Goal: Task Accomplishment & Management: Manage account settings

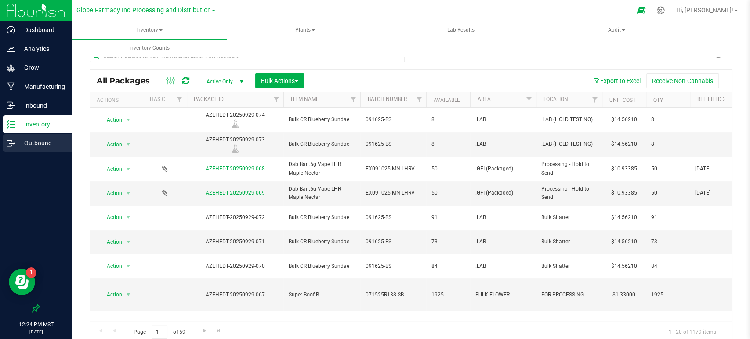
click at [22, 145] on p "Outbound" at bounding box center [41, 143] width 53 height 11
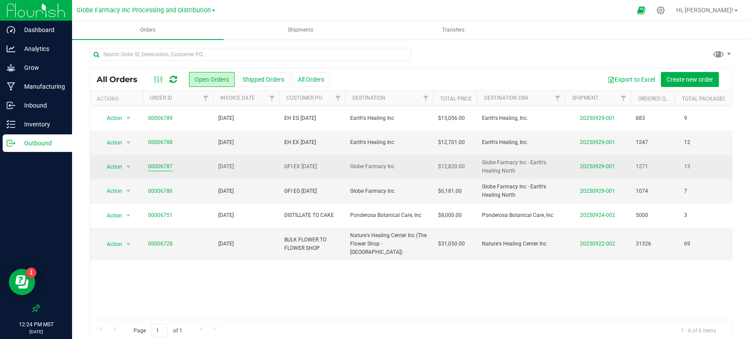
click at [154, 164] on link "00006787" at bounding box center [160, 167] width 25 height 8
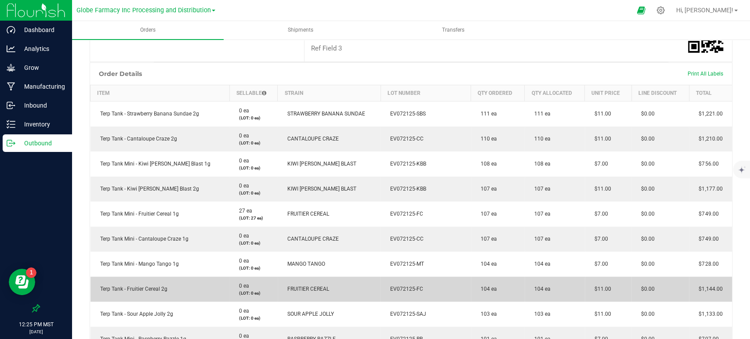
scroll to position [186, 0]
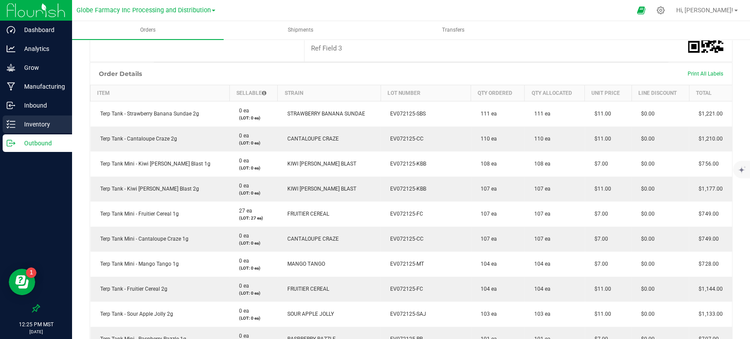
click at [35, 123] on p "Inventory" at bounding box center [41, 124] width 53 height 11
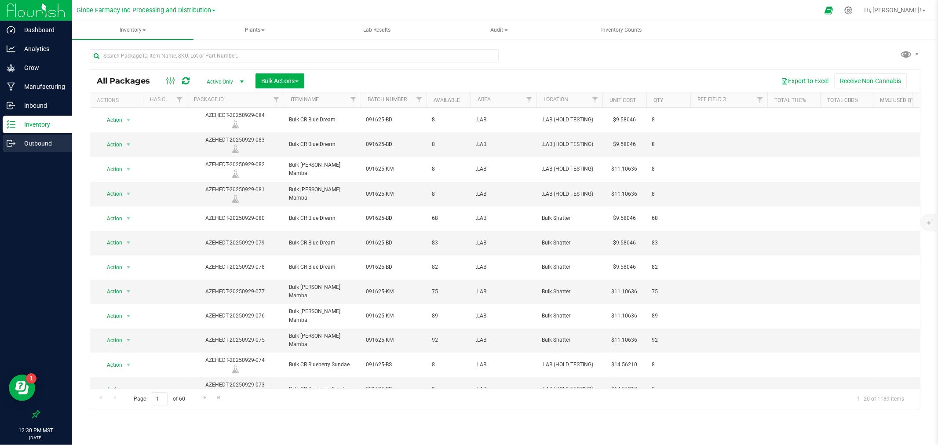
click at [43, 147] on p "Outbound" at bounding box center [41, 143] width 53 height 11
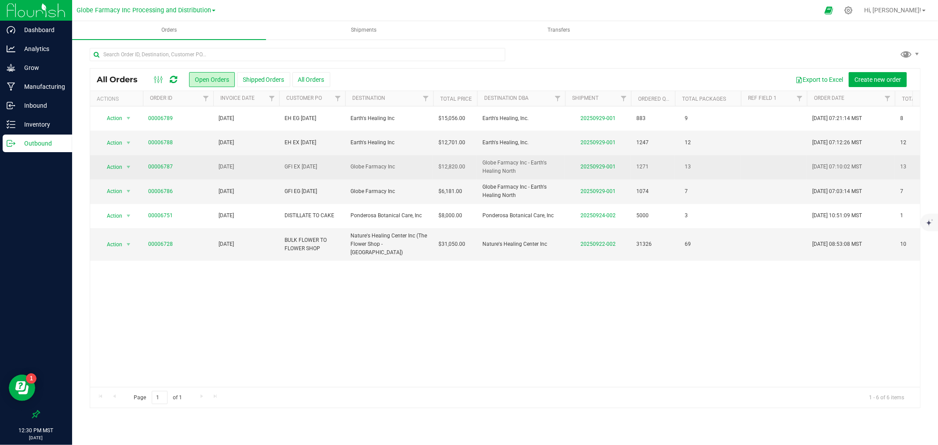
click at [170, 161] on td "00006787" at bounding box center [178, 167] width 70 height 24
click at [170, 163] on link "00006787" at bounding box center [160, 167] width 25 height 8
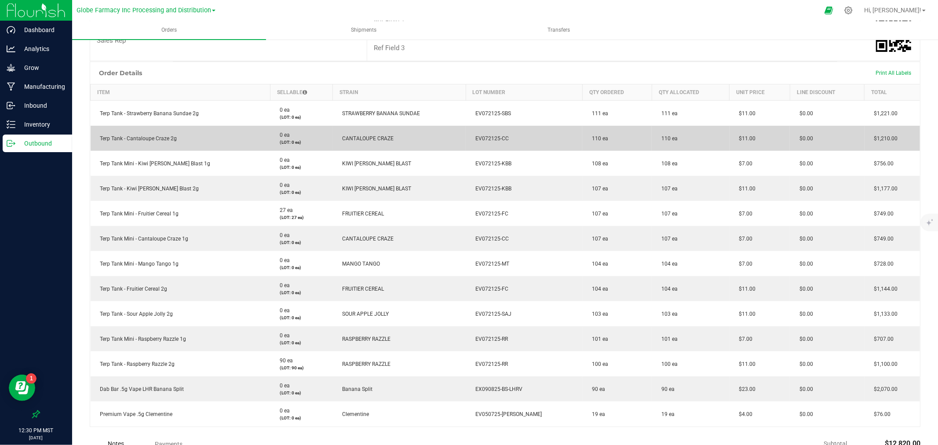
scroll to position [195, 0]
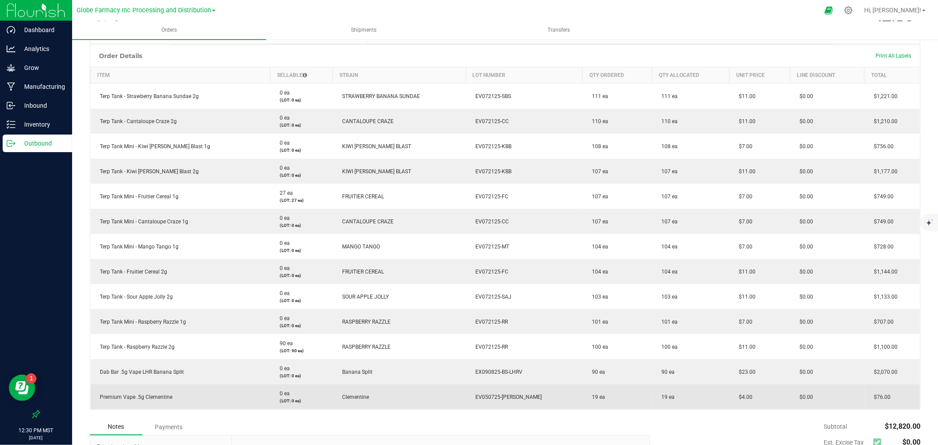
click at [512, 339] on span "EV050725-[PERSON_NAME]" at bounding box center [506, 397] width 71 height 6
click at [582, 339] on td "19 ea" at bounding box center [616, 396] width 69 height 25
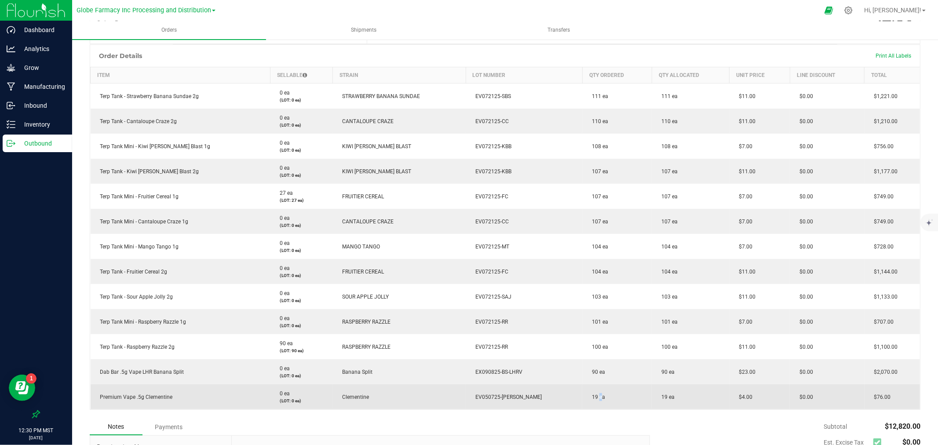
scroll to position [0, 0]
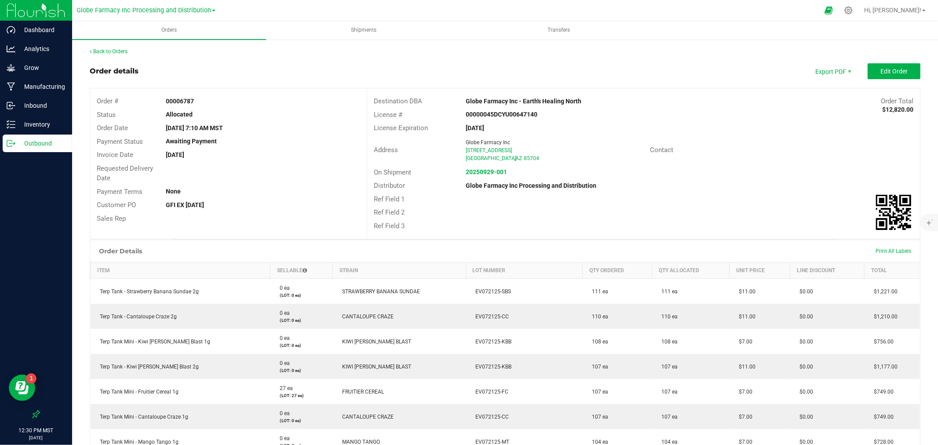
click at [1, 135] on link "Outbound" at bounding box center [36, 144] width 72 height 19
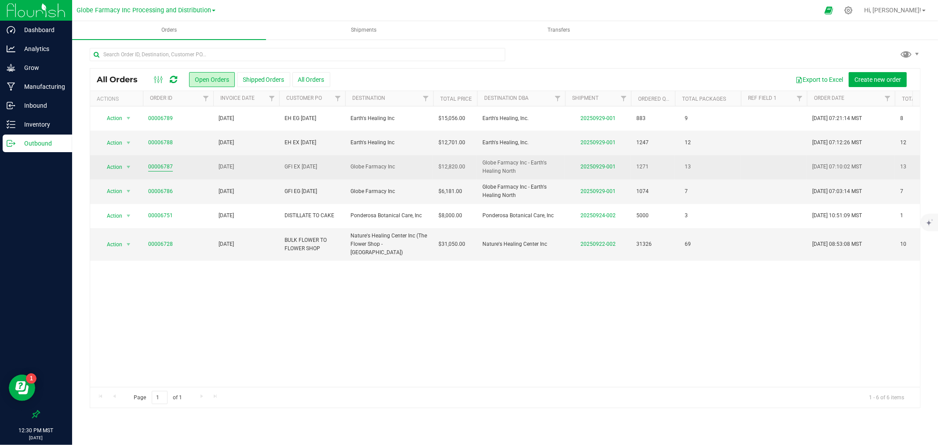
click at [166, 168] on link "00006787" at bounding box center [160, 167] width 25 height 8
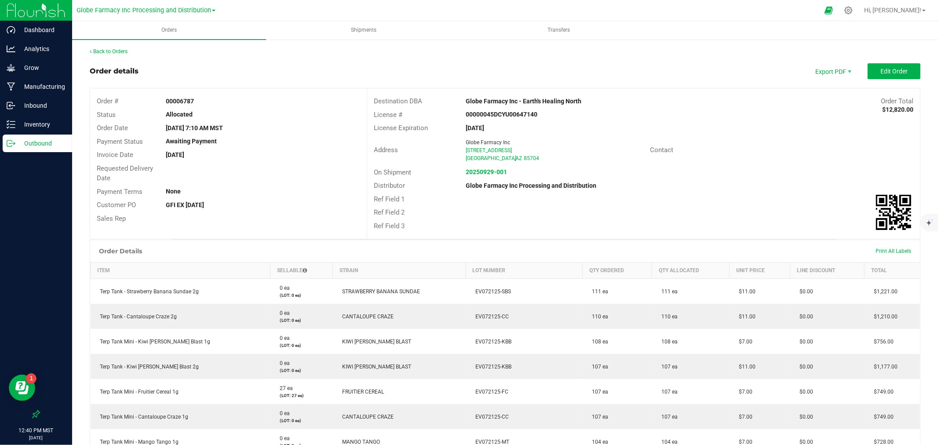
click at [15, 142] on p "Outbound" at bounding box center [41, 143] width 53 height 11
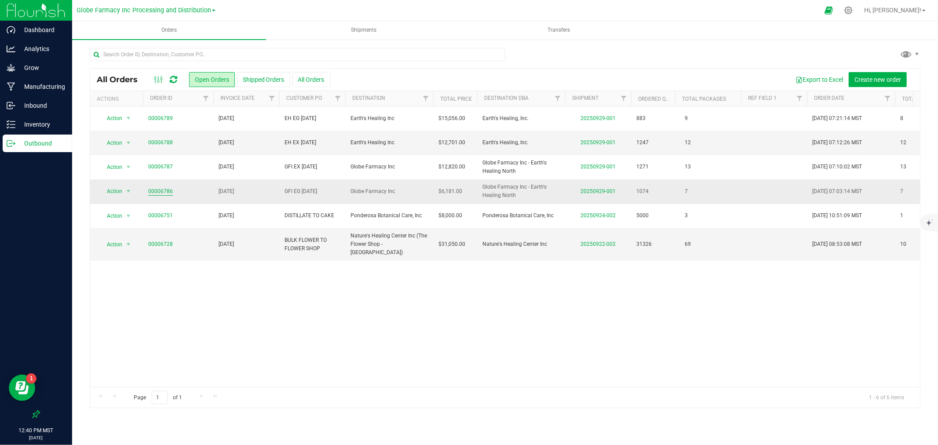
click at [156, 192] on link "00006786" at bounding box center [160, 191] width 25 height 8
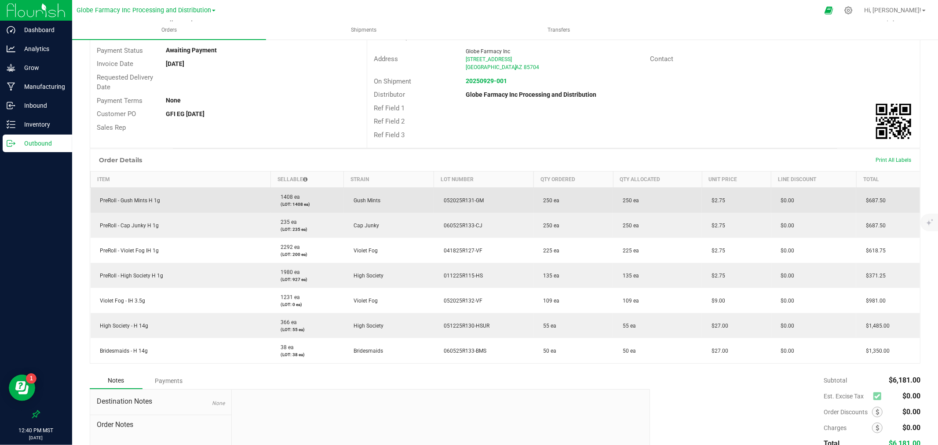
scroll to position [162, 0]
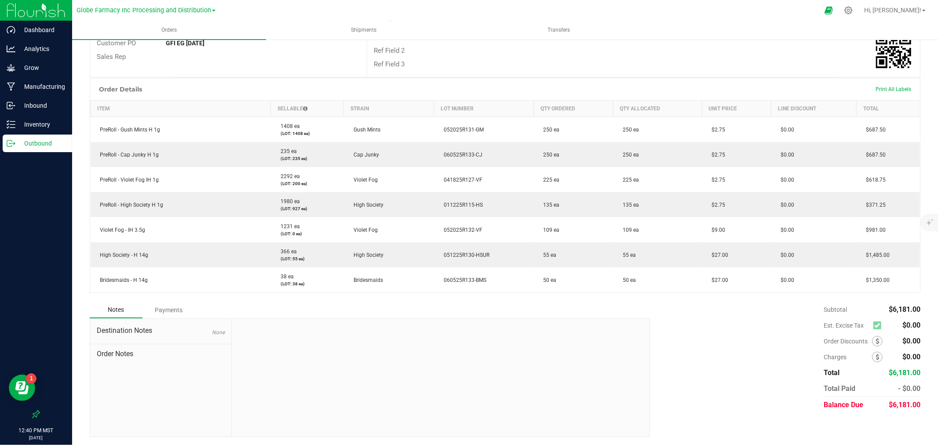
click at [40, 151] on div "Outbound" at bounding box center [37, 144] width 69 height 18
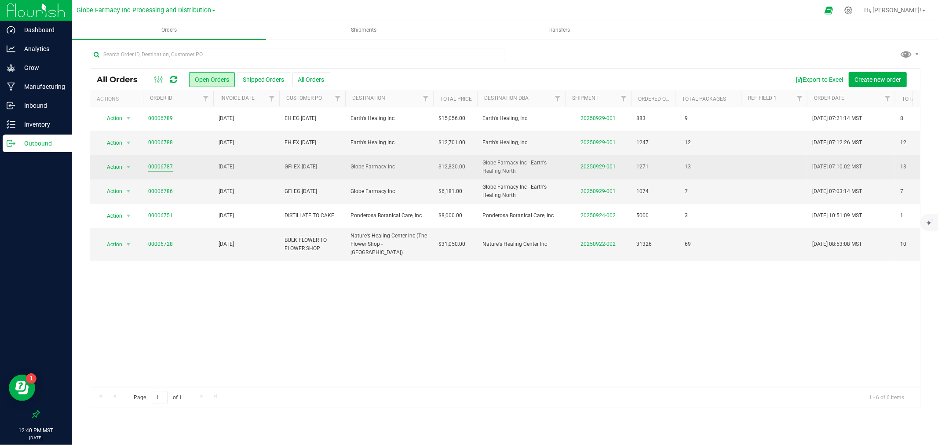
click at [154, 165] on link "00006787" at bounding box center [160, 167] width 25 height 8
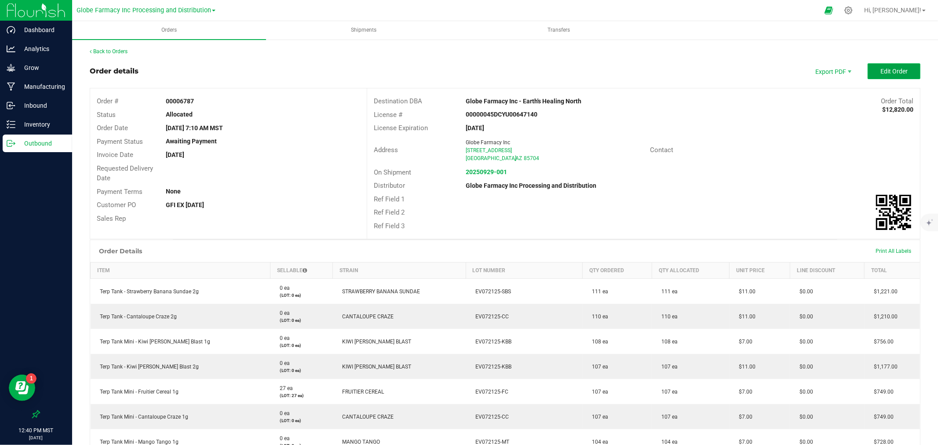
click at [750, 72] on span "Edit Order" at bounding box center [893, 71] width 27 height 7
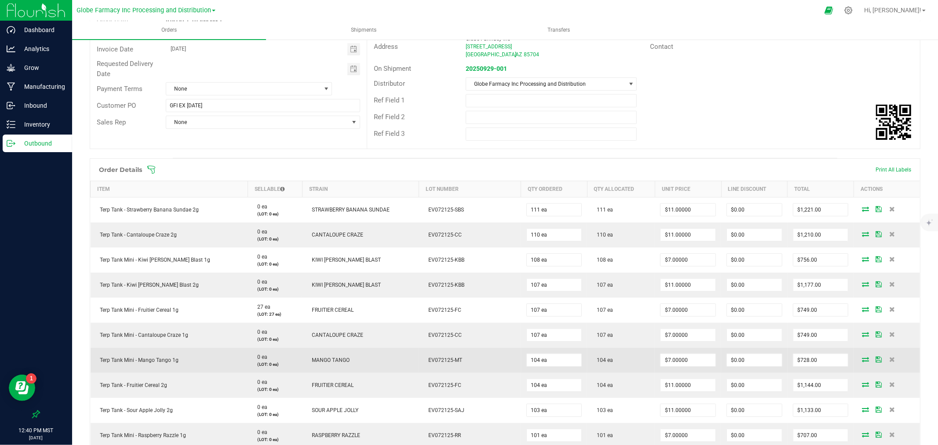
scroll to position [244, 0]
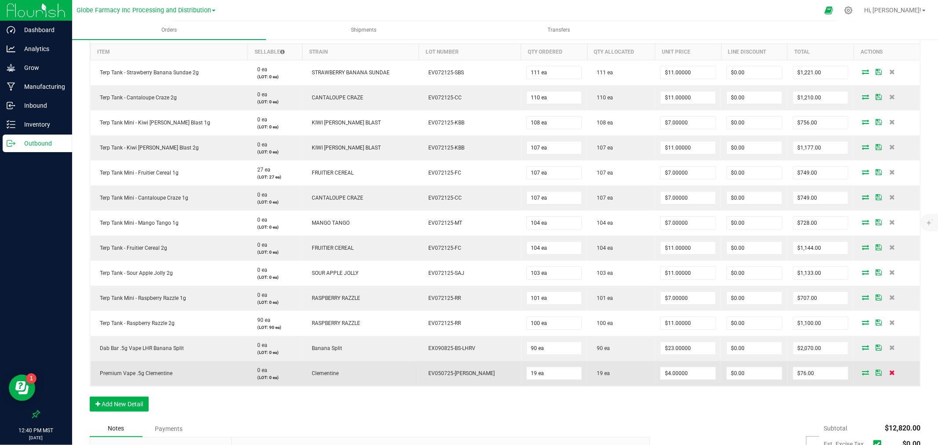
click at [750, 339] on icon at bounding box center [892, 372] width 6 height 5
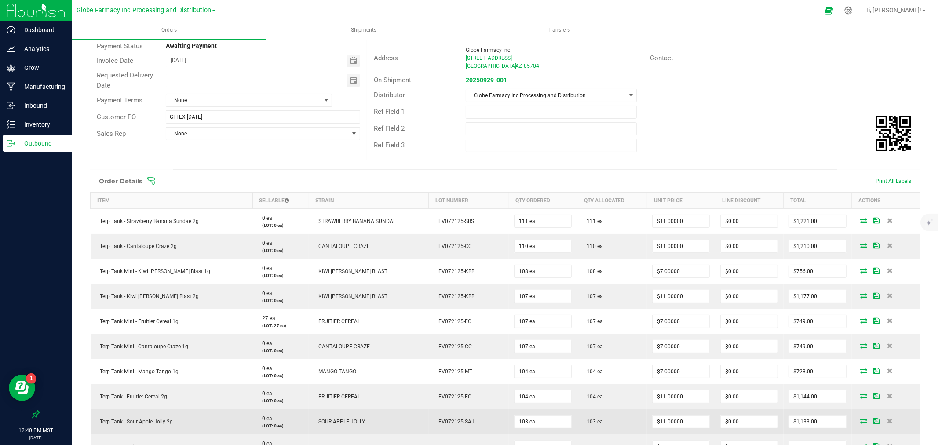
scroll to position [0, 0]
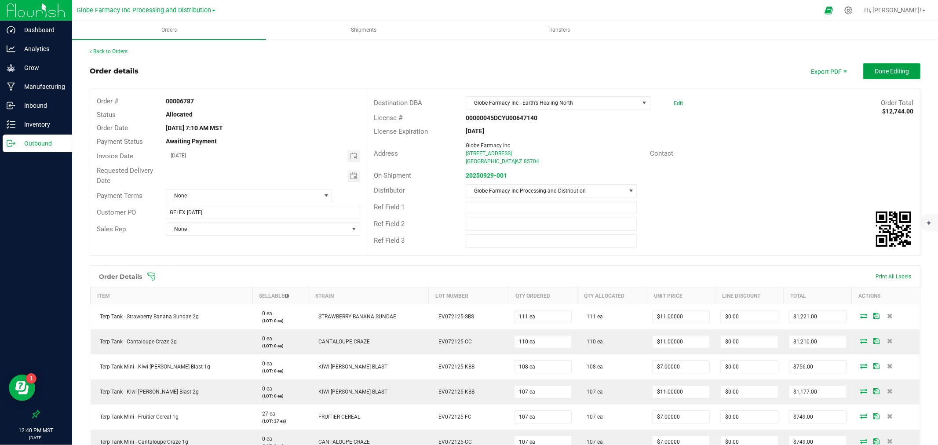
click at [750, 77] on button "Done Editing" at bounding box center [891, 71] width 57 height 16
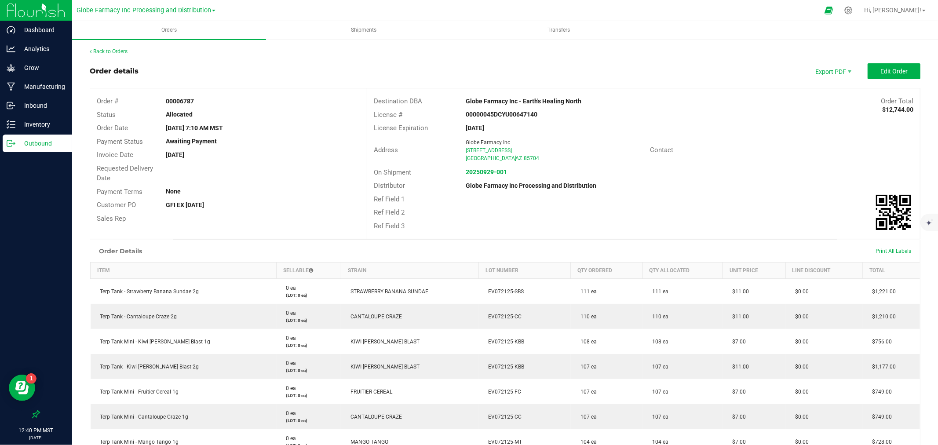
click at [14, 141] on icon at bounding box center [11, 143] width 9 height 9
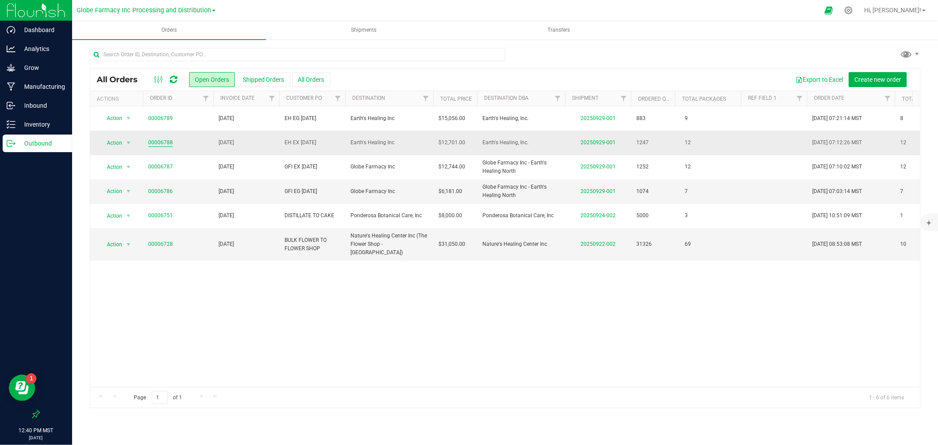
click at [157, 145] on link "00006788" at bounding box center [160, 142] width 25 height 8
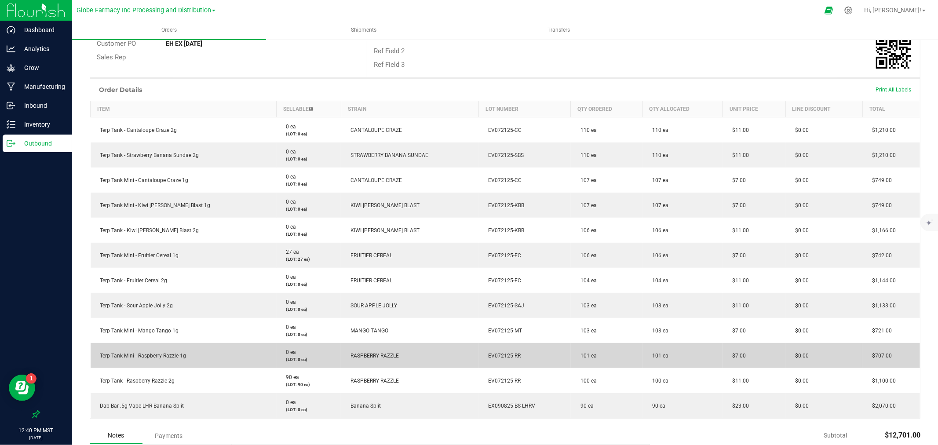
scroll to position [98, 0]
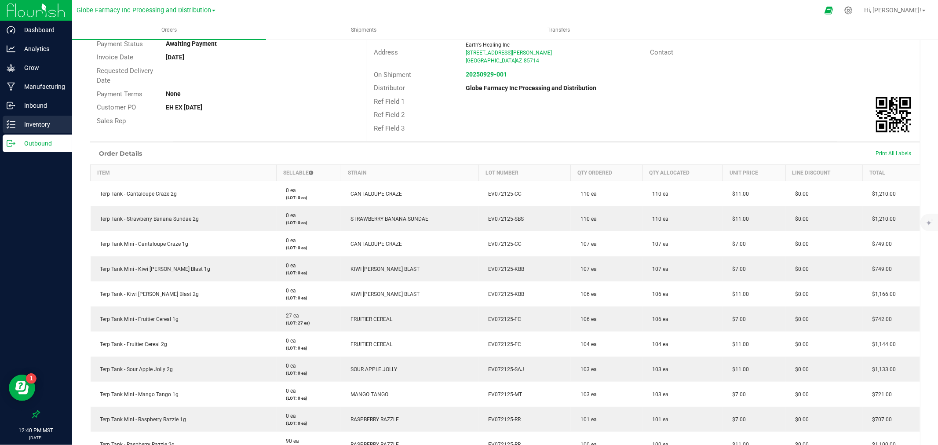
click at [12, 118] on div "Inventory" at bounding box center [37, 125] width 69 height 18
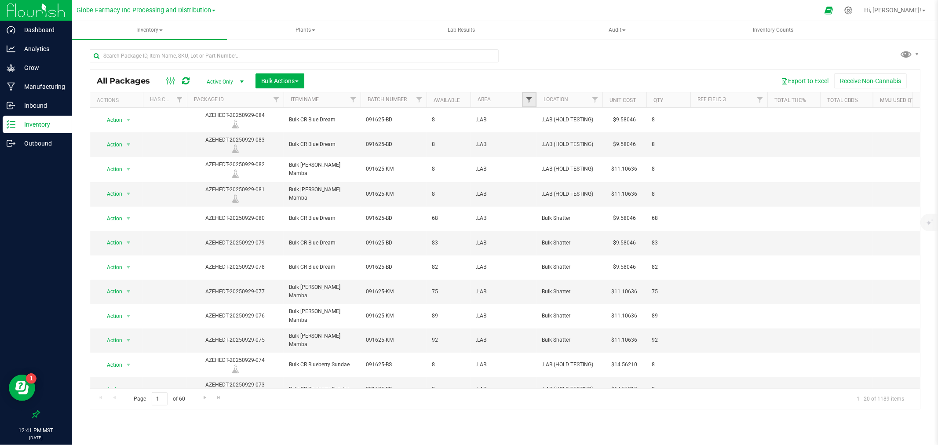
click at [531, 101] on span "Filter" at bounding box center [528, 99] width 7 height 7
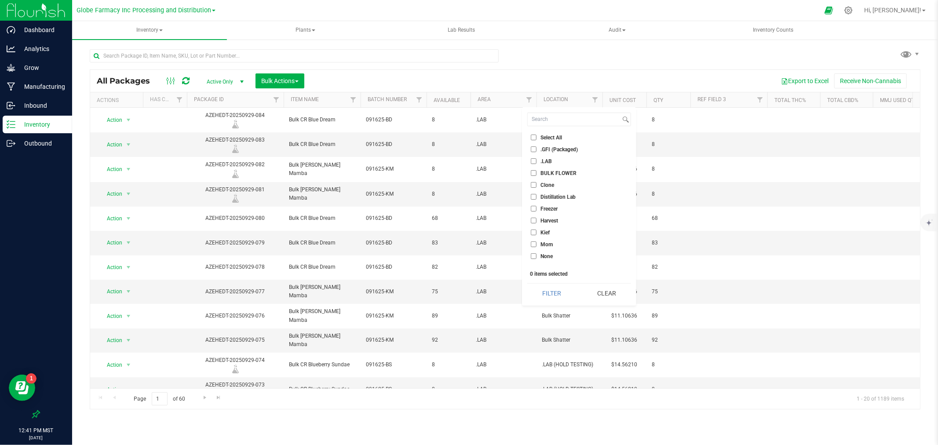
click at [544, 171] on span "BULK FLOWER" at bounding box center [558, 173] width 36 height 5
click at [536, 170] on input "BULK FLOWER" at bounding box center [534, 173] width 6 height 6
checkbox input "true"
click at [542, 294] on button "Filter" at bounding box center [551, 293] width 49 height 19
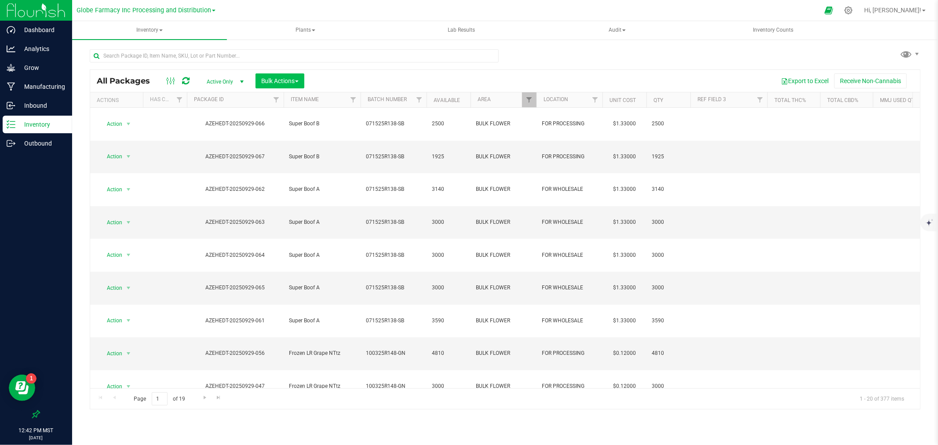
drag, startPoint x: 259, startPoint y: 71, endPoint x: 267, endPoint y: 80, distance: 11.9
click at [260, 71] on div "All Packages Active Only Active Only Lab Samples Locked All Bulk Actions Add to…" at bounding box center [504, 81] width 829 height 22
click at [267, 80] on span "Bulk Actions" at bounding box center [279, 80] width 37 height 7
click at [289, 147] on span "Locate packages" at bounding box center [283, 148] width 44 height 7
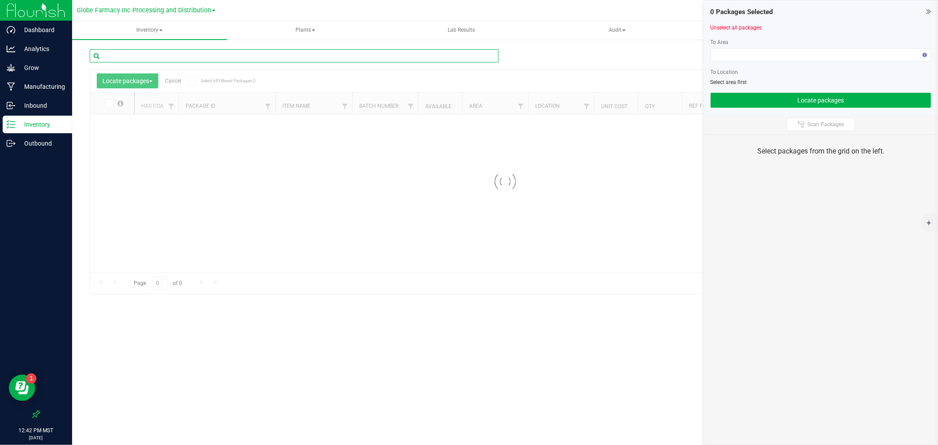
click at [182, 54] on input "text" at bounding box center [294, 55] width 409 height 13
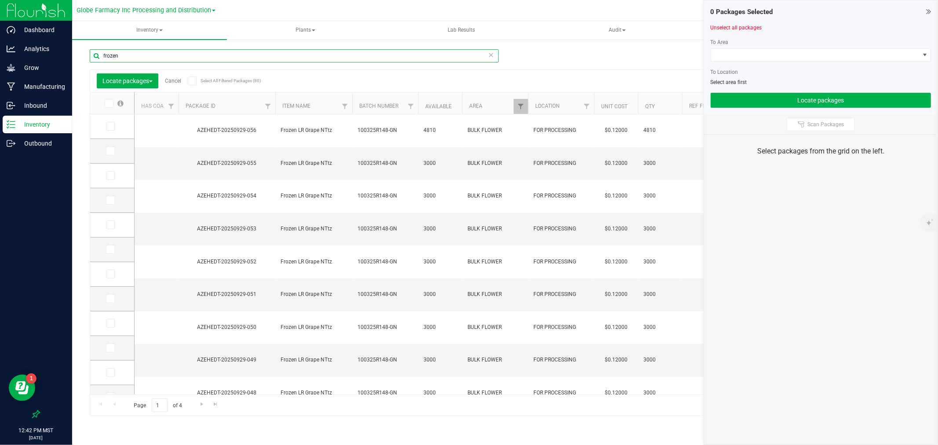
type input "frozen"
click at [113, 103] on span at bounding box center [109, 103] width 9 height 9
click at [0, 0] on input "checkbox" at bounding box center [0, 0] width 0 height 0
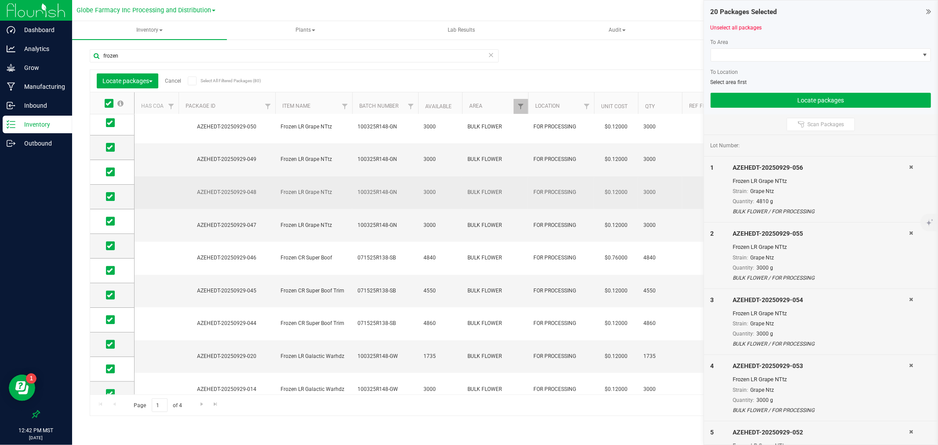
scroll to position [211, 0]
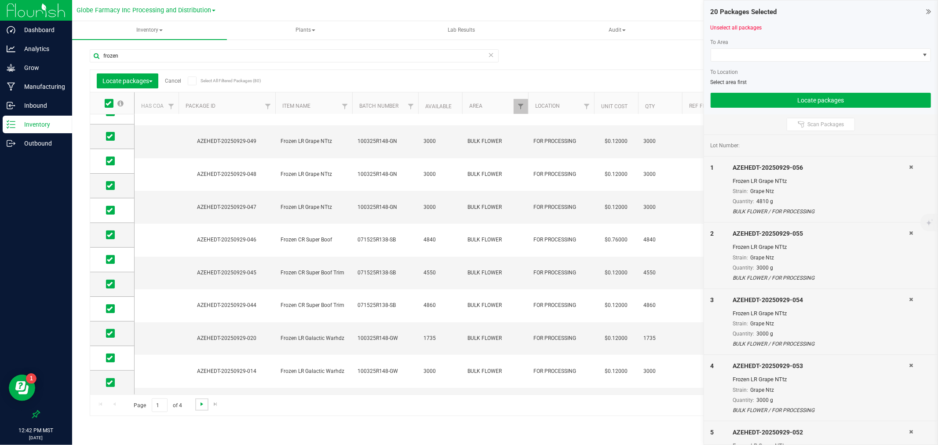
click at [204, 339] on span "Go to the next page" at bounding box center [201, 403] width 7 height 7
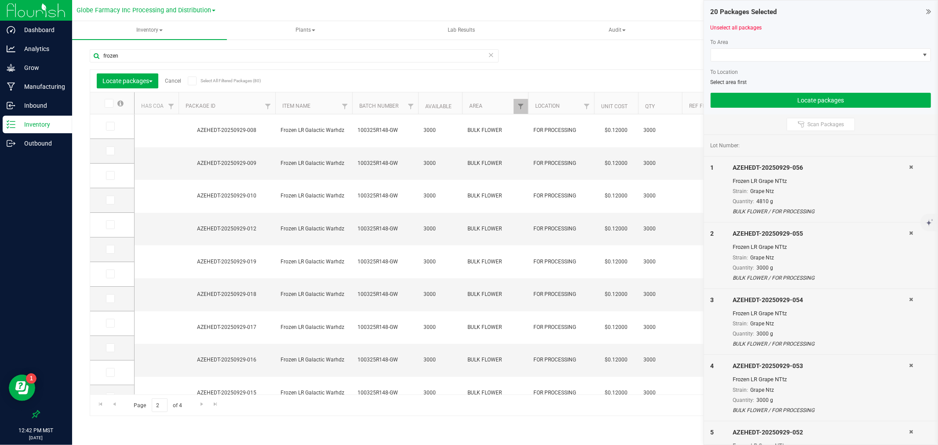
click at [113, 105] on span at bounding box center [109, 103] width 9 height 9
click at [0, 0] on input "checkbox" at bounding box center [0, 0] width 0 height 0
click at [201, 339] on span "Go to the next page" at bounding box center [201, 403] width 7 height 7
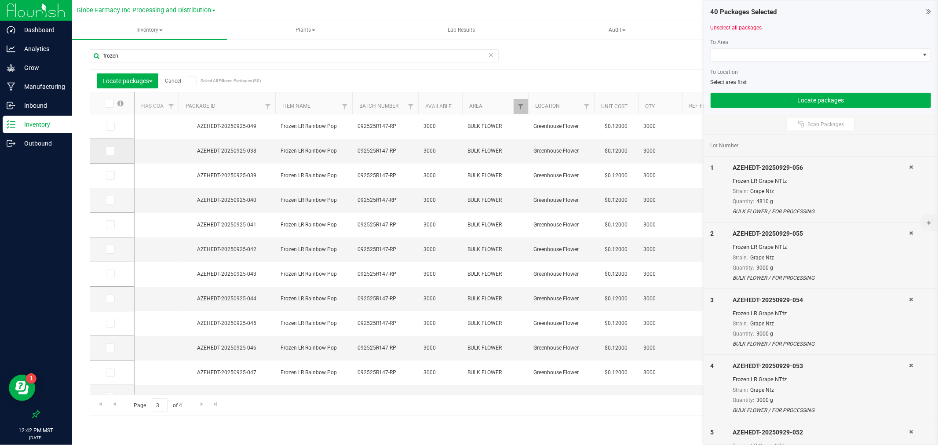
drag, startPoint x: 113, startPoint y: 99, endPoint x: 122, endPoint y: 163, distance: 64.0
click at [113, 99] on span at bounding box center [109, 103] width 9 height 9
click at [0, 0] on input "checkbox" at bounding box center [0, 0] width 0 height 0
click at [200, 339] on span "Go to the next page" at bounding box center [201, 403] width 7 height 7
click at [106, 107] on span at bounding box center [109, 103] width 9 height 9
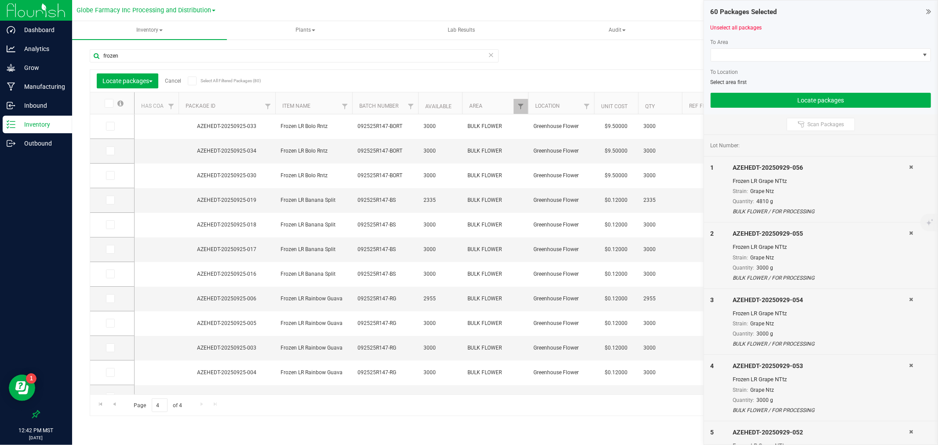
click at [0, 0] on input "checkbox" at bounding box center [0, 0] width 0 height 0
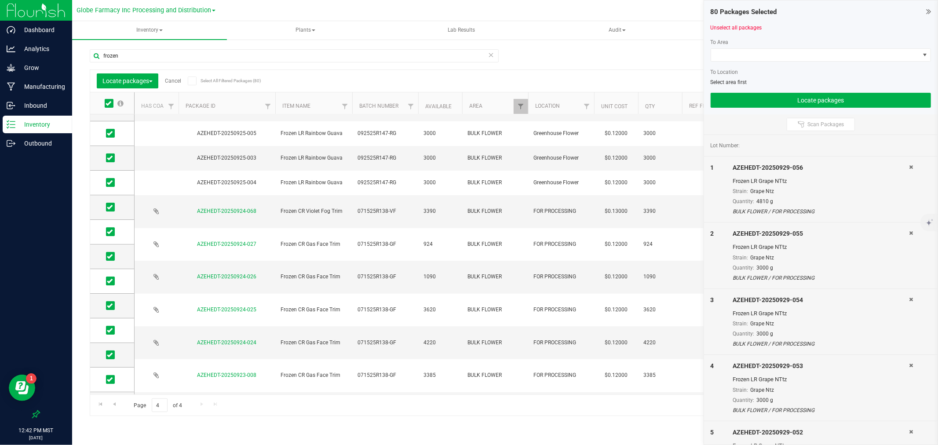
scroll to position [211, 0]
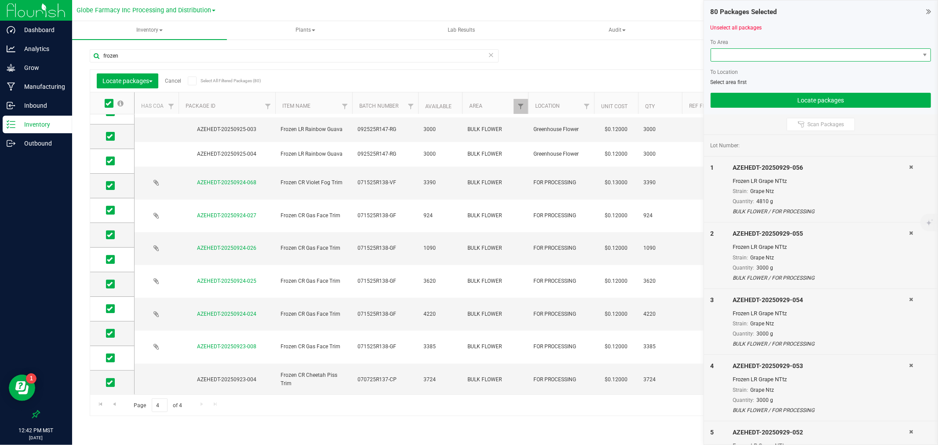
click at [750, 49] on span at bounding box center [815, 55] width 208 height 12
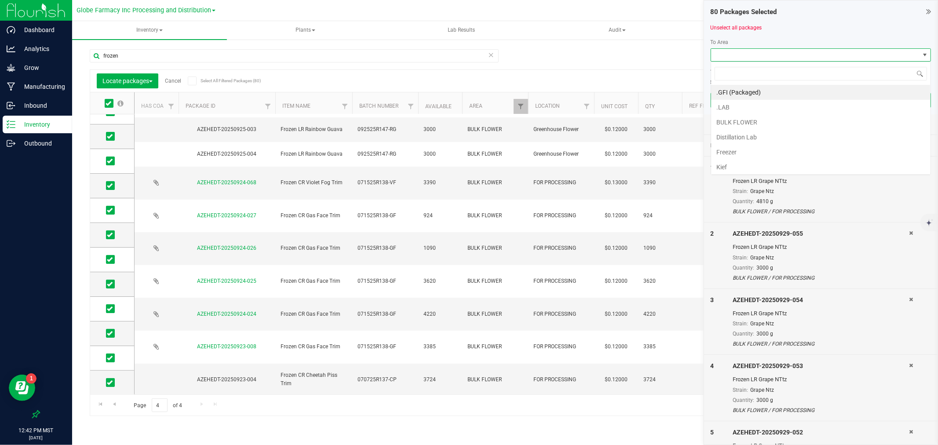
scroll to position [13, 220]
click at [732, 151] on li "Freezer" at bounding box center [820, 152] width 219 height 15
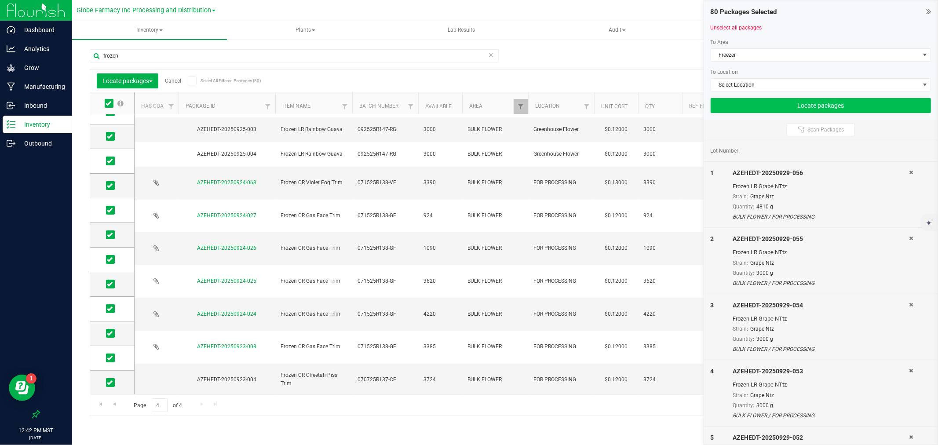
click at [736, 101] on div "80 Packages Selected Unselect all packages To Area Freezer To Location Select L…" at bounding box center [820, 59] width 233 height 119
click at [736, 98] on button "Locate packages" at bounding box center [820, 105] width 220 height 15
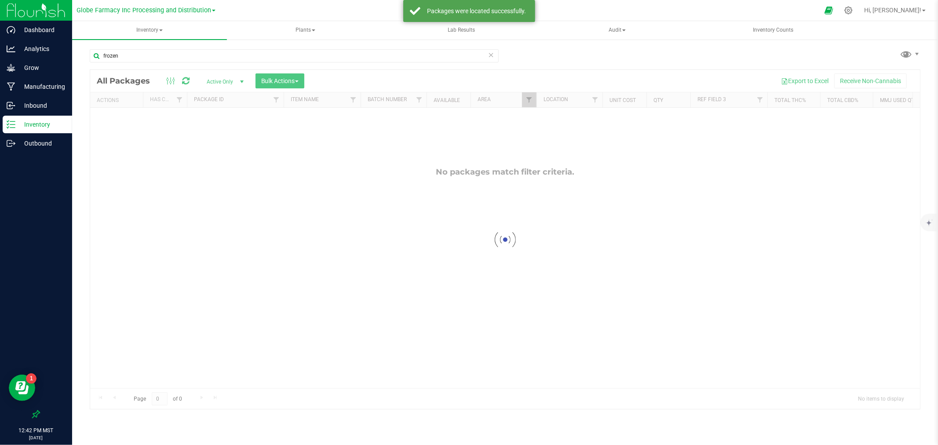
click at [490, 55] on icon at bounding box center [491, 54] width 6 height 11
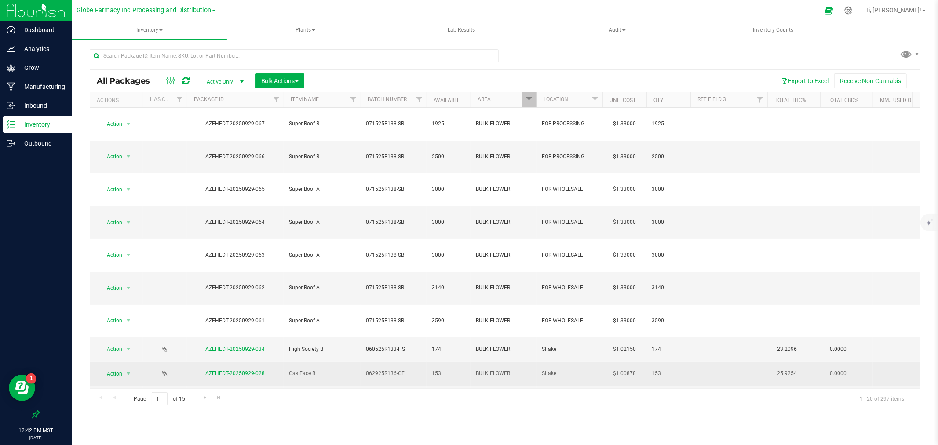
scroll to position [133, 0]
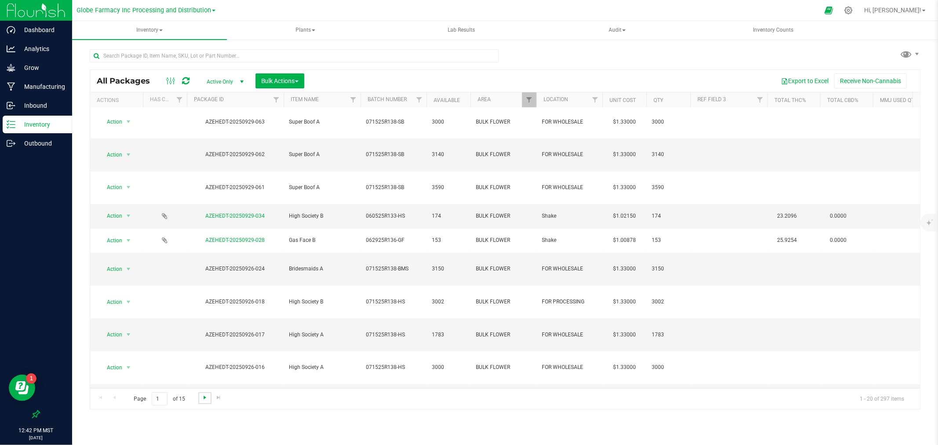
click at [204, 339] on span "Go to the next page" at bounding box center [204, 397] width 7 height 7
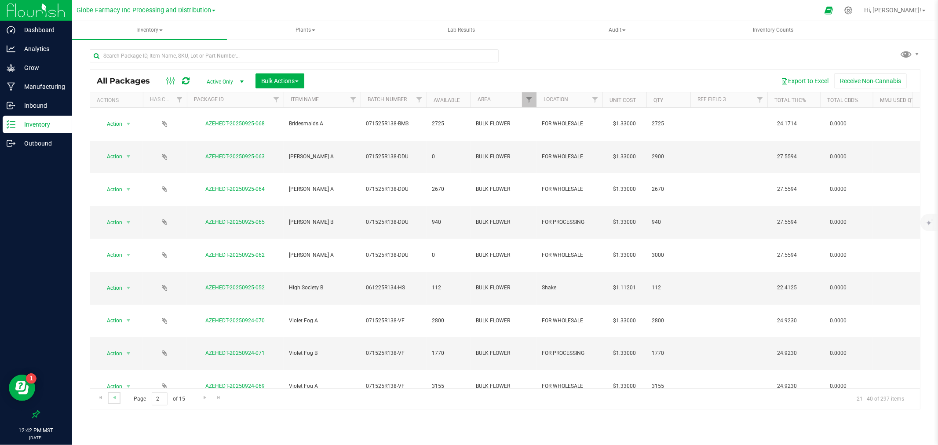
click at [118, 339] on link "Go to the previous page" at bounding box center [114, 398] width 13 height 12
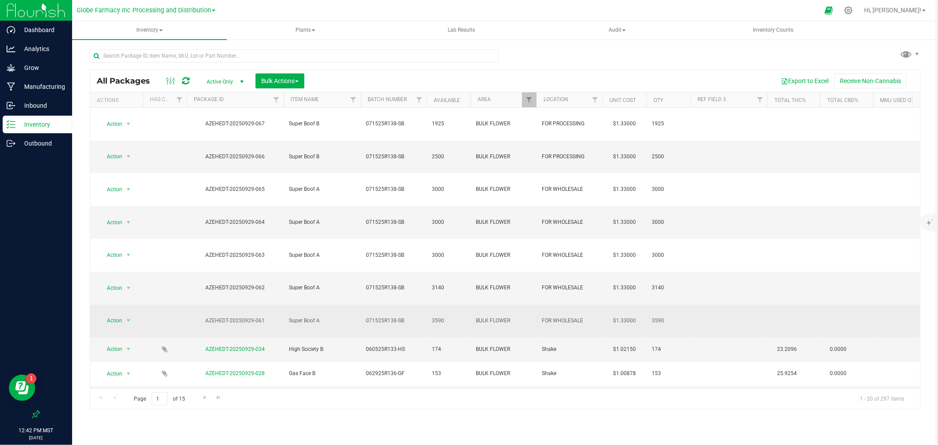
click at [407, 316] on span "071525R138-SB" at bounding box center [393, 320] width 55 height 8
type input "071525R138-SB"
click at [406, 284] on span "071525R138-SB" at bounding box center [393, 288] width 55 height 8
type input "071525R138-SB"
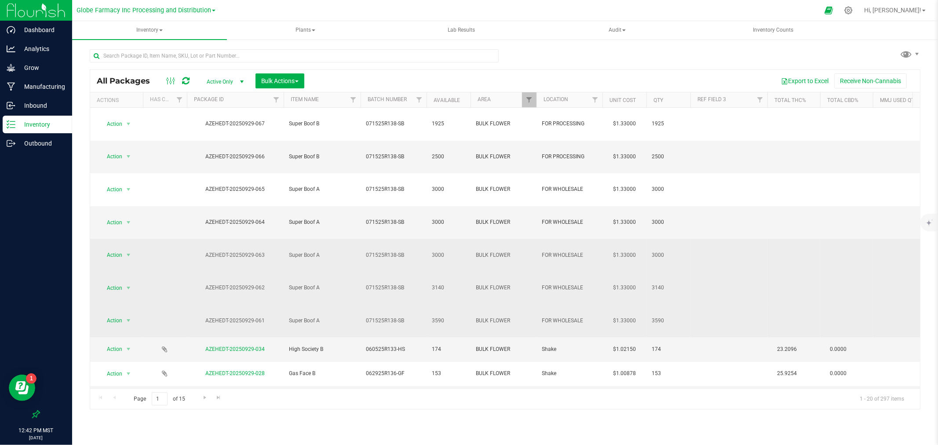
click at [416, 239] on td "071525R138-SB" at bounding box center [393, 255] width 66 height 33
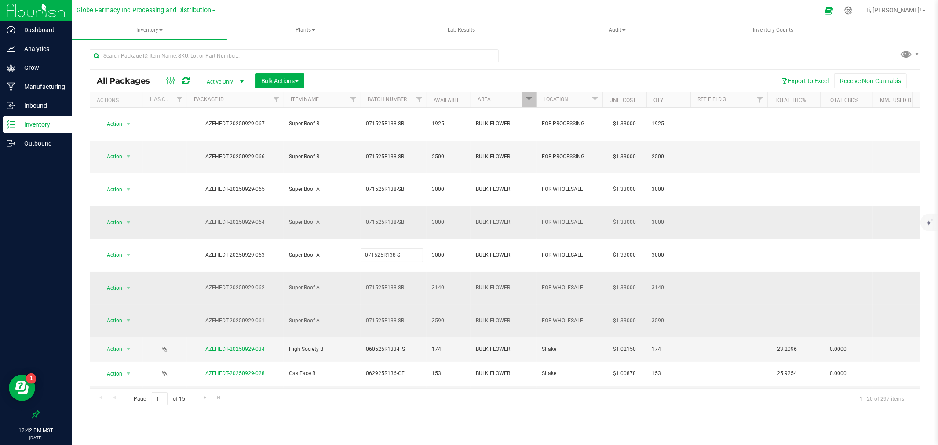
type input "071525R138-SB"
click at [405, 218] on span "071525R138-SB" at bounding box center [393, 222] width 55 height 8
type input "071525R138-SB"
click at [411, 80] on div "Export to Excel Receive Non-Cannabis" at bounding box center [612, 80] width 602 height 15
click at [184, 84] on icon at bounding box center [185, 80] width 7 height 9
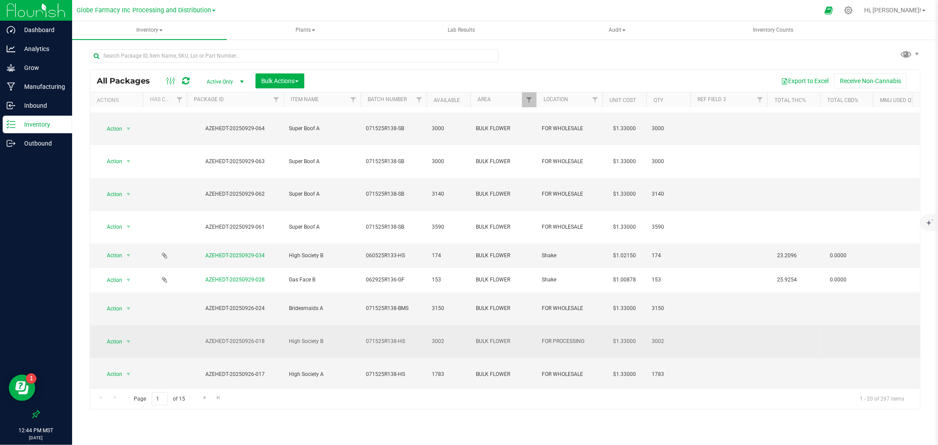
scroll to position [98, 0]
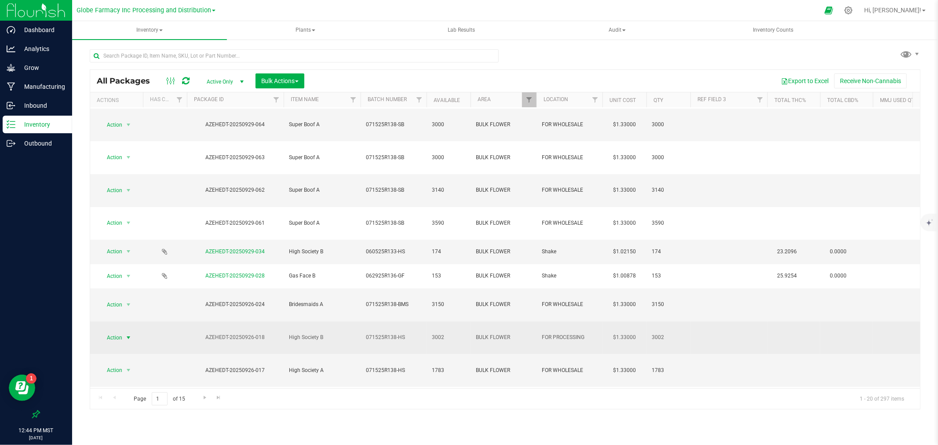
click at [118, 331] on span "Action" at bounding box center [111, 337] width 24 height 12
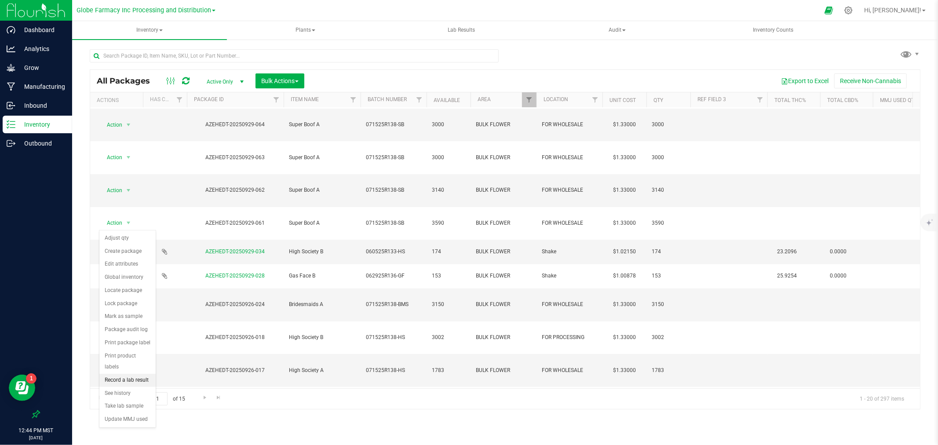
click at [128, 339] on li "Record a lab result" at bounding box center [127, 380] width 56 height 13
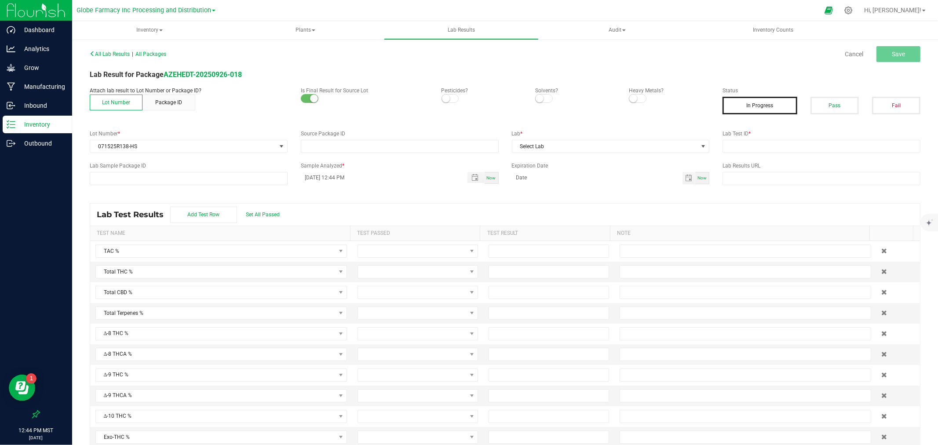
type input "AZEHEDT-20250926-018"
click at [750, 152] on input "text" at bounding box center [821, 146] width 198 height 13
paste input "2509APO3995.19839"
type input "2509APO3995.19839"
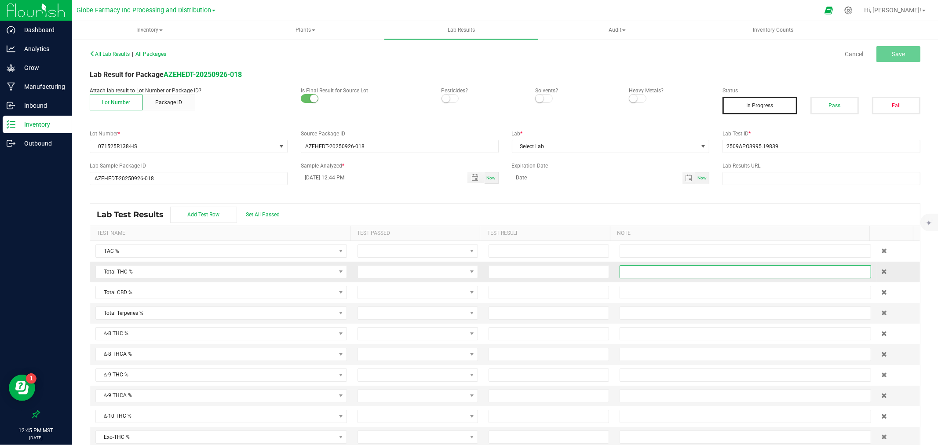
click at [750, 278] on input "text" at bounding box center [744, 271] width 251 height 13
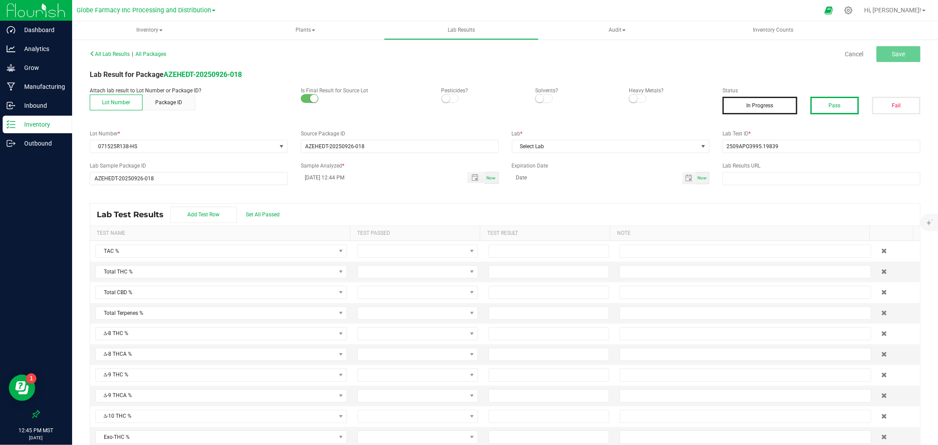
click at [750, 98] on button "Pass" at bounding box center [834, 106] width 48 height 18
click at [556, 144] on span "Select Lab" at bounding box center [605, 146] width 186 height 12
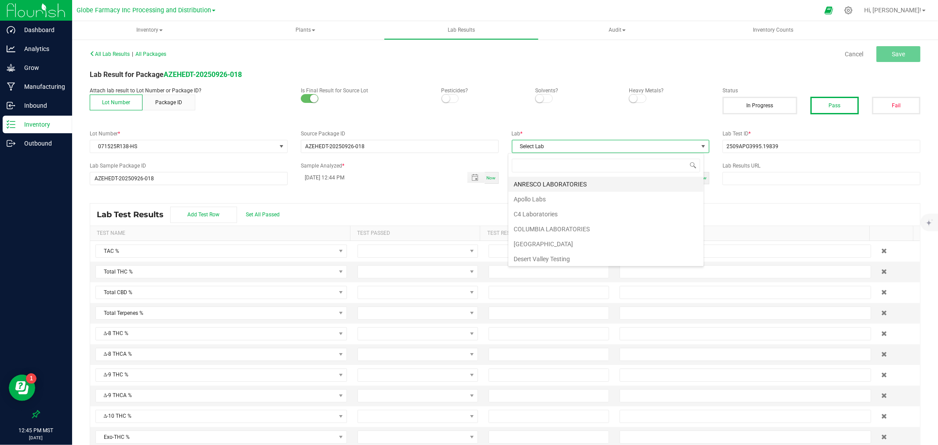
scroll to position [13, 196]
drag, startPoint x: 538, startPoint y: 179, endPoint x: 538, endPoint y: 199, distance: 20.2
click at [538, 199] on ul "ANRESCO LABORATORIES Apollo Labs C4 Laboratories COLUMBIA LABORATORIES [GEOGRAP…" at bounding box center [605, 349] width 195 height 344
click at [538, 199] on li "Apollo Labs" at bounding box center [605, 199] width 195 height 15
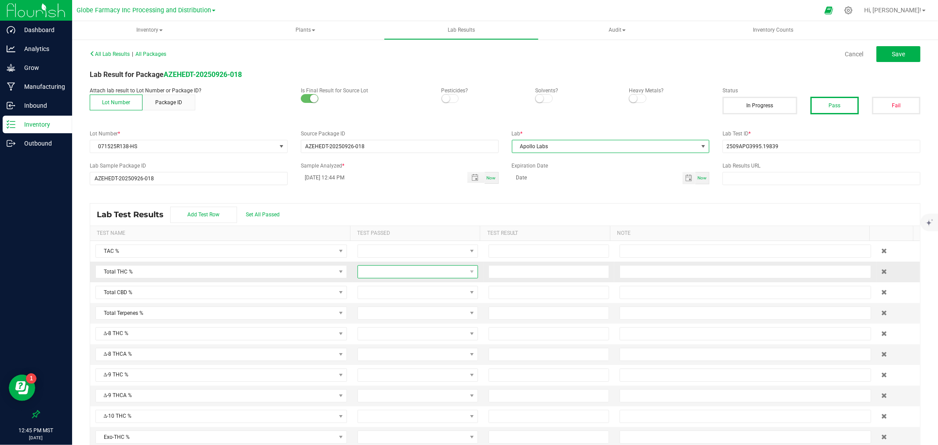
click at [401, 271] on span at bounding box center [412, 271] width 109 height 12
click at [381, 305] on li "Passed" at bounding box center [411, 309] width 117 height 15
click at [370, 292] on span at bounding box center [412, 292] width 109 height 12
click at [375, 327] on li "Passed" at bounding box center [411, 330] width 117 height 15
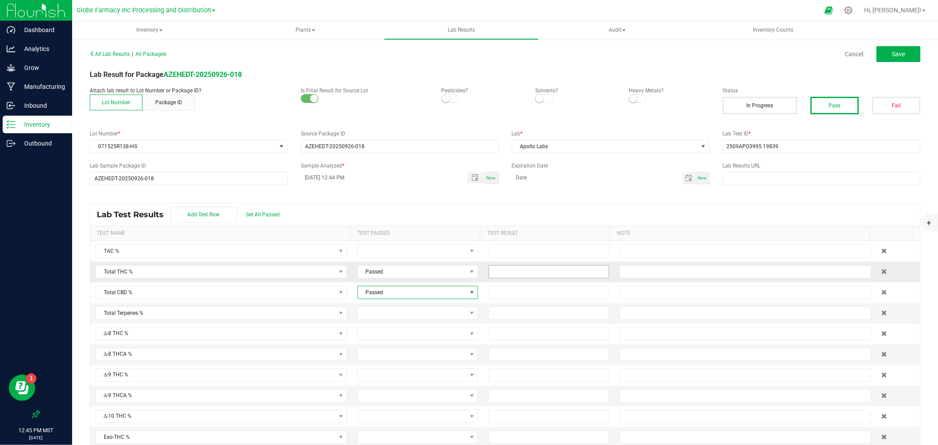
click at [497, 276] on input at bounding box center [549, 271] width 120 height 12
type input "21.5618"
click at [506, 286] on span at bounding box center [548, 292] width 120 height 13
click at [506, 288] on input at bounding box center [549, 292] width 120 height 12
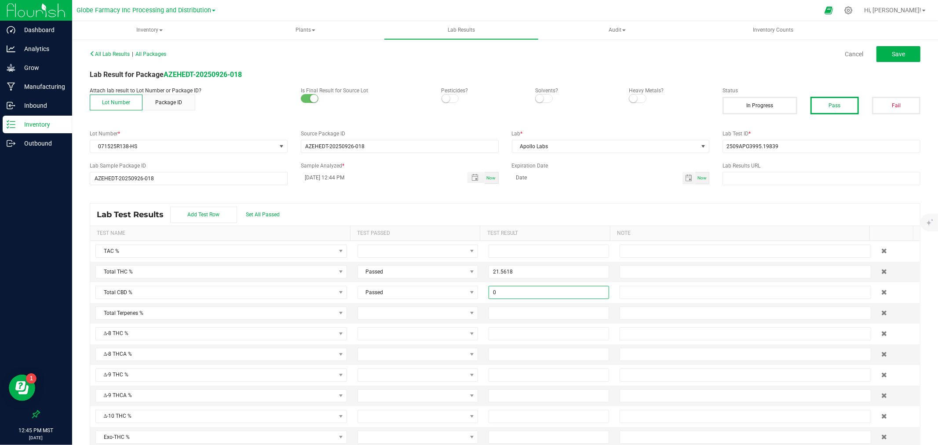
type input "0.0000"
click at [543, 227] on th "Test Result" at bounding box center [545, 233] width 130 height 15
click at [750, 56] on span "Save" at bounding box center [897, 54] width 13 height 7
type input "21.5618"
type input "0.0000"
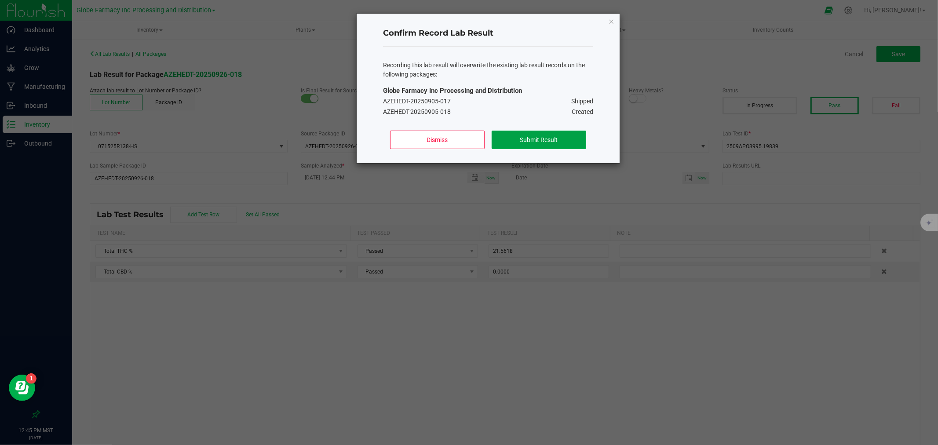
click at [533, 143] on button "Submit Result" at bounding box center [538, 140] width 95 height 18
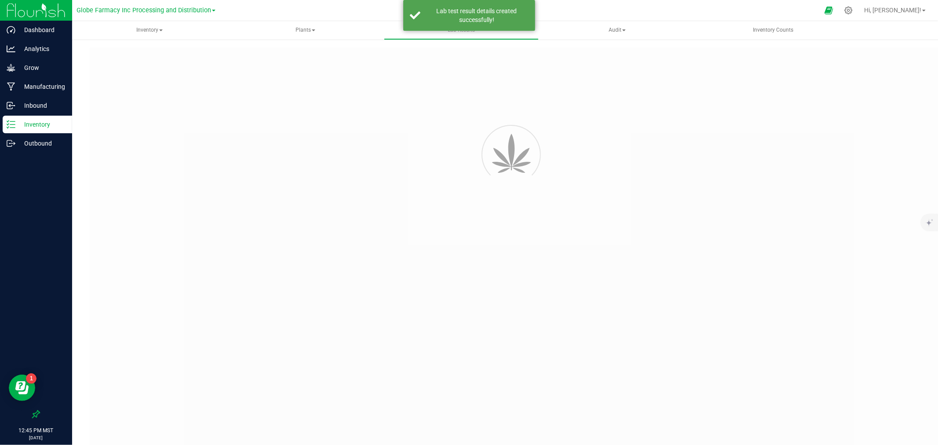
type input "AZEHEDT-20250926-018"
type input "2509APO3995.19839"
type input "AZEHEDT-20250926-018"
type input "[DATE] 12:44 PM"
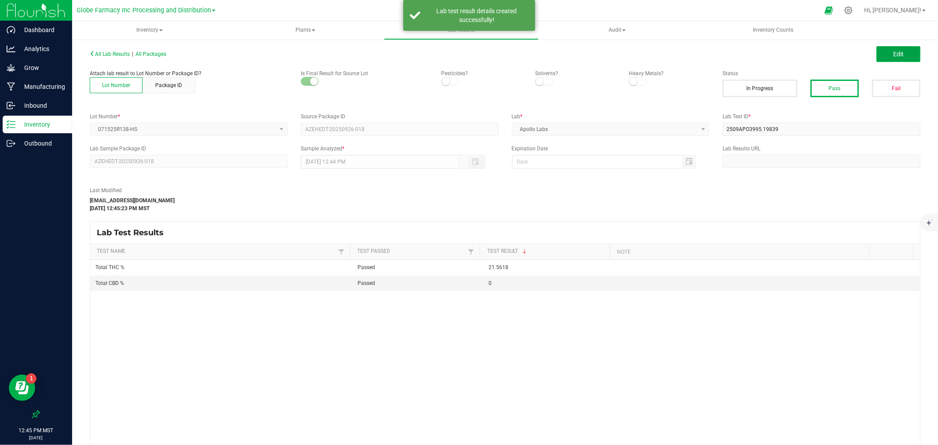
click at [750, 48] on button "Edit" at bounding box center [898, 54] width 44 height 16
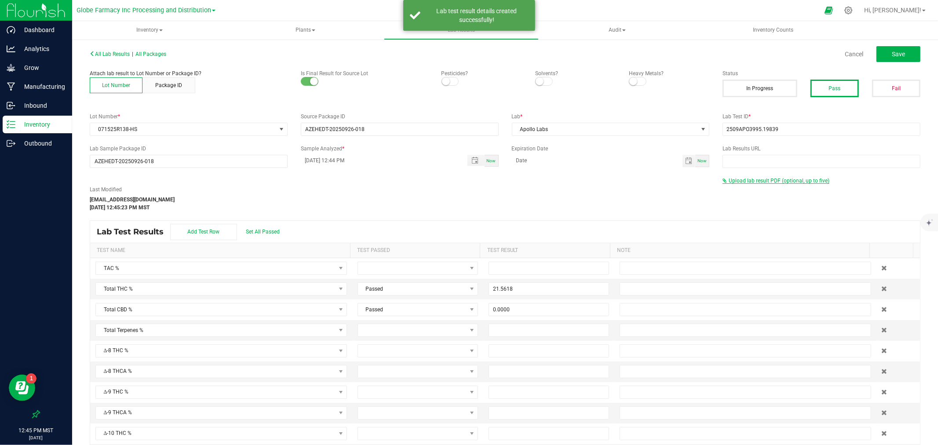
click at [750, 181] on span "Upload lab result PDF (optional, up to five)" at bounding box center [778, 181] width 101 height 6
click at [750, 192] on input "Select file" at bounding box center [4, 157] width 1530 height 90
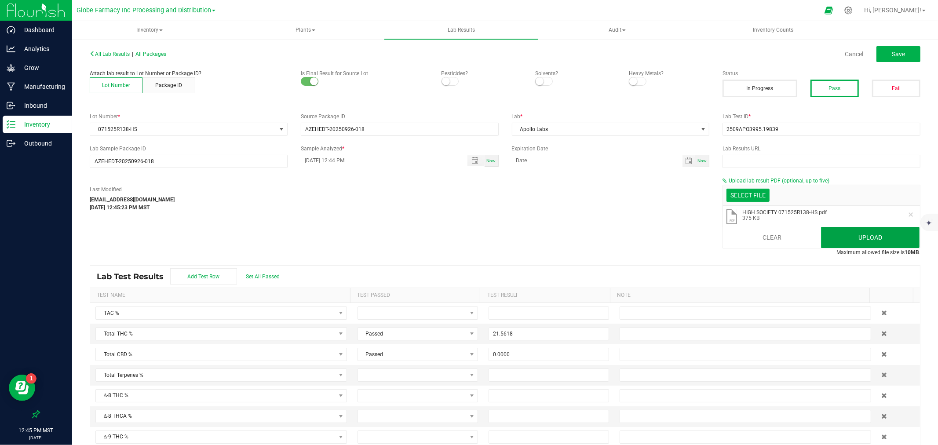
click at [750, 232] on button "Upload" at bounding box center [870, 237] width 98 height 21
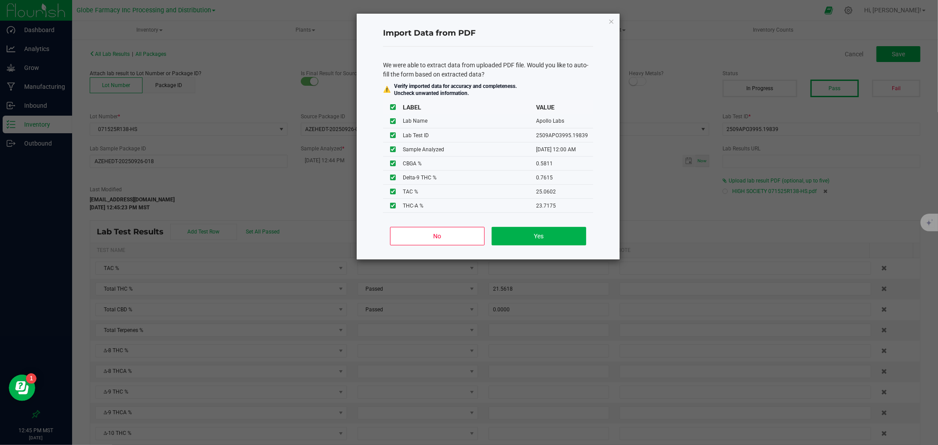
click at [658, 196] on ngb-modal-window "Import Data from PDF We were able to extract data from uploaded PDF file. Would…" at bounding box center [472, 222] width 944 height 445
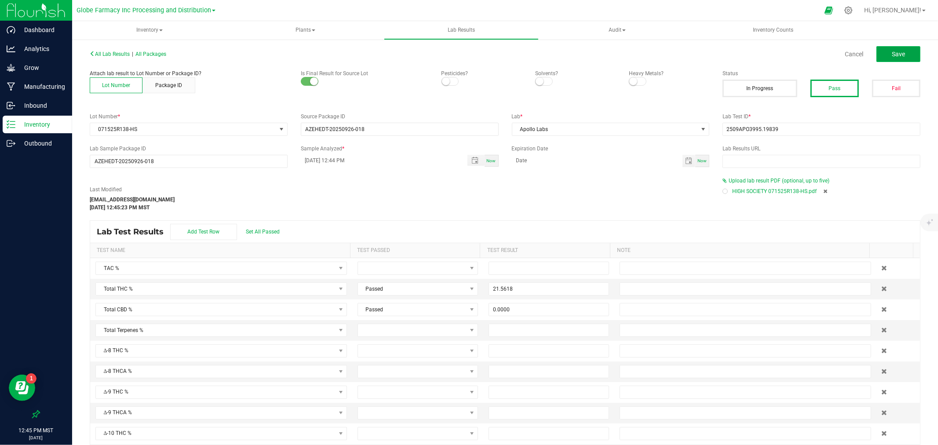
click at [750, 54] on button "Save" at bounding box center [898, 54] width 44 height 16
type input "21.5618"
type input "0.0000"
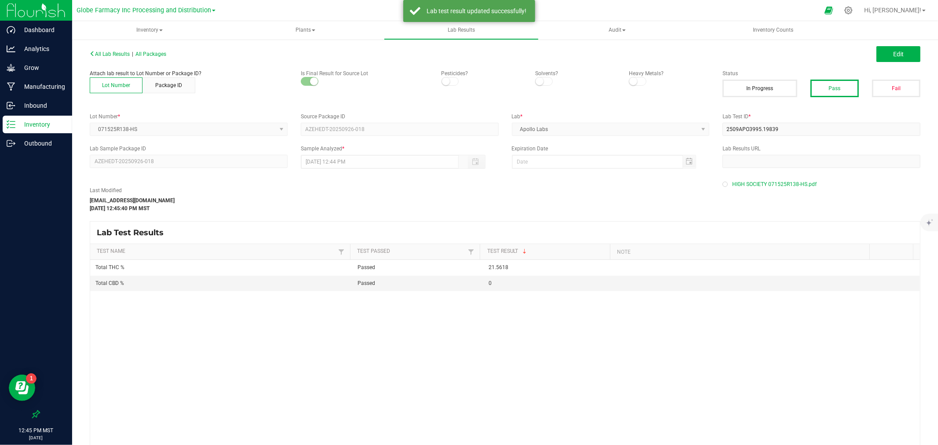
click at [35, 124] on p "Inventory" at bounding box center [41, 124] width 53 height 11
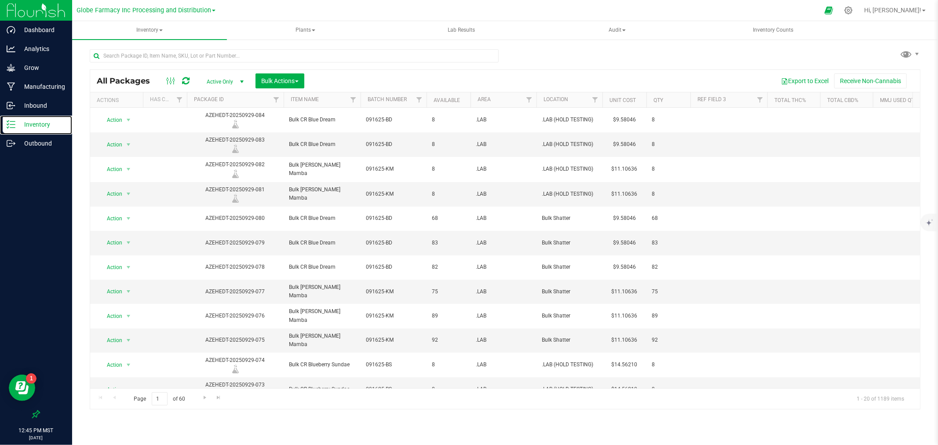
scroll to position [168, 0]
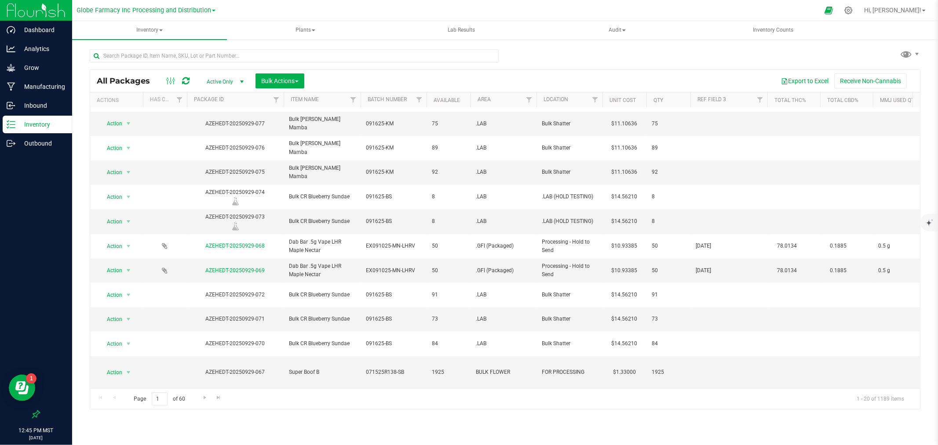
click at [332, 48] on div at bounding box center [297, 55] width 415 height 28
click at [332, 49] on div at bounding box center [297, 55] width 415 height 28
click at [267, 50] on input "text" at bounding box center [294, 55] width 409 height 13
type input "R138-S"
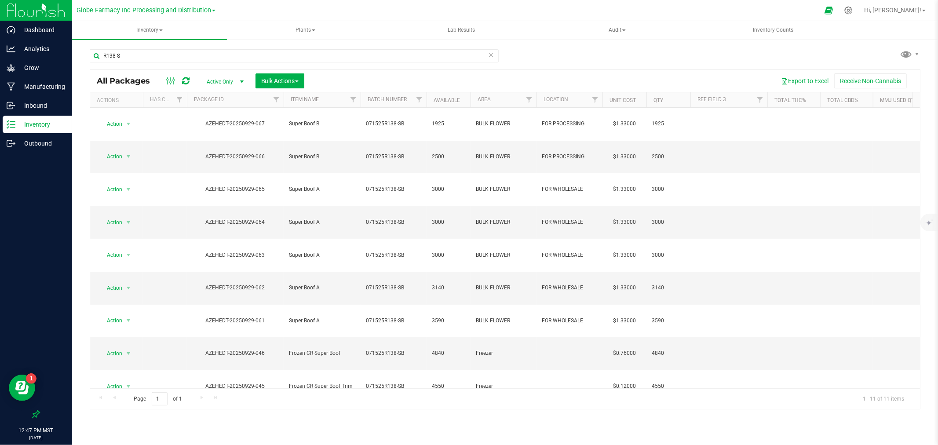
click at [375, 339] on span "071525R138-SB" at bounding box center [393, 451] width 55 height 8
click at [375, 339] on input "071525R138-SB" at bounding box center [391, 452] width 63 height 14
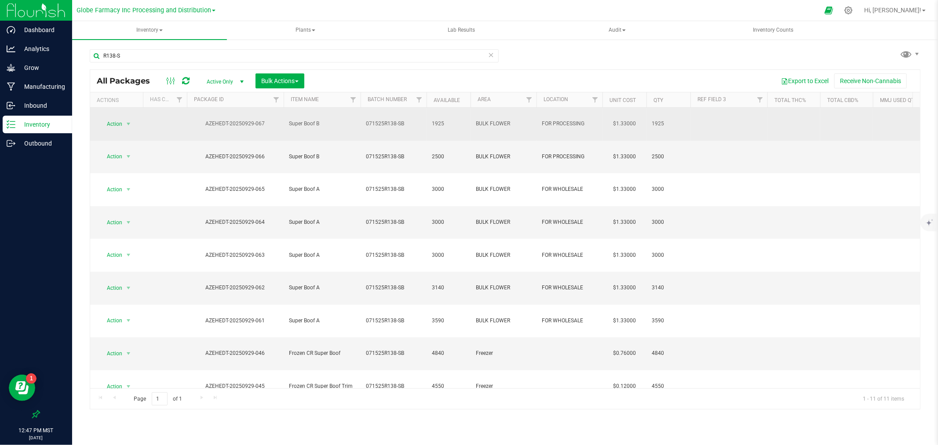
click at [398, 120] on span "071525R138-SB" at bounding box center [393, 124] width 55 height 8
type input "071525R138-S"
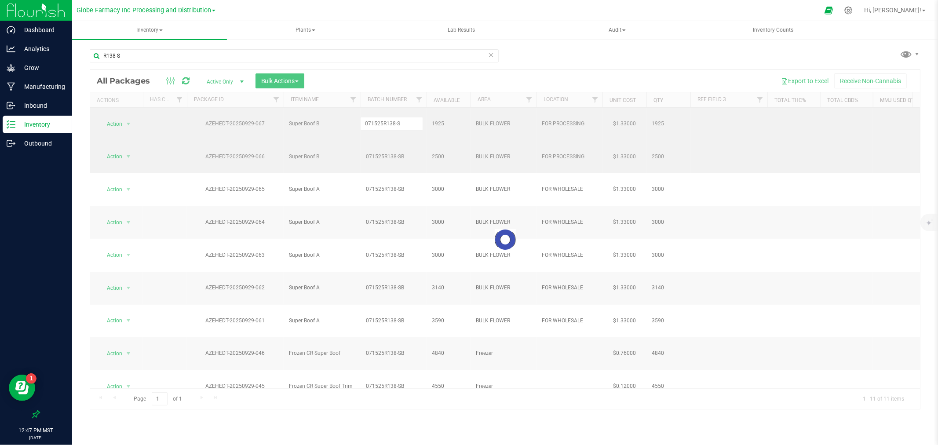
click at [360, 143] on div "Loading... All Packages Active Only Active Only Lab Samples Locked All Bulk Act…" at bounding box center [505, 239] width 830 height 340
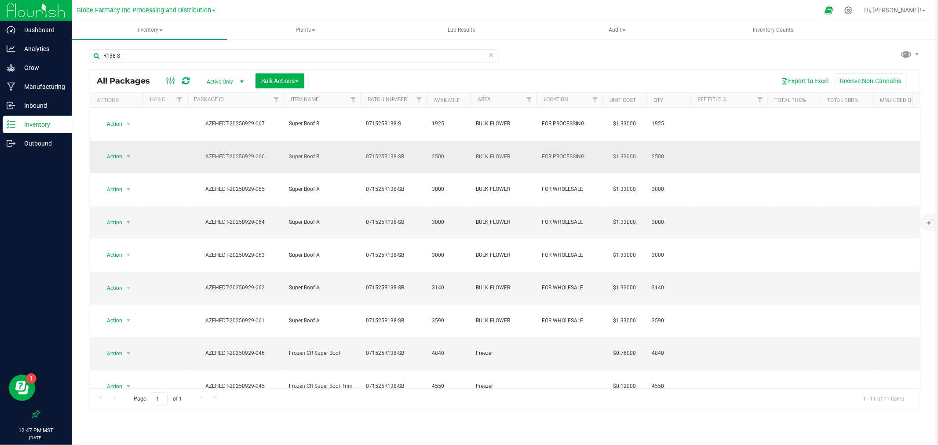
click at [389, 153] on span "071525R138-SB" at bounding box center [393, 157] width 55 height 8
click at [388, 74] on div "Loading... All Packages Active Only Active Only Lab Samples Locked All Bulk Act…" at bounding box center [505, 239] width 830 height 340
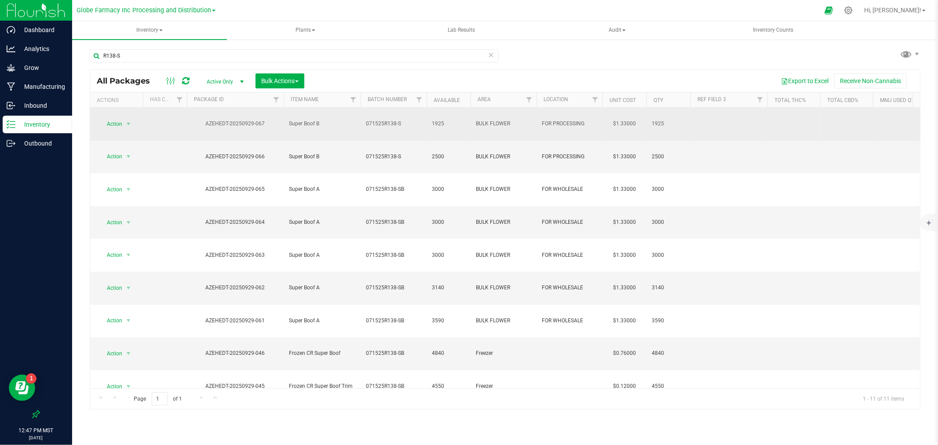
click at [370, 120] on span "071525R138-S" at bounding box center [393, 124] width 55 height 8
click at [370, 117] on input "071525R138-S" at bounding box center [391, 124] width 63 height 14
type input "071525R138-SB"
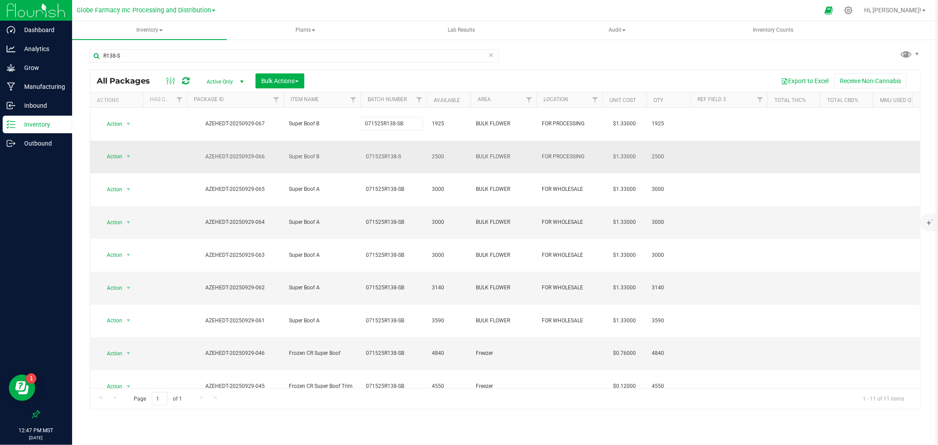
click at [367, 144] on div "All Packages Active Only Active Only Lab Samples Locked All Bulk Actions Add to…" at bounding box center [505, 239] width 830 height 340
click at [367, 153] on span "071525R138-S" at bounding box center [393, 157] width 55 height 8
click at [367, 150] on input "071525R138-S071525R138-SB" at bounding box center [391, 157] width 63 height 14
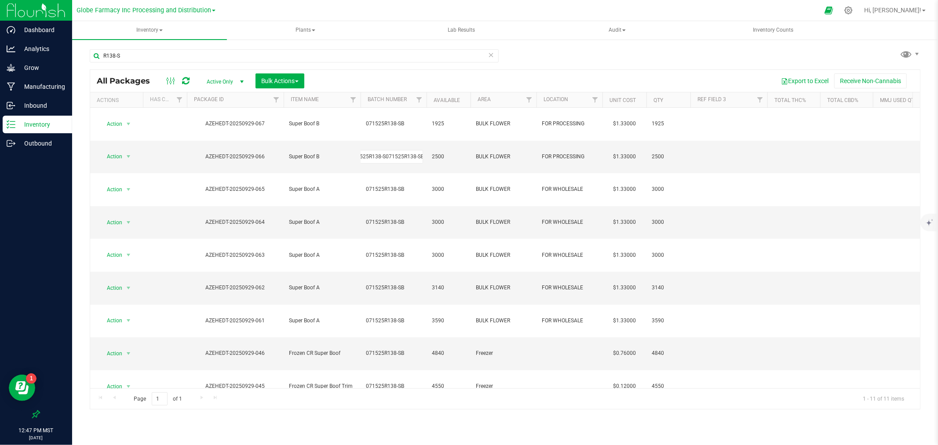
click at [367, 150] on input "071525R138-S071525R138-SB" at bounding box center [391, 157] width 63 height 14
type input "071525R138-SB"
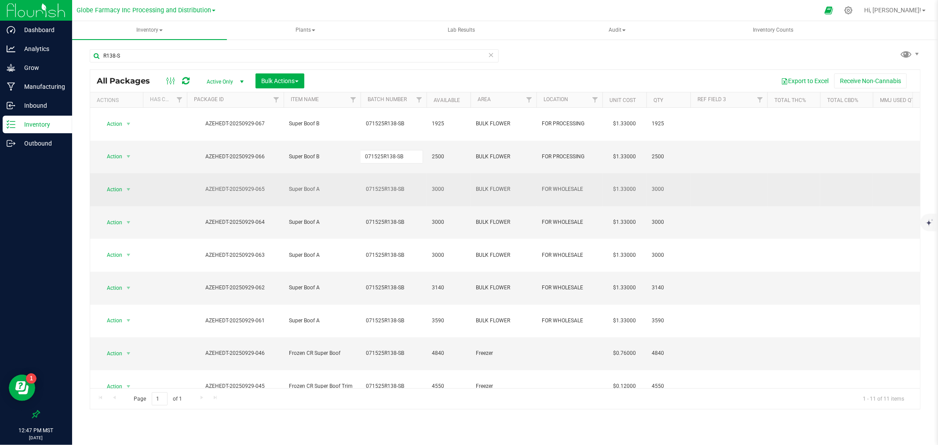
scroll to position [0, 0]
click at [366, 160] on div "Loading... All Packages Active Only Active Only Lab Samples Locked All Bulk Act…" at bounding box center [505, 239] width 830 height 340
click at [396, 185] on span "071525R138-SB" at bounding box center [393, 189] width 55 height 8
type input "071525R138-S"
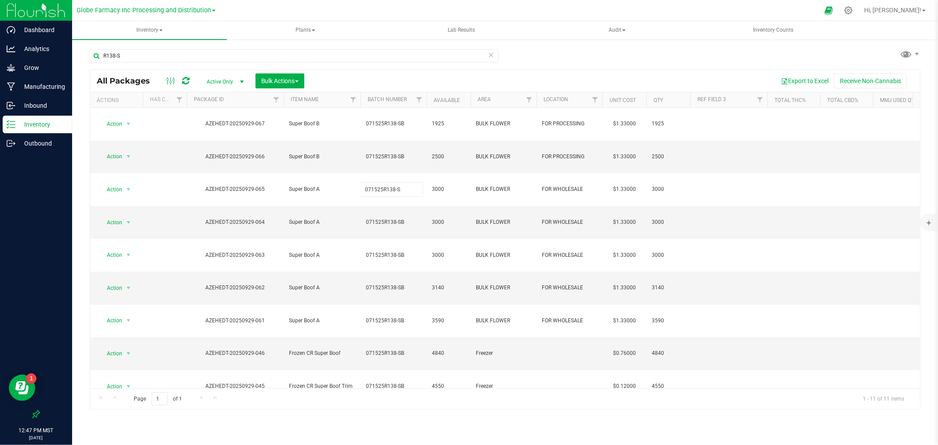
click at [411, 90] on div "All Packages Active Only Active Only Lab Samples Locked All Bulk Actions Add to…" at bounding box center [505, 239] width 830 height 340
click at [406, 218] on span "071525R138-SB" at bounding box center [393, 222] width 55 height 8
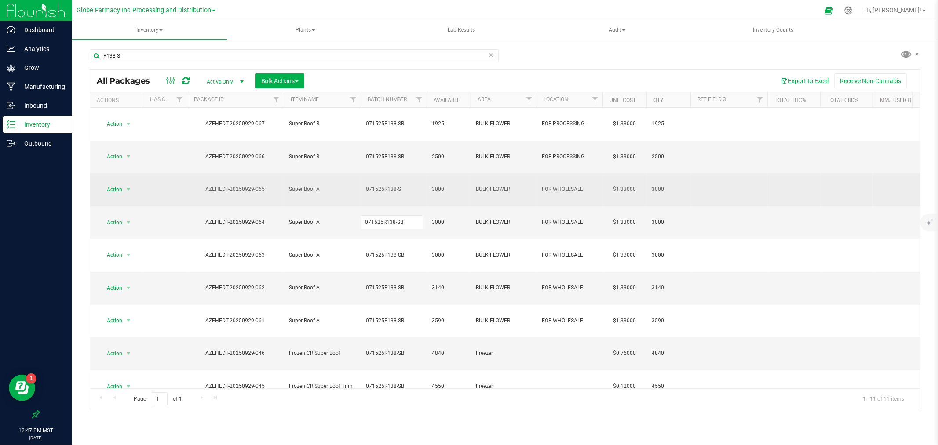
type input "071525R138-S"
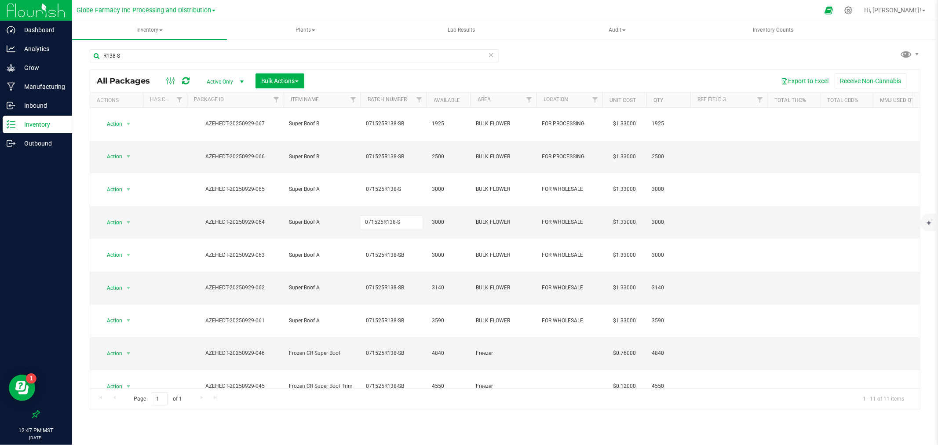
click at [402, 90] on div "All Packages Active Only Active Only Lab Samples Locked All Bulk Actions Add to…" at bounding box center [505, 239] width 830 height 340
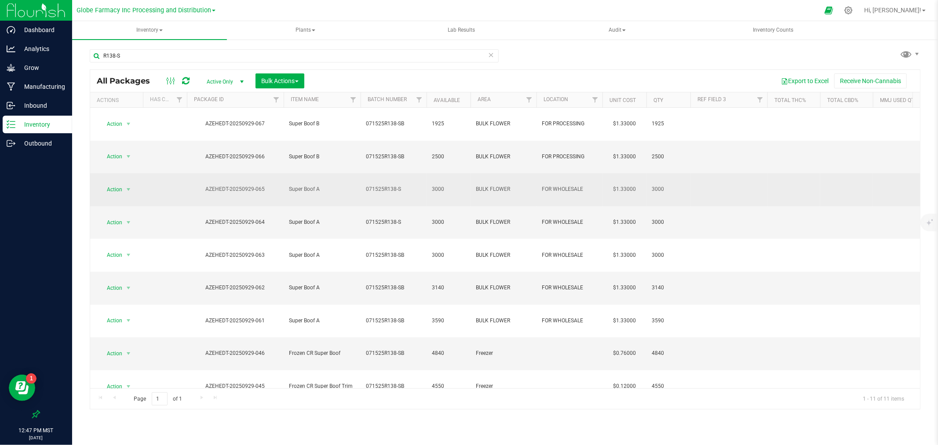
click at [400, 185] on span "071525R138-S" at bounding box center [393, 189] width 55 height 8
click at [400, 182] on input "071525R138-S" at bounding box center [391, 189] width 63 height 14
type input "071525R138-SB"
click at [349, 163] on div "All Packages Active Only Active Only Lab Samples Locked All Bulk Actions Add to…" at bounding box center [505, 239] width 830 height 340
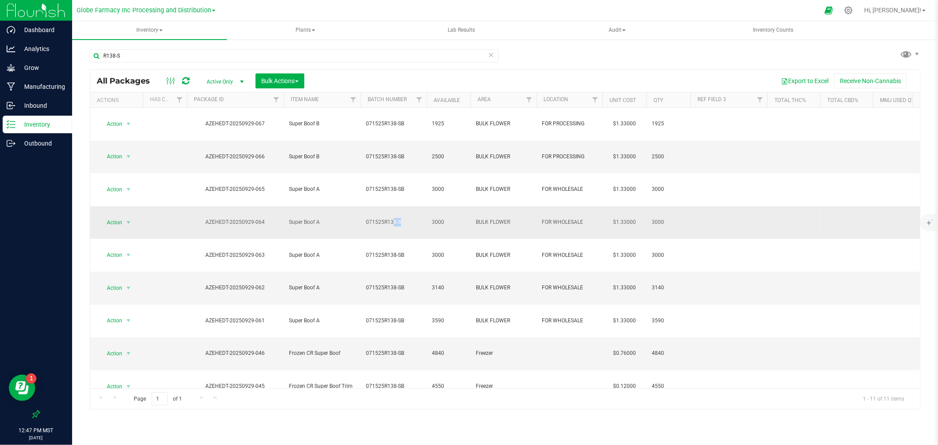
click at [376, 206] on td "071525R138-S" at bounding box center [393, 222] width 66 height 33
click at [376, 215] on input "071525R138-S" at bounding box center [391, 222] width 63 height 14
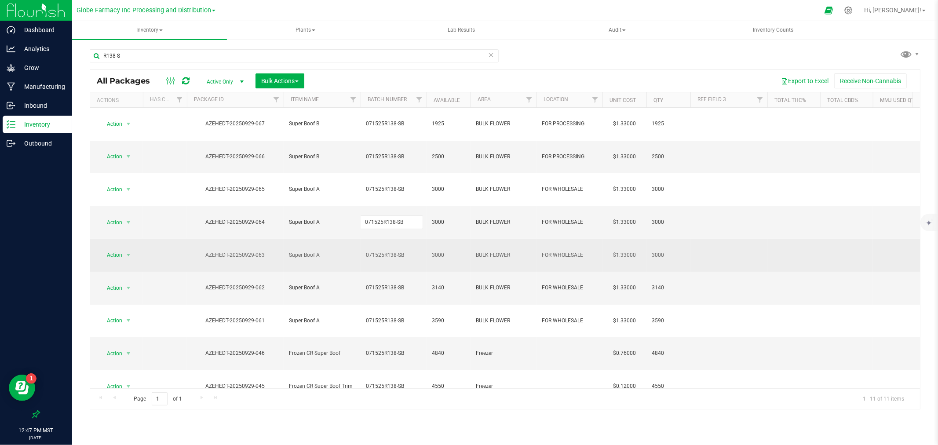
type input "071525R138-SB"
click at [356, 193] on div "All Packages Active Only Active Only Lab Samples Locked All Bulk Actions Add to…" at bounding box center [505, 239] width 830 height 340
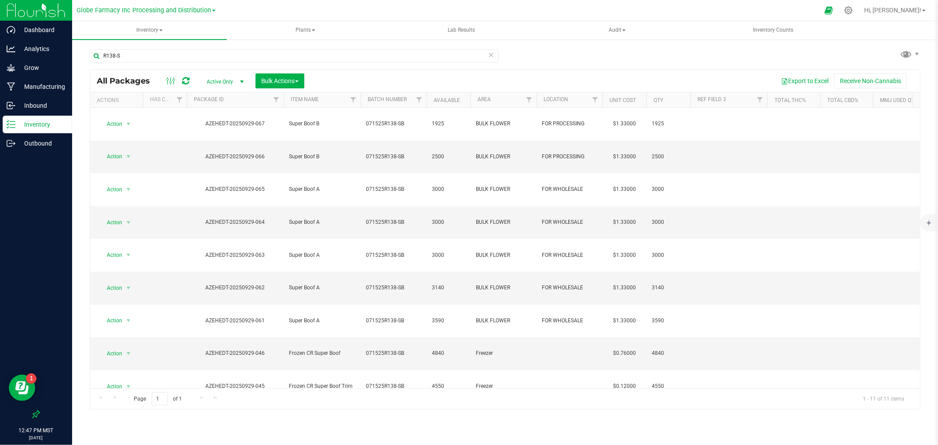
click at [188, 78] on icon at bounding box center [185, 80] width 7 height 9
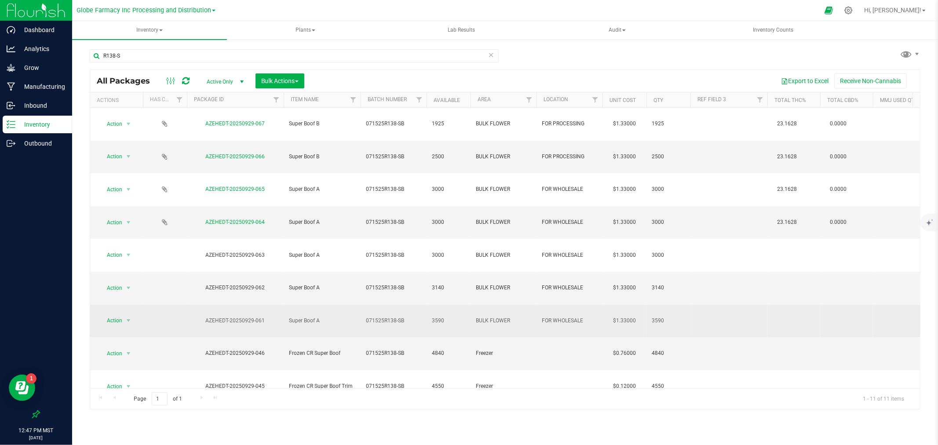
click at [412, 316] on span "071525R138-SB" at bounding box center [393, 320] width 55 height 8
type input "071525R138-S"
click at [408, 221] on div "All Packages Active Only Active Only Lab Samples Locked All Bulk Actions Add to…" at bounding box center [505, 239] width 830 height 340
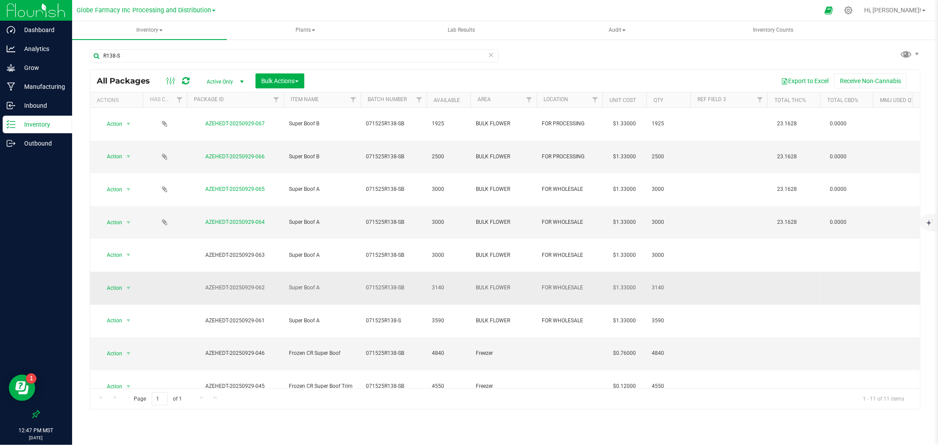
click at [409, 272] on td "071525R138-SB" at bounding box center [393, 288] width 66 height 33
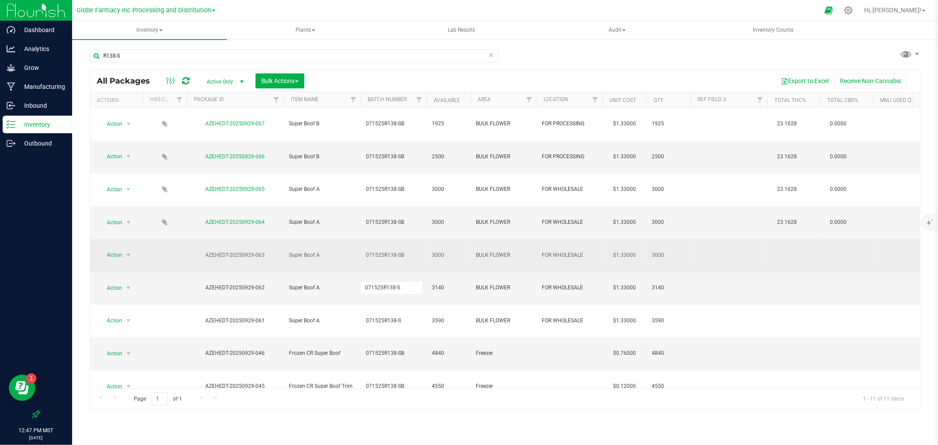
click at [409, 195] on div "All Packages Active Only Active Only Lab Samples Locked All Bulk Actions Add to…" at bounding box center [505, 239] width 830 height 340
click at [409, 251] on span "071525R138-SB" at bounding box center [393, 255] width 55 height 8
click at [409, 248] on input "071525R138-S" at bounding box center [391, 255] width 63 height 14
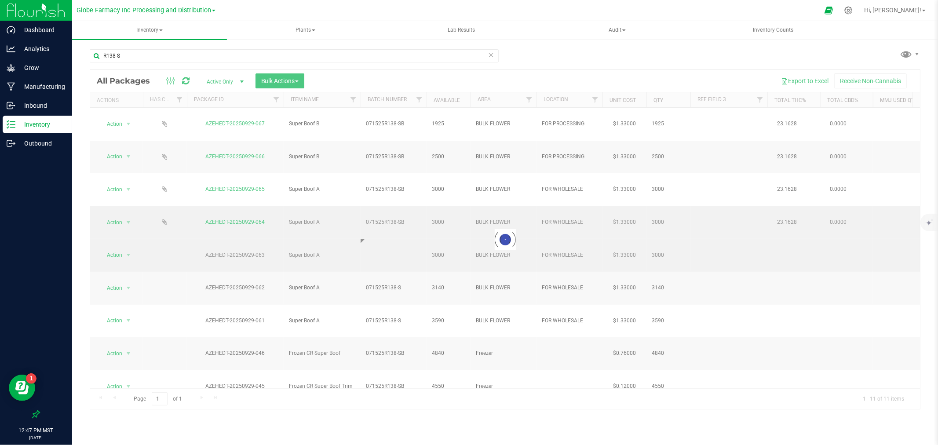
click at [403, 171] on div "Loading... All Packages Active Only Active Only Lab Samples Locked All Bulk Act…" at bounding box center [505, 239] width 830 height 340
click at [394, 239] on td at bounding box center [393, 255] width 66 height 33
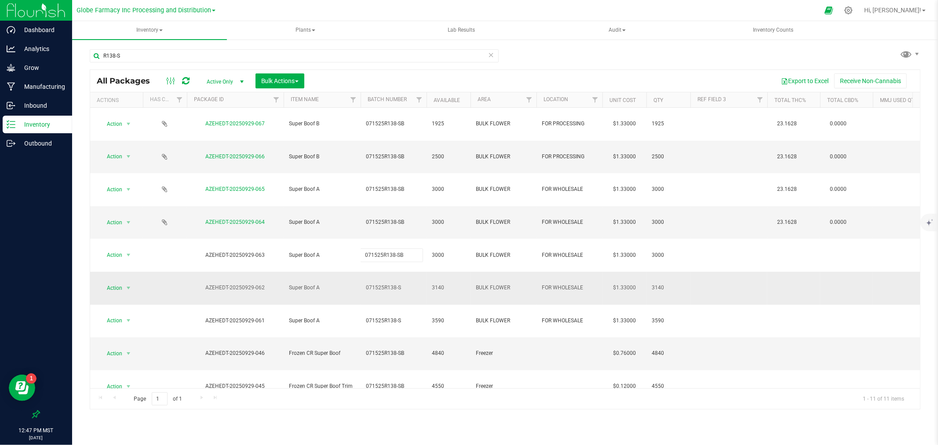
type input "071525R138-SB"
click at [396, 221] on div "All Packages Active Only Active Only Lab Samples Locked All Bulk Actions Add to…" at bounding box center [505, 239] width 830 height 340
click at [396, 284] on span "071525R138-S" at bounding box center [393, 288] width 55 height 8
type input "071525R138-SB"
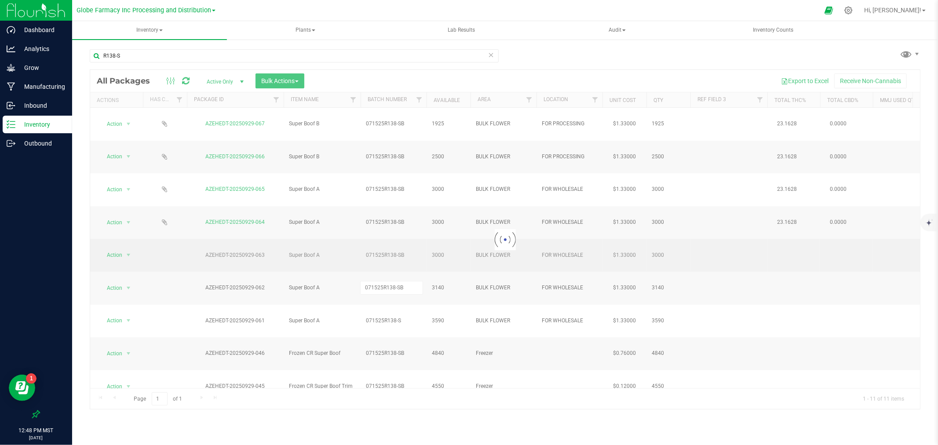
click at [345, 203] on div "Loading... All Packages Active Only Active Only Lab Samples Locked All Bulk Act…" at bounding box center [505, 239] width 830 height 340
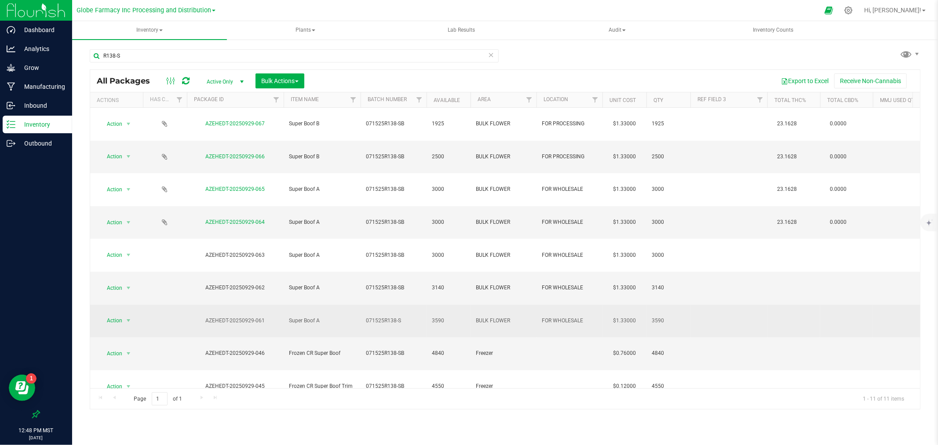
click at [364, 305] on td "071525R138-S" at bounding box center [393, 321] width 66 height 33
click at [364, 314] on input "071525R138-S" at bounding box center [391, 321] width 63 height 14
type input "071525R138-SB"
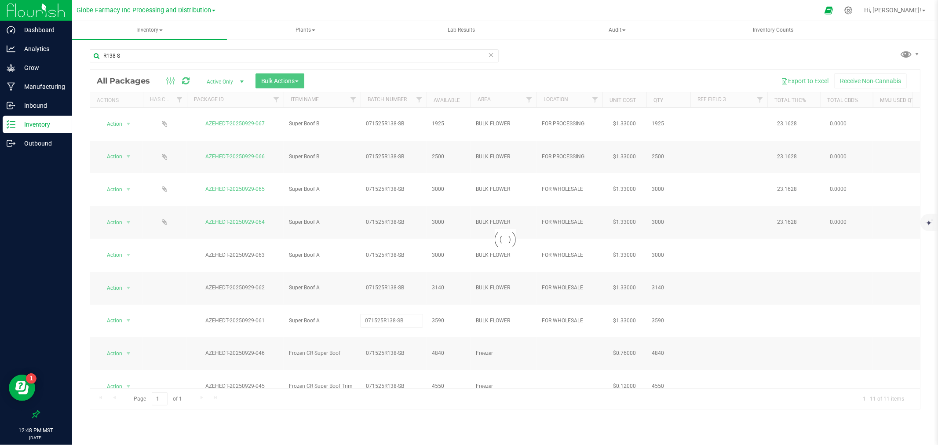
click at [358, 339] on div "Loading... All Packages Active Only Active Only Lab Samples Locked All Bulk Act…" at bounding box center [505, 239] width 830 height 340
click at [182, 81] on icon at bounding box center [185, 80] width 7 height 9
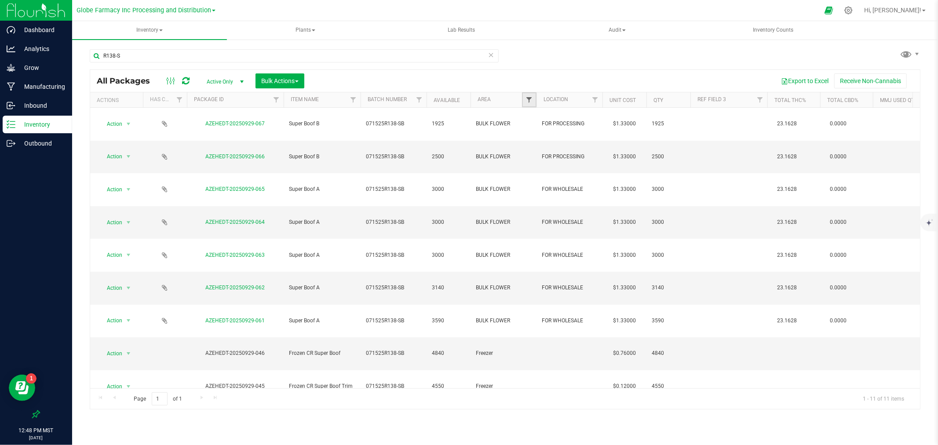
click at [527, 97] on span "Filter" at bounding box center [528, 99] width 7 height 7
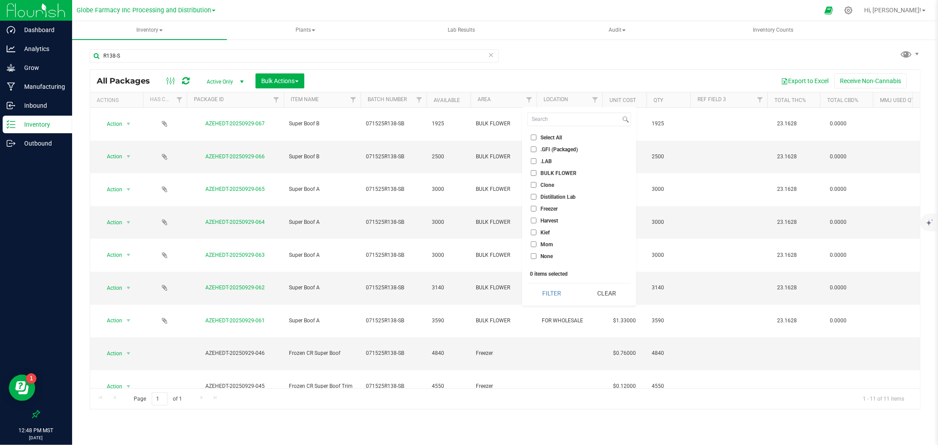
click at [567, 174] on span "BULK FLOWER" at bounding box center [558, 173] width 36 height 5
click at [536, 174] on input "BULK FLOWER" at bounding box center [534, 173] width 6 height 6
checkbox input "true"
click at [559, 295] on button "Filter" at bounding box center [551, 293] width 49 height 19
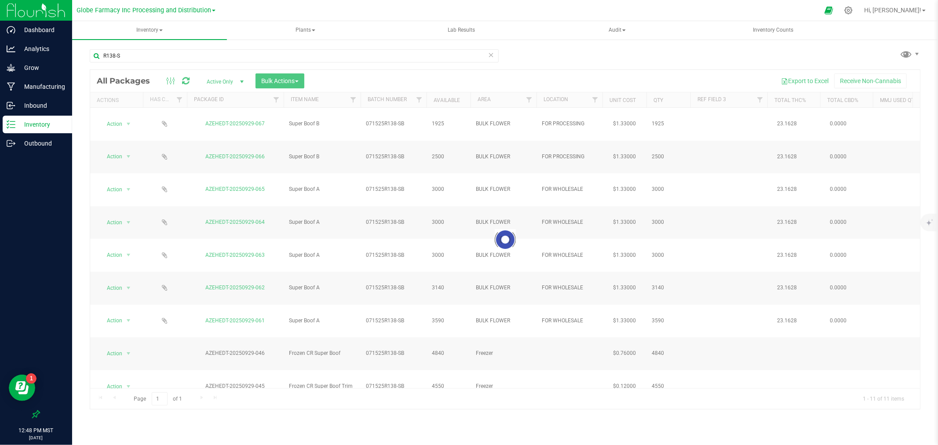
click at [491, 53] on icon at bounding box center [491, 54] width 6 height 11
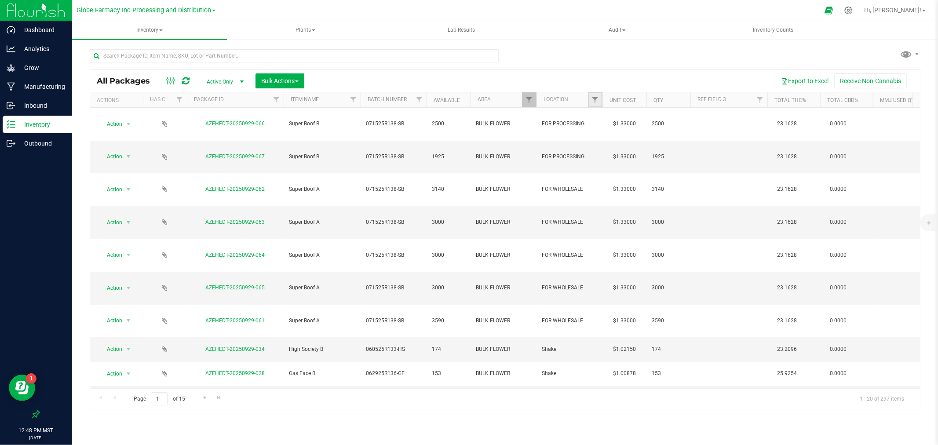
click at [599, 97] on link "Filter" at bounding box center [595, 99] width 15 height 15
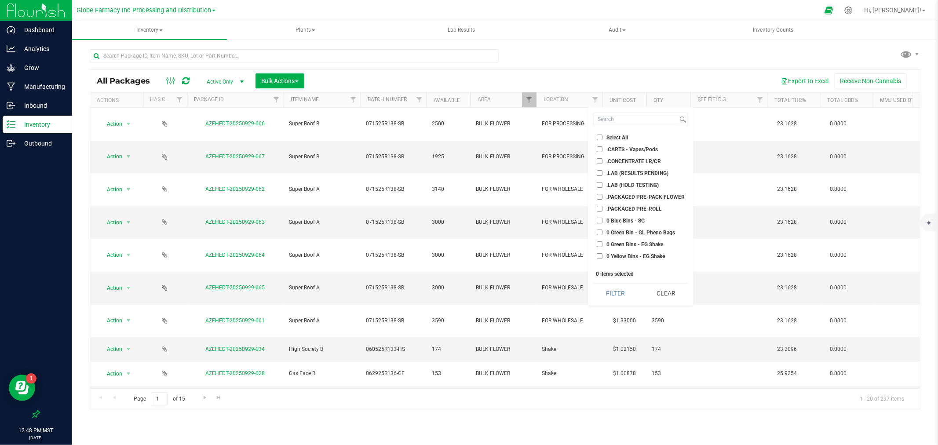
click at [624, 135] on span "Select All" at bounding box center [617, 137] width 22 height 5
click at [602, 135] on input "Select All" at bounding box center [599, 138] width 6 height 6
checkbox input "true"
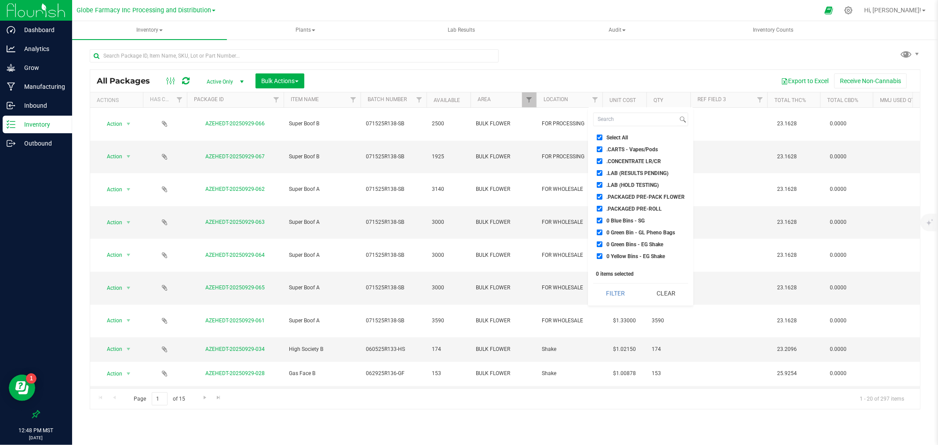
checkbox input "true"
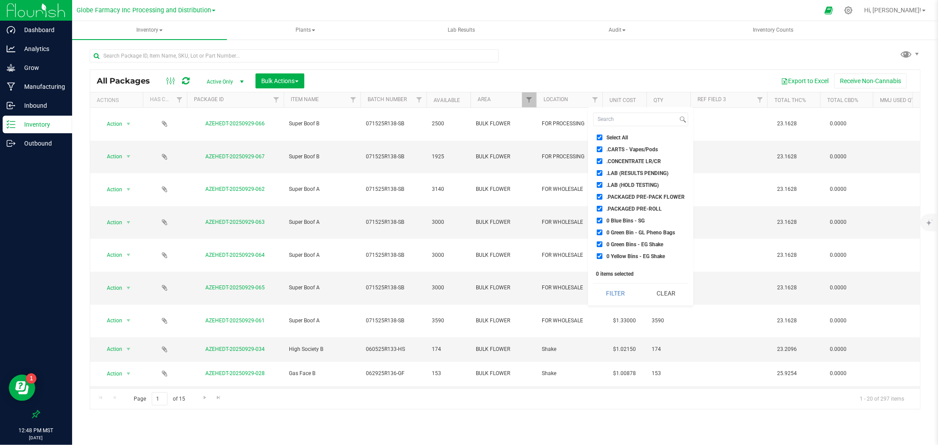
checkbox input "true"
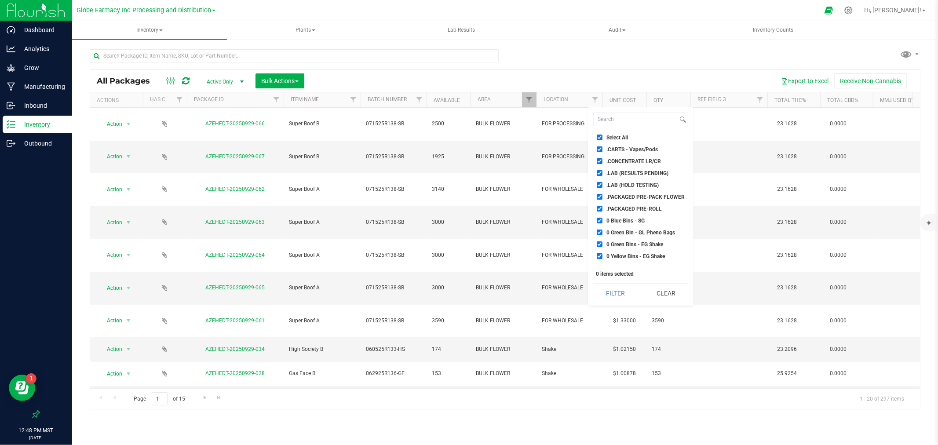
checkbox input "true"
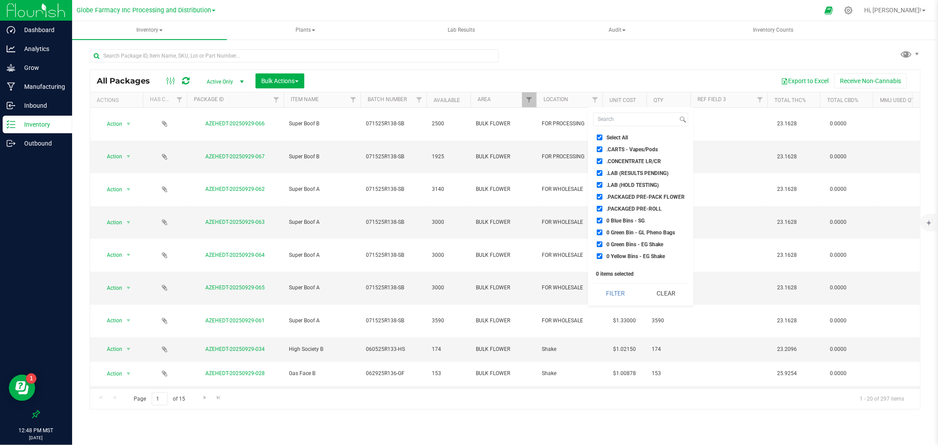
checkbox input "true"
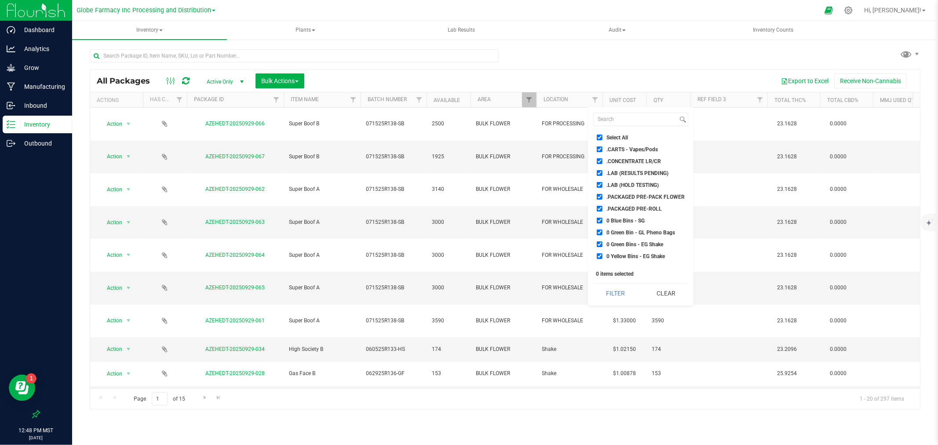
checkbox input "true"
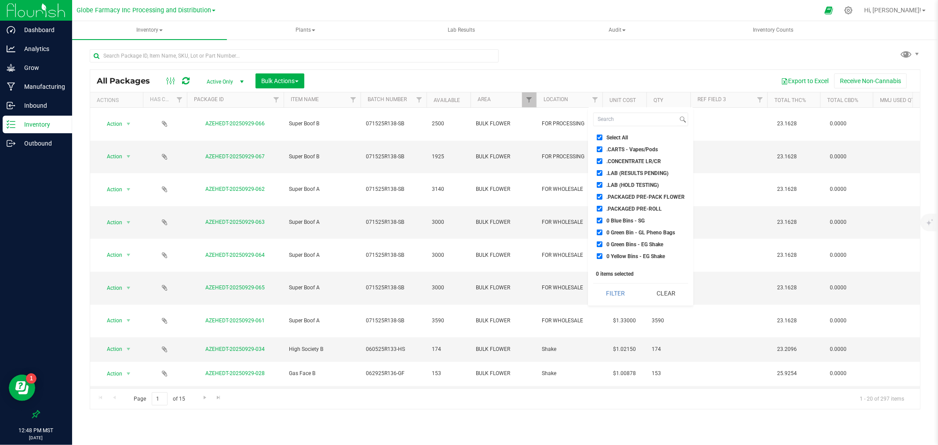
checkbox input "true"
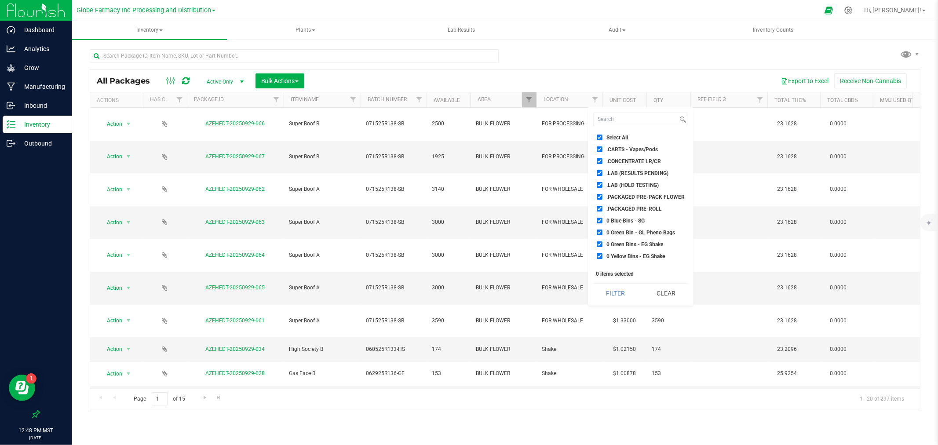
checkbox input "true"
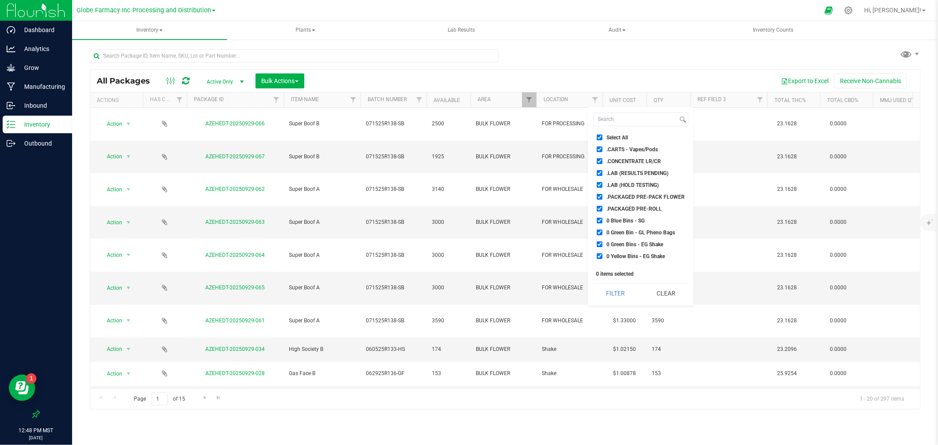
checkbox input "true"
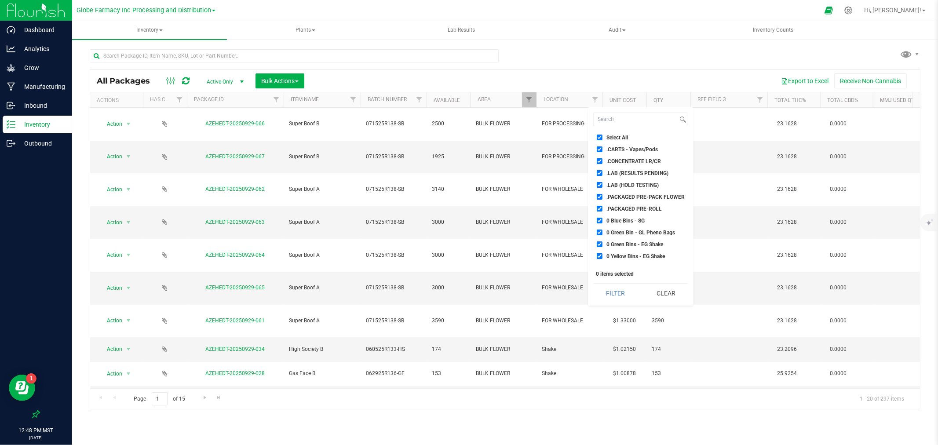
checkbox input "true"
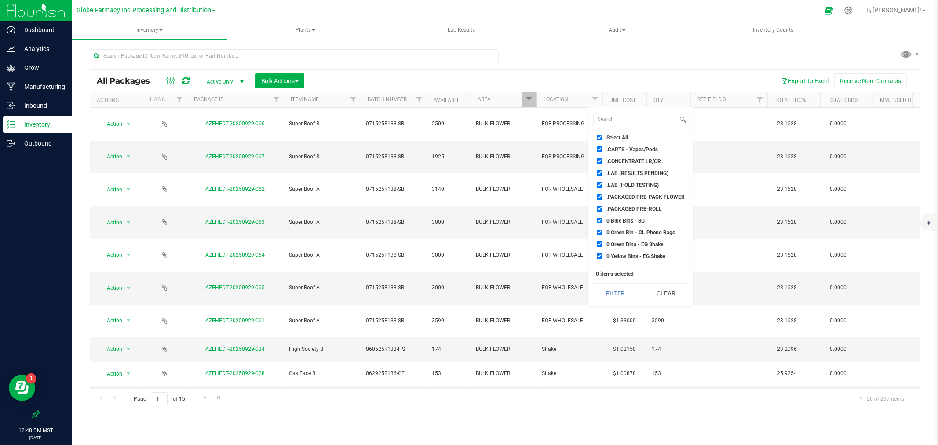
checkbox input "true"
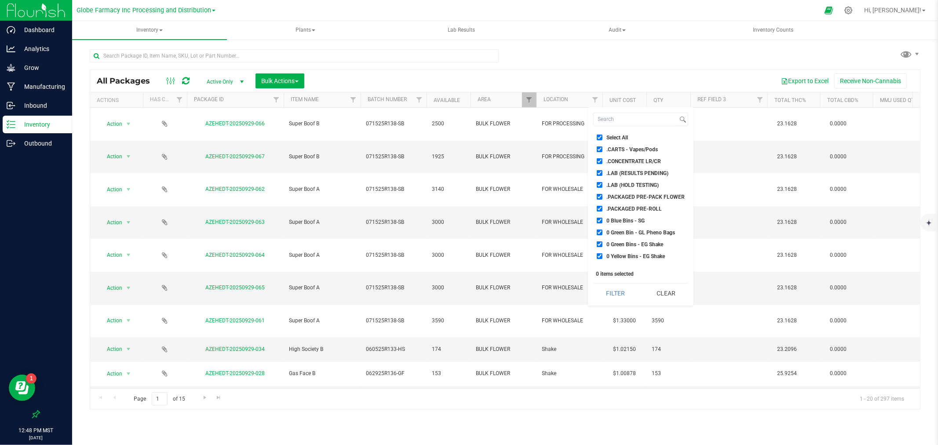
checkbox input "true"
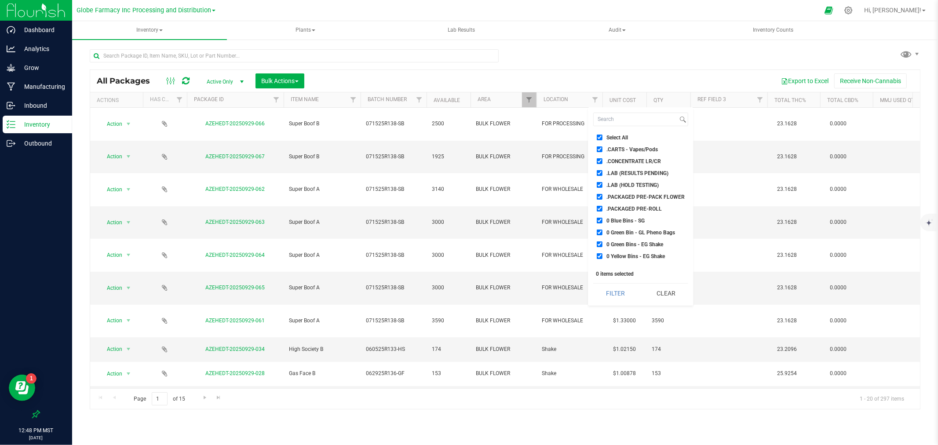
checkbox input "true"
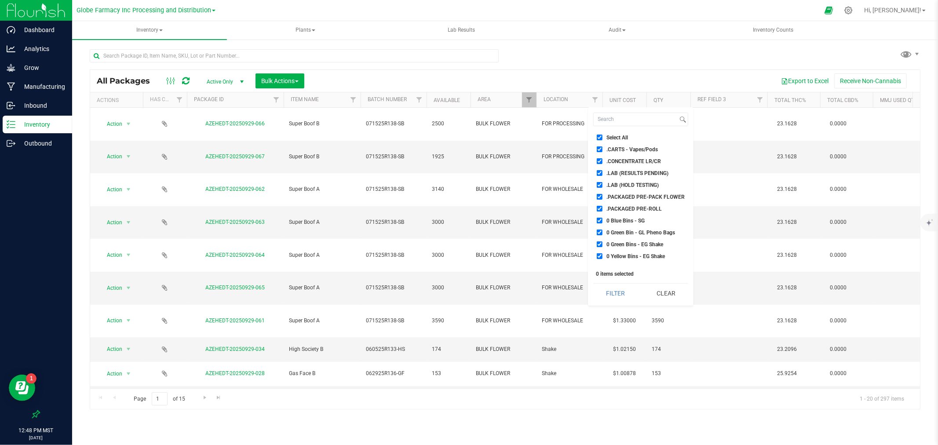
checkbox input "true"
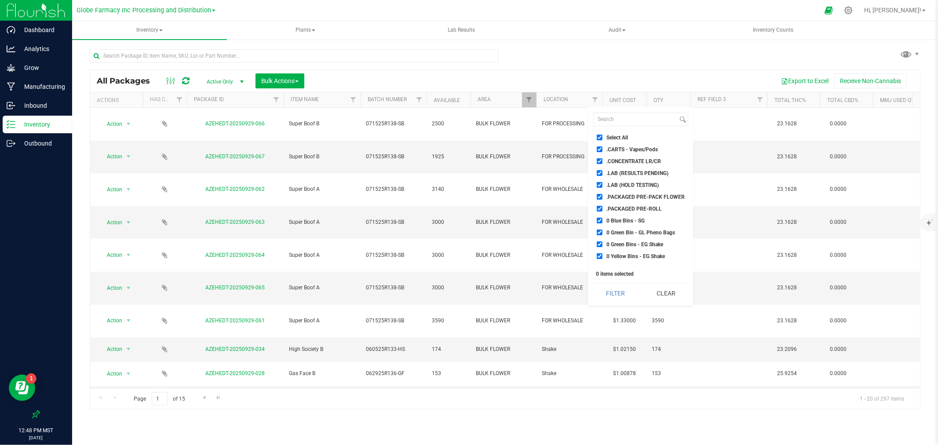
checkbox input "true"
click at [607, 178] on span "Shake" at bounding box center [613, 178] width 14 height 5
click at [602, 178] on input "Shake" at bounding box center [599, 178] width 6 height 6
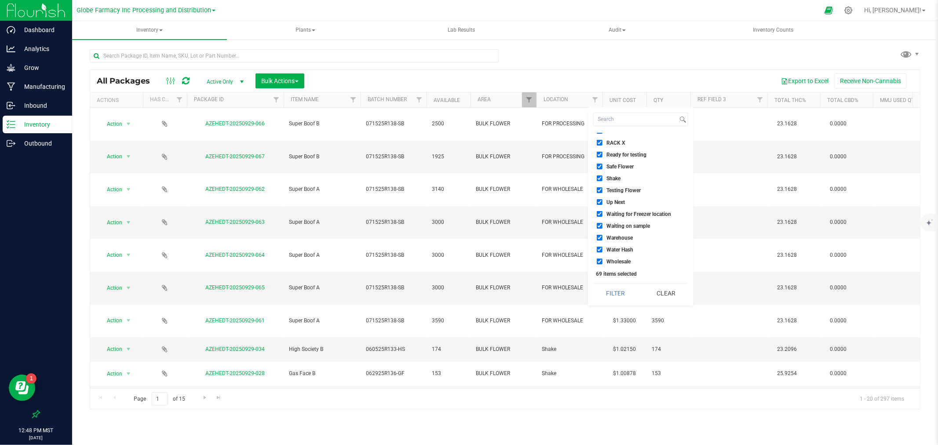
checkbox input "false"
click at [609, 291] on button "Filter" at bounding box center [615, 293] width 44 height 19
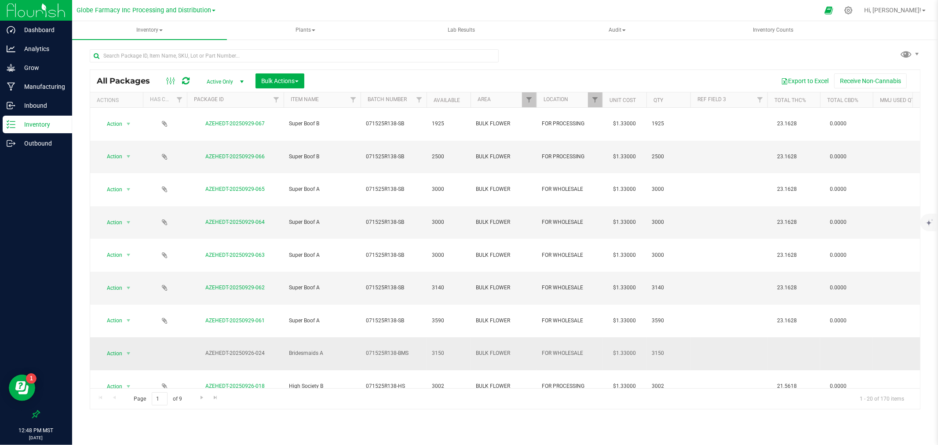
click at [411, 339] on span "071525R138-BMS" at bounding box center [393, 353] width 55 height 8
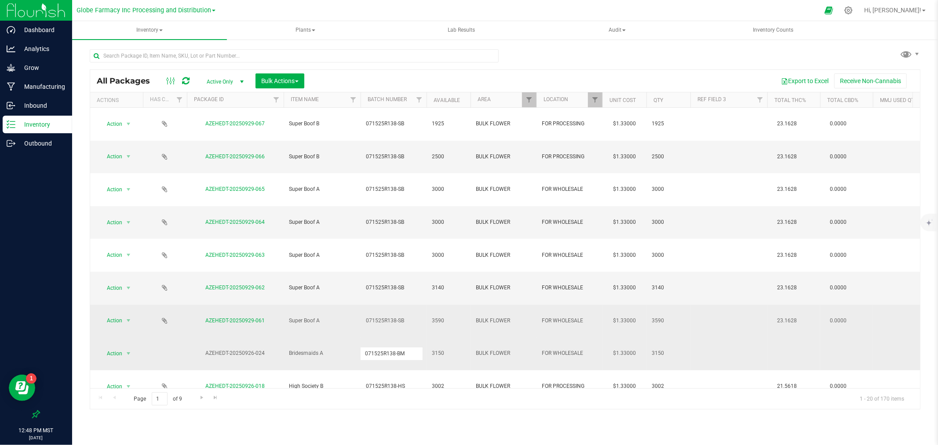
type input "071525R138-BM"
click at [378, 231] on div "All Packages Active Only Active Only Lab Samples Locked All Bulk Actions Add to…" at bounding box center [505, 239] width 830 height 340
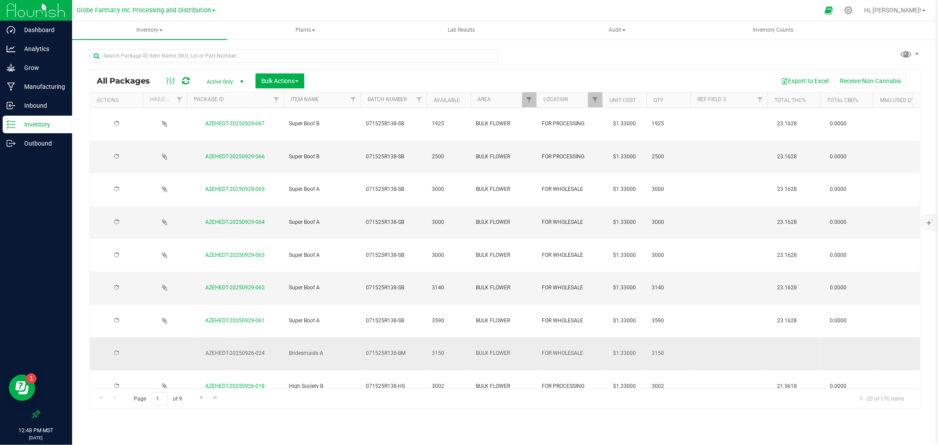
click at [412, 337] on td "071525R138-BM" at bounding box center [393, 353] width 66 height 33
type input "071525R138-BMS"
click at [396, 68] on div at bounding box center [294, 59] width 409 height 20
click at [188, 80] on icon at bounding box center [185, 80] width 7 height 9
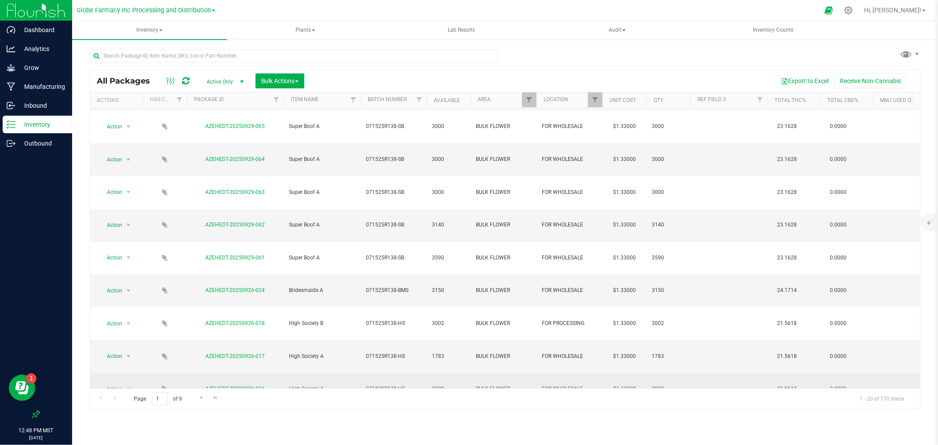
scroll to position [133, 0]
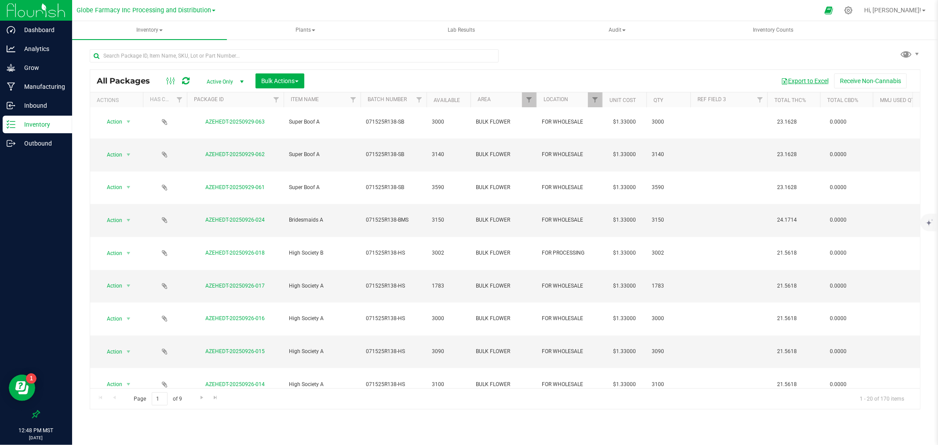
click at [750, 83] on button "Export to Excel" at bounding box center [804, 80] width 59 height 15
click at [173, 51] on input "text" at bounding box center [294, 55] width 409 height 13
paste input "070725RR137-BM"
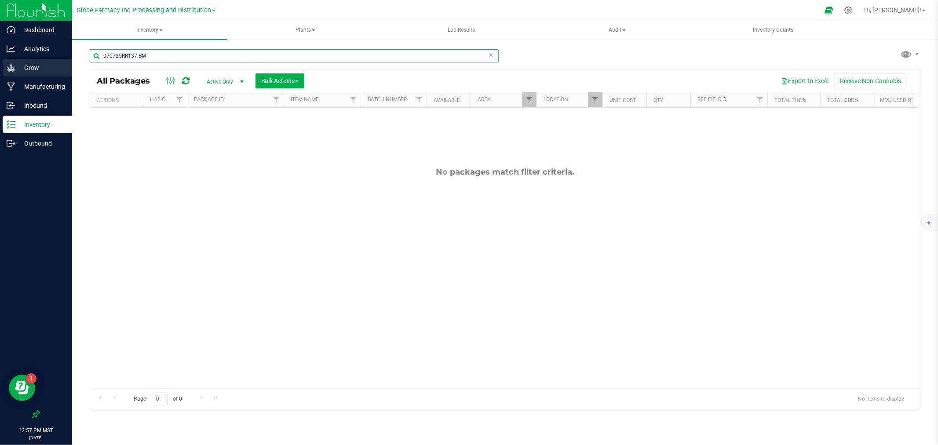
drag, startPoint x: 124, startPoint y: 56, endPoint x: 47, endPoint y: 70, distance: 77.3
click at [47, 70] on div "Dashboard Analytics Grow Manufacturing Inbound Inventory Outbound 12:57 PM MST …" at bounding box center [469, 222] width 938 height 445
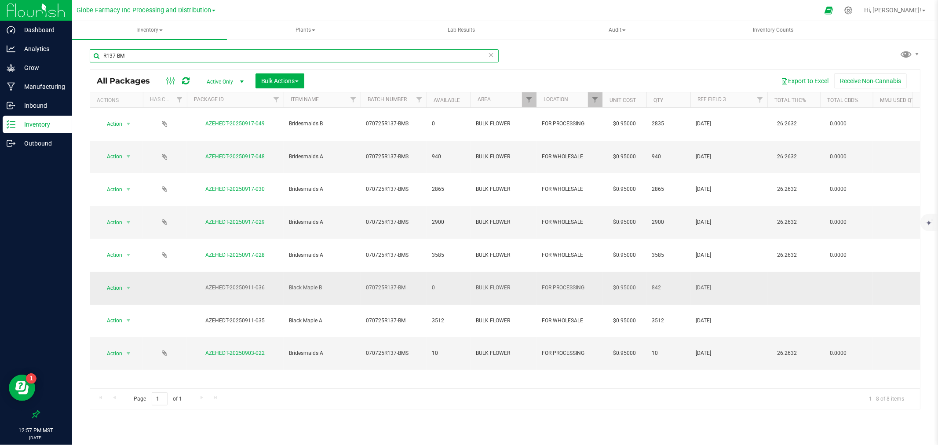
type input "R137-BM"
click at [390, 284] on span "070725R137-BM" at bounding box center [393, 288] width 55 height 8
click at [390, 281] on input "070725R137-BM" at bounding box center [391, 288] width 63 height 14
type input "070725RR137-BM"
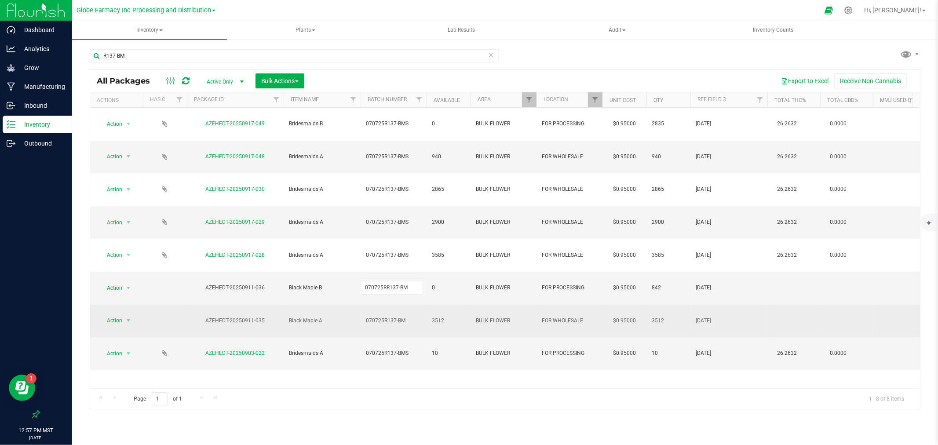
click at [389, 238] on div "All Packages Active Only Active Only Lab Samples Locked All Bulk Actions Add to…" at bounding box center [505, 239] width 830 height 340
click at [389, 314] on input "070725R137-BM" at bounding box center [391, 321] width 63 height 14
type input "070725RR137-BM"
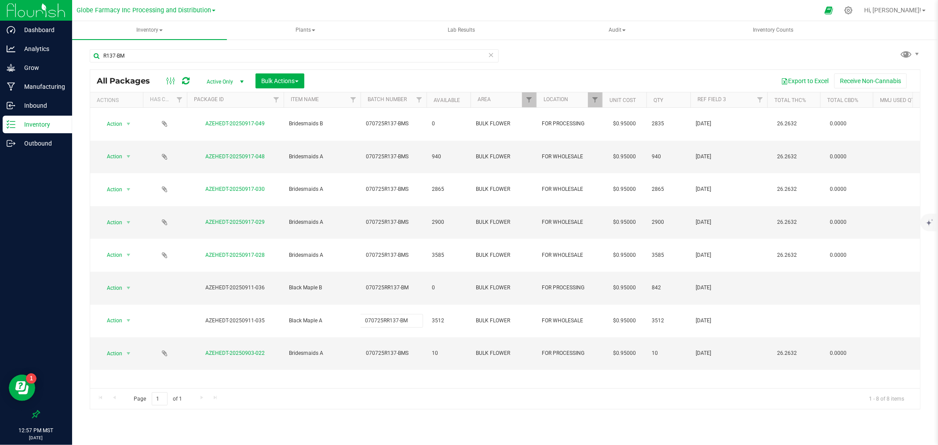
click at [365, 279] on div "All Packages Active Only Active Only Lab Samples Locked All Bulk Actions Add to…" at bounding box center [505, 239] width 830 height 340
click at [345, 281] on div "Action Action Adjust qty Create package Edit attributes Global inventory Locate…" at bounding box center [504, 248] width 829 height 280
click at [105, 282] on span "Action" at bounding box center [111, 288] width 24 height 12
click at [138, 339] on li "Record a lab result" at bounding box center [127, 376] width 56 height 13
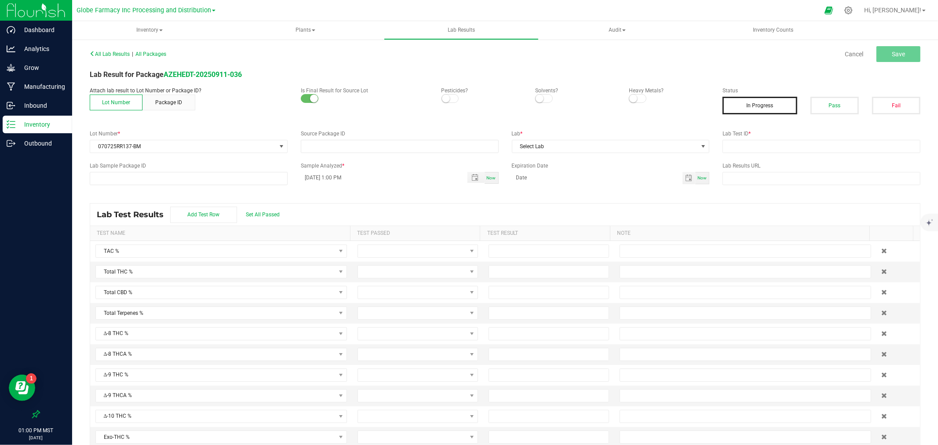
type input "AZEHEDT-20250911-036"
click at [750, 151] on input "text" at bounding box center [821, 146] width 198 height 13
paste input "2509APO4179.20942"
type input "2509APO4179.20942"
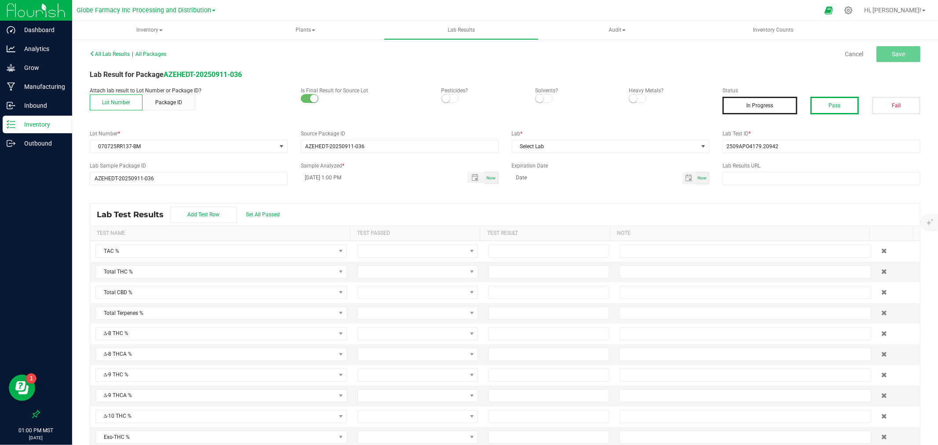
click at [750, 110] on button "Pass" at bounding box center [834, 106] width 48 height 18
click at [591, 151] on span "Select Lab" at bounding box center [605, 146] width 186 height 12
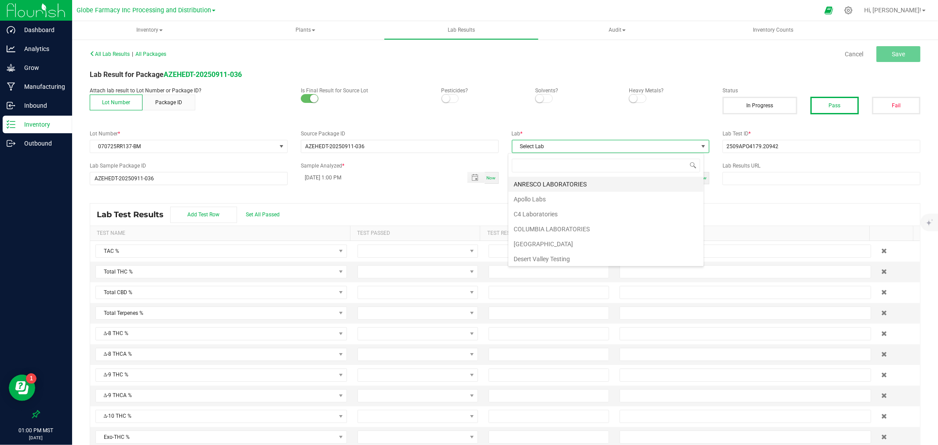
scroll to position [13, 196]
click at [539, 203] on li "Apollo Labs" at bounding box center [605, 199] width 195 height 15
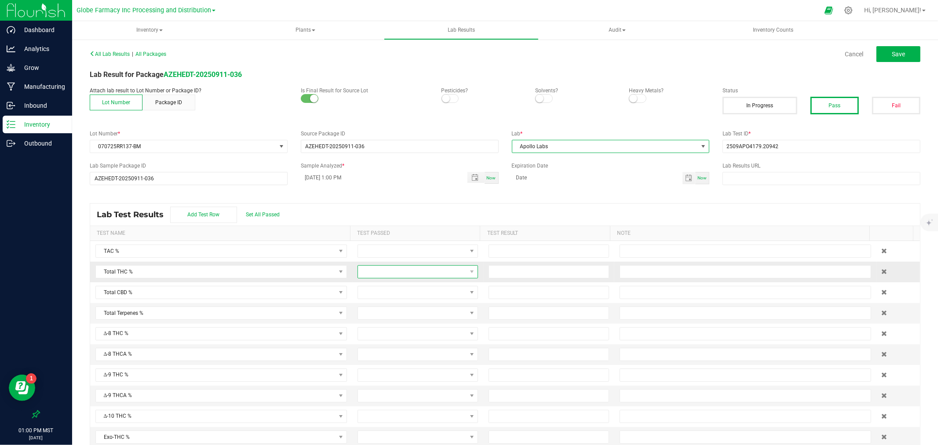
click at [382, 272] on span at bounding box center [412, 271] width 109 height 12
click at [368, 313] on li "Passed" at bounding box center [411, 309] width 117 height 15
click at [365, 306] on td at bounding box center [417, 313] width 131 height 21
click at [371, 296] on span at bounding box center [412, 292] width 109 height 12
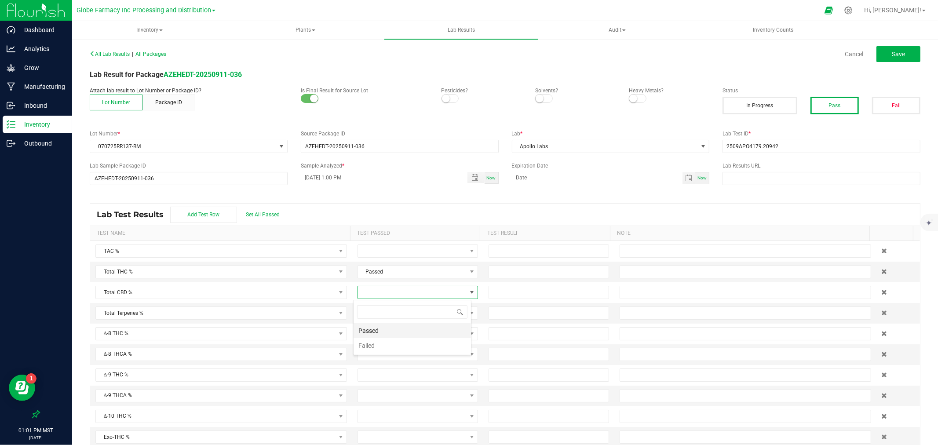
click at [374, 327] on li "Passed" at bounding box center [411, 330] width 117 height 15
drag, startPoint x: 532, startPoint y: 278, endPoint x: 524, endPoint y: 288, distance: 12.6
click at [524, 289] on input at bounding box center [549, 292] width 120 height 12
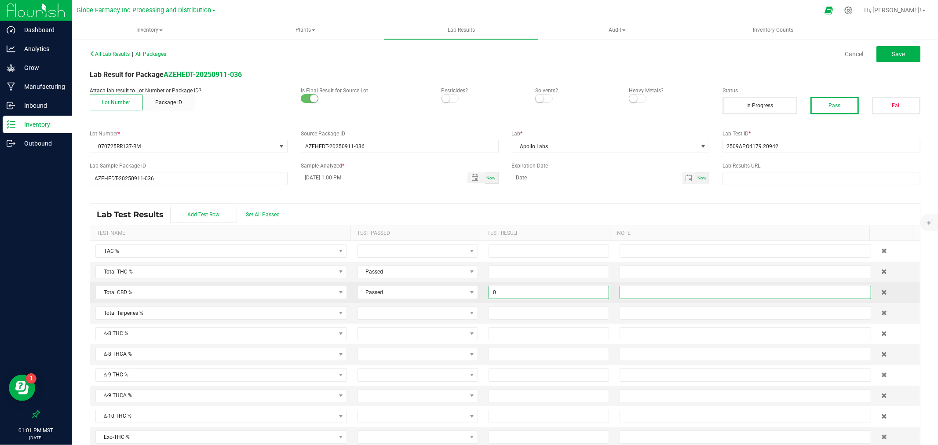
type input "0.0000"
click at [649, 292] on input "text" at bounding box center [744, 292] width 251 height 13
type input "ND"
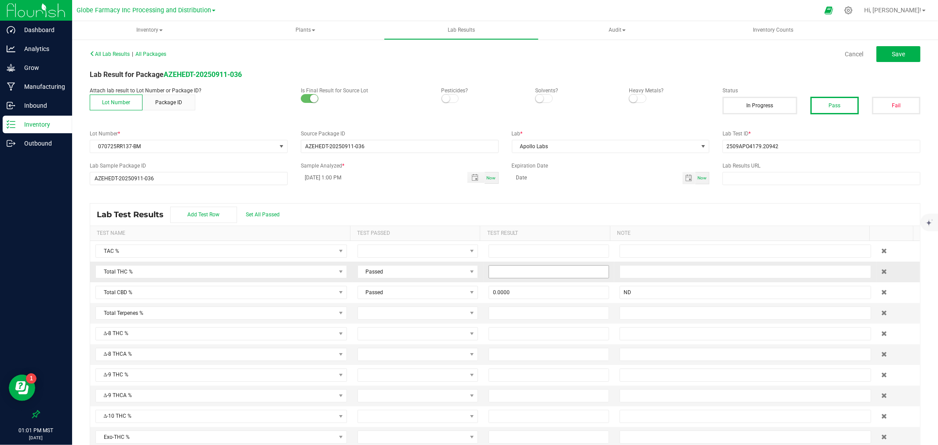
click at [556, 274] on input at bounding box center [549, 271] width 120 height 12
type input "23.0515"
click at [750, 58] on button "Save" at bounding box center [898, 54] width 44 height 16
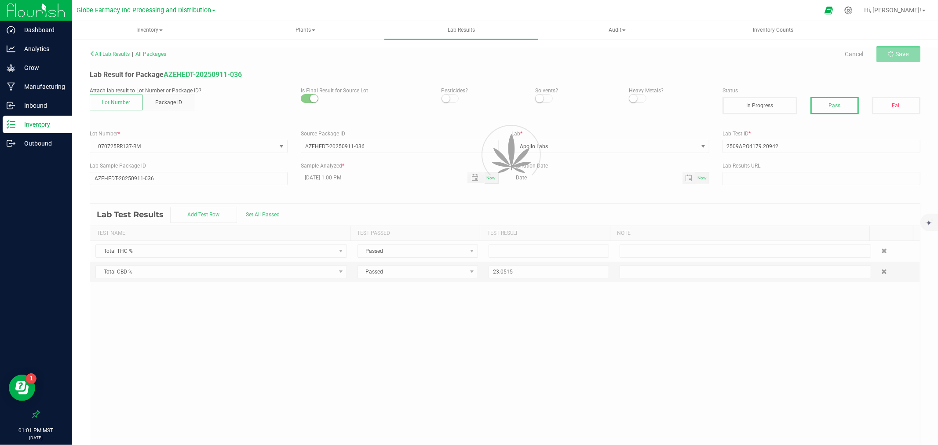
type input "23.0515"
type input "0.0000"
type input "ND"
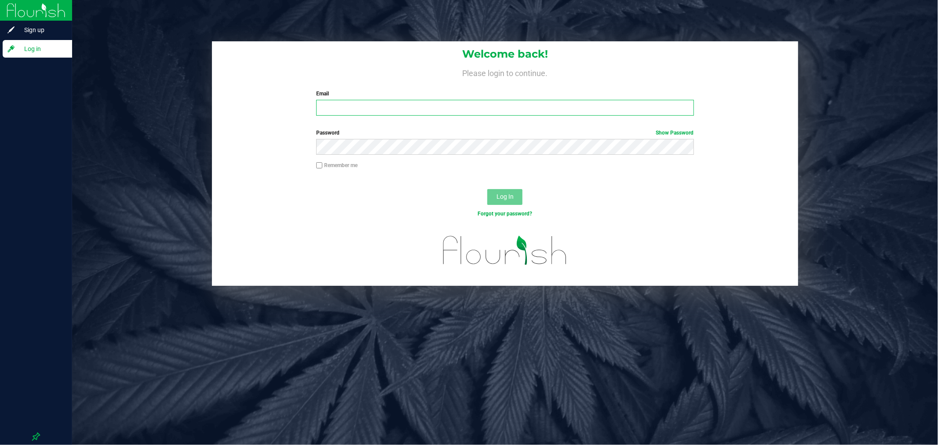
type input "[EMAIL_ADDRESS][DOMAIN_NAME]"
click at [506, 194] on span "Log In" at bounding box center [504, 196] width 17 height 7
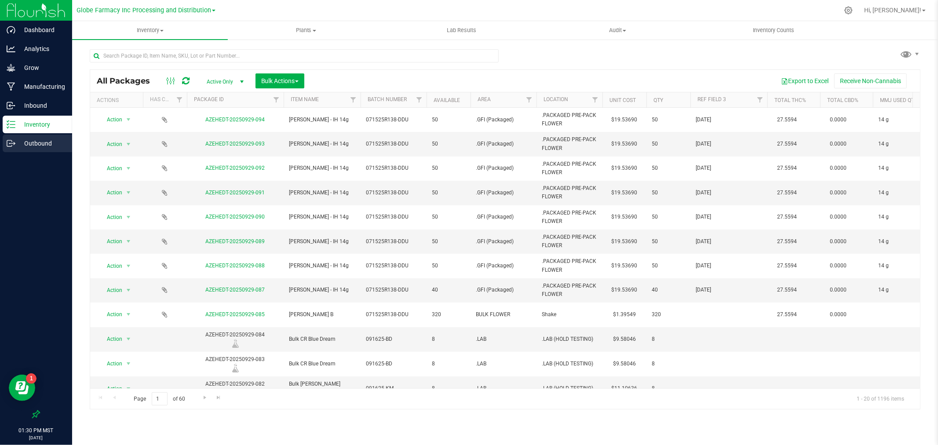
click at [32, 144] on p "Outbound" at bounding box center [41, 143] width 53 height 11
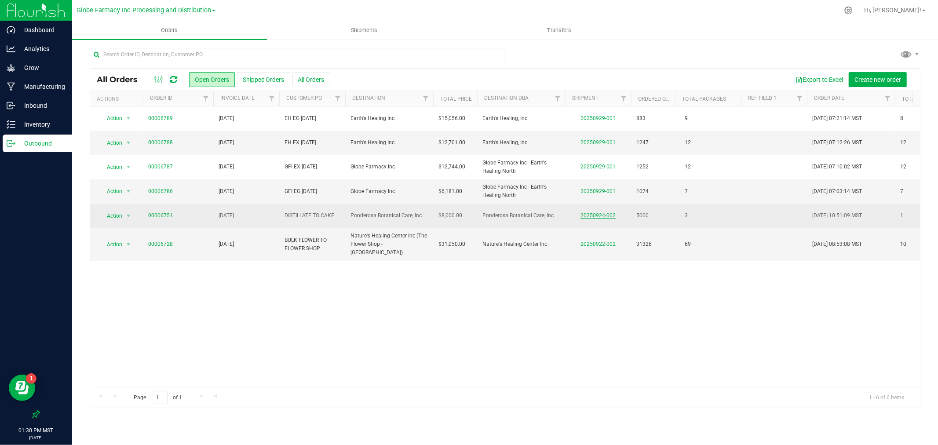
click at [607, 214] on link "20250924-002" at bounding box center [597, 215] width 35 height 6
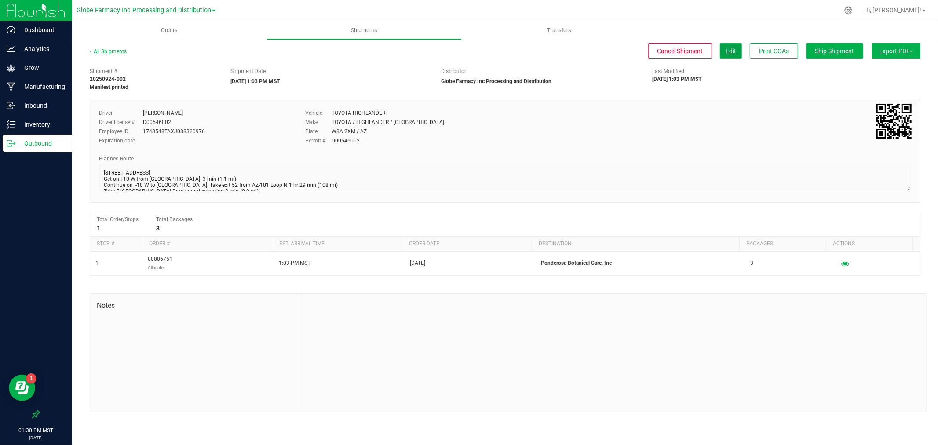
click at [737, 47] on button "Edit" at bounding box center [731, 51] width 22 height 16
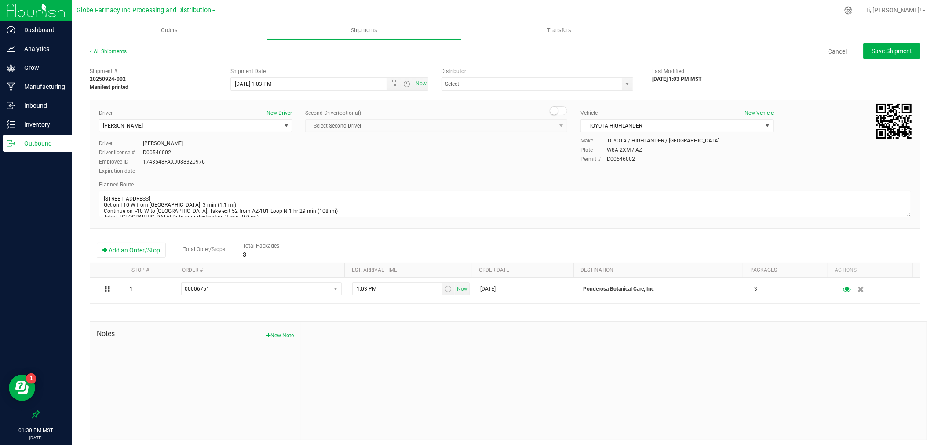
type input "Globe Farmacy Inc Processing and Distribution"
click at [637, 130] on span "TOYOTA HIGHLANDER" at bounding box center [671, 126] width 181 height 12
click at [619, 141] on li "DISTRIBUTION DELIVERY VAN" at bounding box center [671, 142] width 190 height 13
click at [178, 128] on span "ERIC HATCH" at bounding box center [189, 126] width 181 height 12
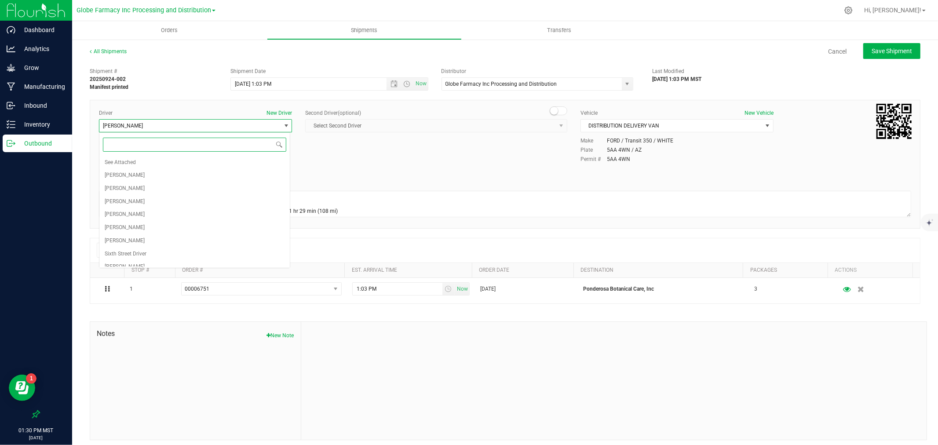
scroll to position [47, 0]
click at [149, 182] on li "ERICK COX" at bounding box center [194, 180] width 190 height 13
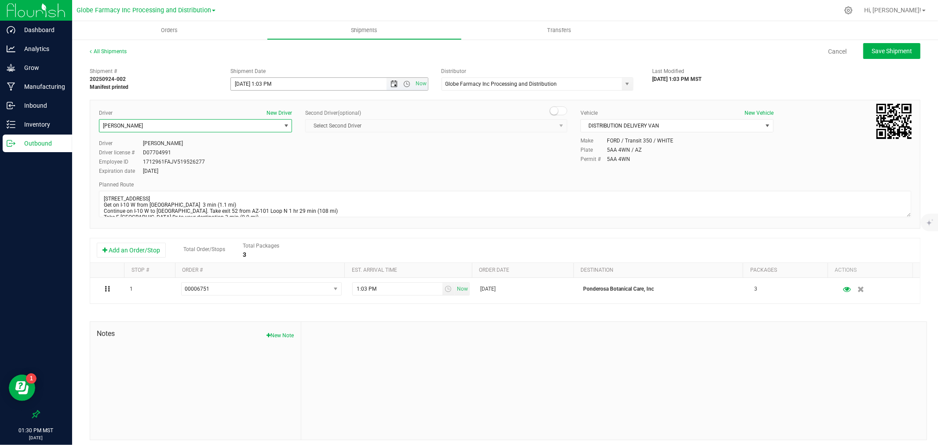
click at [390, 84] on span "Open the date view" at bounding box center [393, 83] width 7 height 7
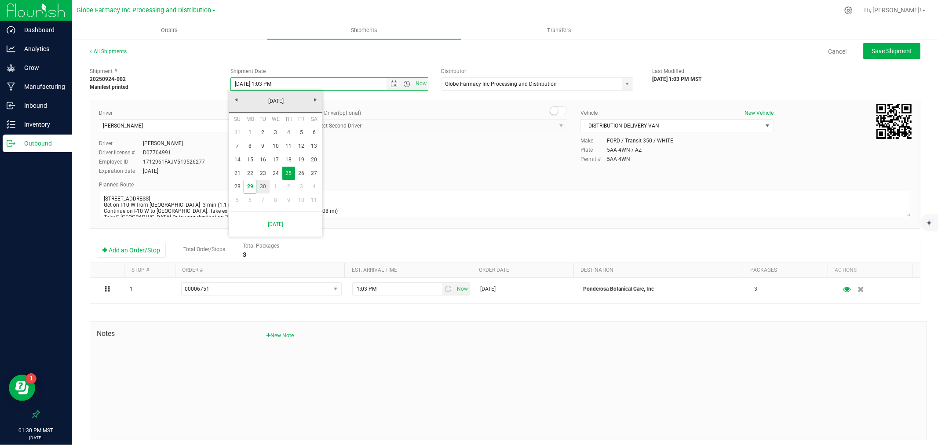
click at [262, 185] on link "30" at bounding box center [262, 187] width 13 height 14
click at [873, 53] on span "Save Shipment" at bounding box center [891, 50] width 40 height 7
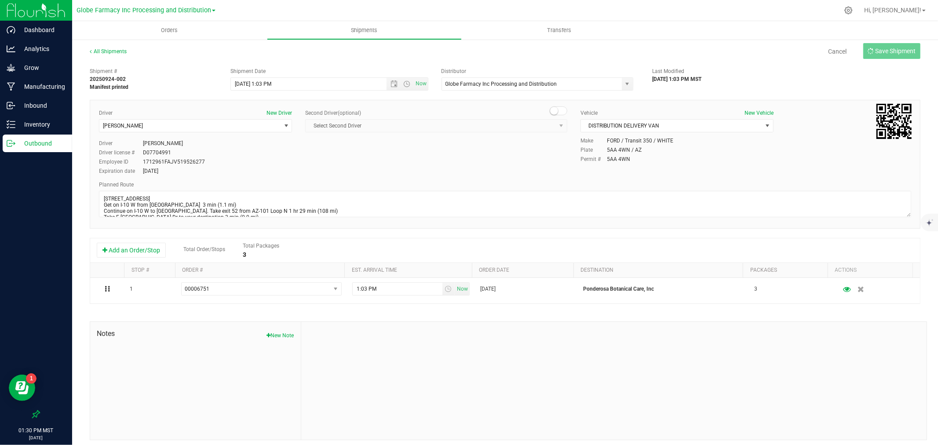
type input "9/30/2025 8:03 PM"
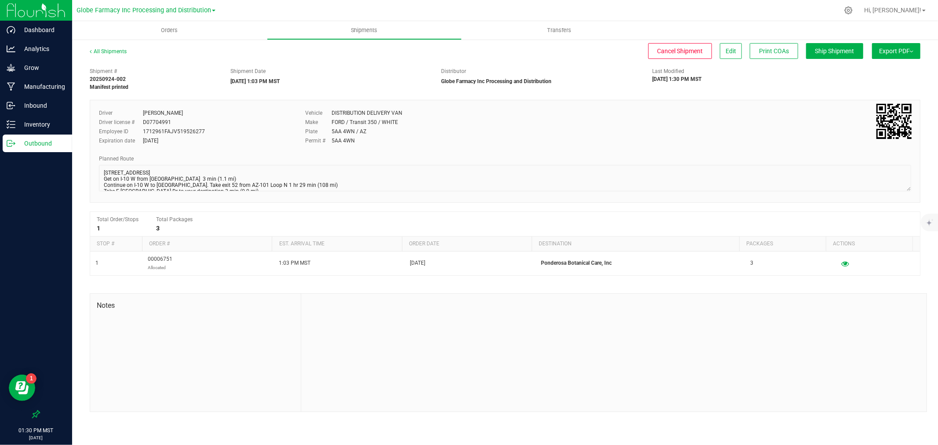
click at [882, 51] on span "Export PDF" at bounding box center [896, 50] width 34 height 7
click at [878, 73] on li "Manifest by Package ID" at bounding box center [893, 70] width 89 height 13
click at [43, 151] on div "Outbound" at bounding box center [37, 144] width 69 height 18
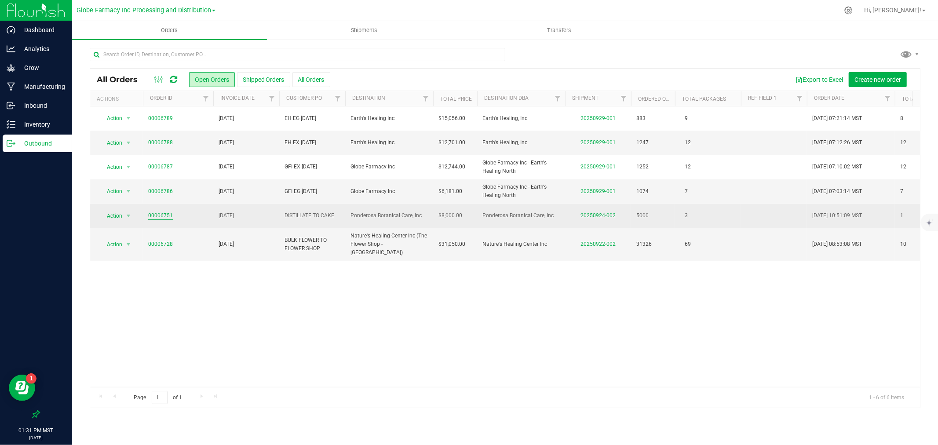
click at [160, 218] on link "00006751" at bounding box center [160, 215] width 25 height 8
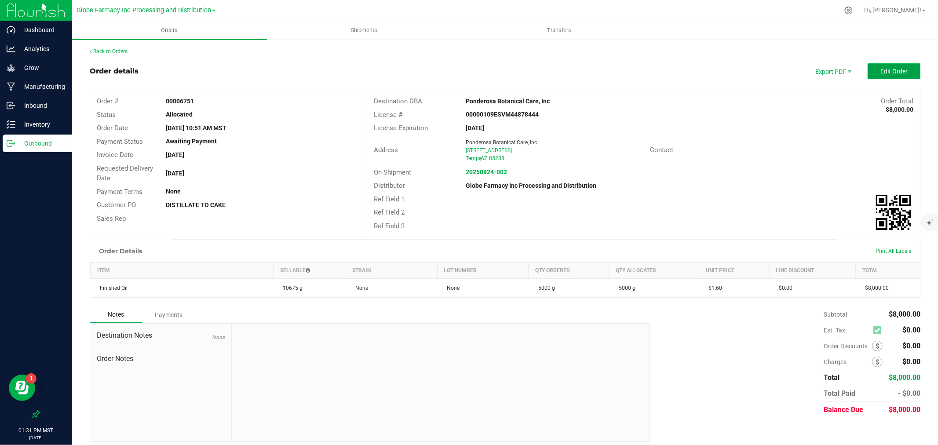
click at [867, 75] on button "Edit Order" at bounding box center [893, 71] width 53 height 16
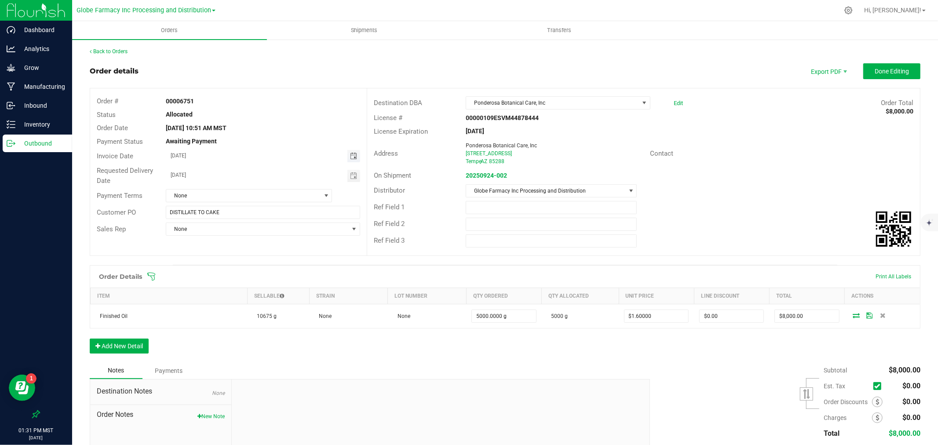
click at [350, 156] on span "Toggle calendar" at bounding box center [353, 156] width 7 height 7
click at [229, 260] on span "30" at bounding box center [231, 258] width 13 height 14
type input "09/30/2025"
click at [350, 175] on span "Toggle calendar" at bounding box center [353, 175] width 7 height 7
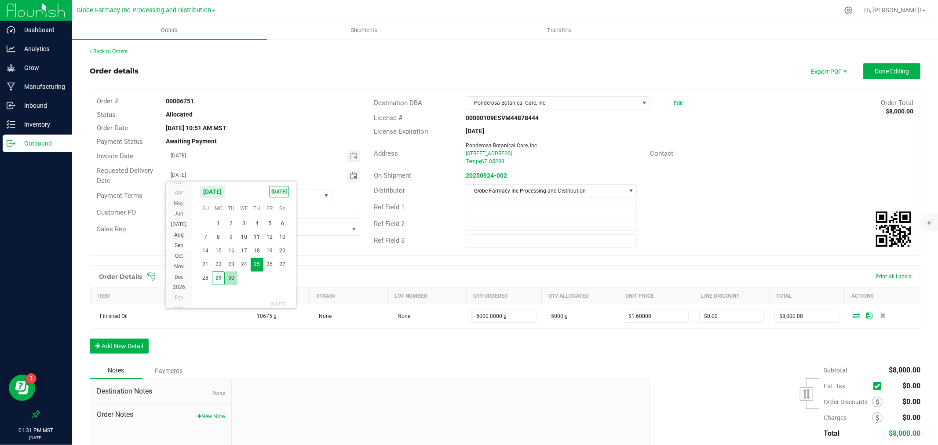
click at [229, 277] on span "30" at bounding box center [231, 278] width 13 height 14
type input "09/30/2025"
click at [884, 76] on button "Done Editing" at bounding box center [891, 71] width 57 height 16
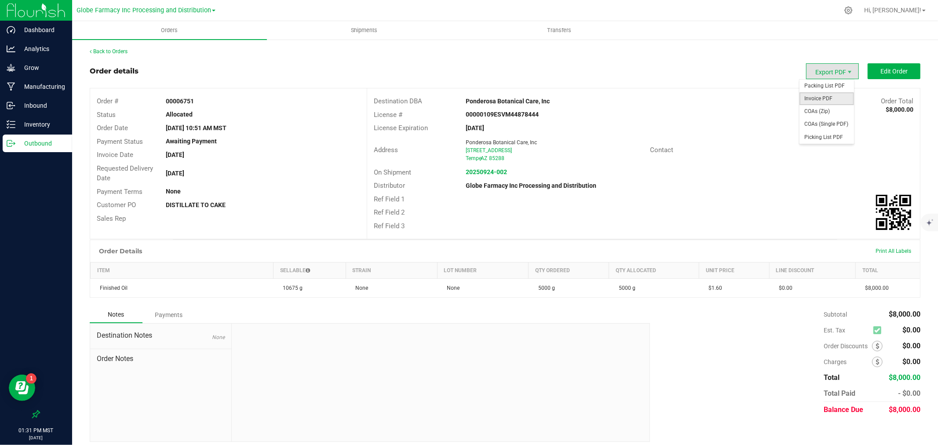
click at [833, 95] on span "Invoice PDF" at bounding box center [826, 98] width 55 height 13
click at [22, 132] on link "Inventory" at bounding box center [36, 125] width 72 height 19
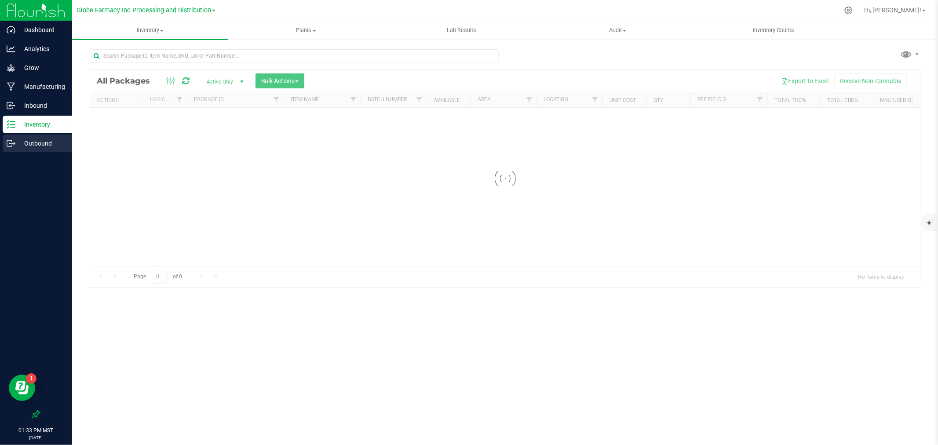
click at [35, 145] on p "Outbound" at bounding box center [41, 143] width 53 height 11
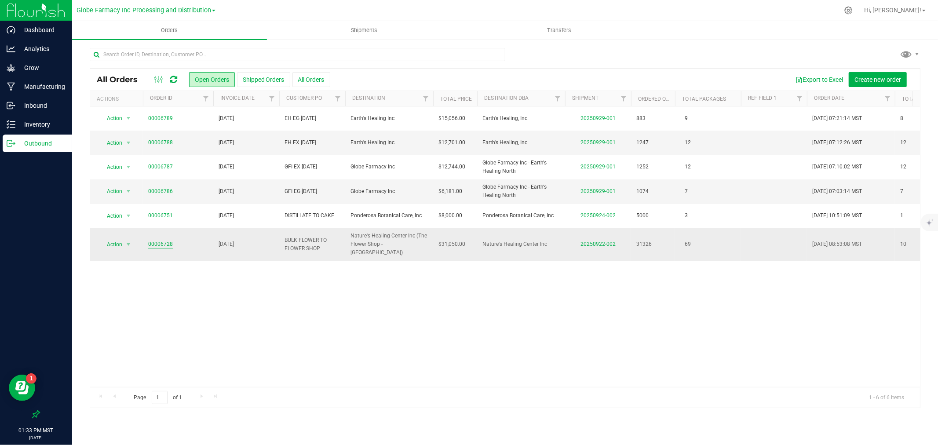
click at [161, 241] on link "00006728" at bounding box center [160, 244] width 25 height 8
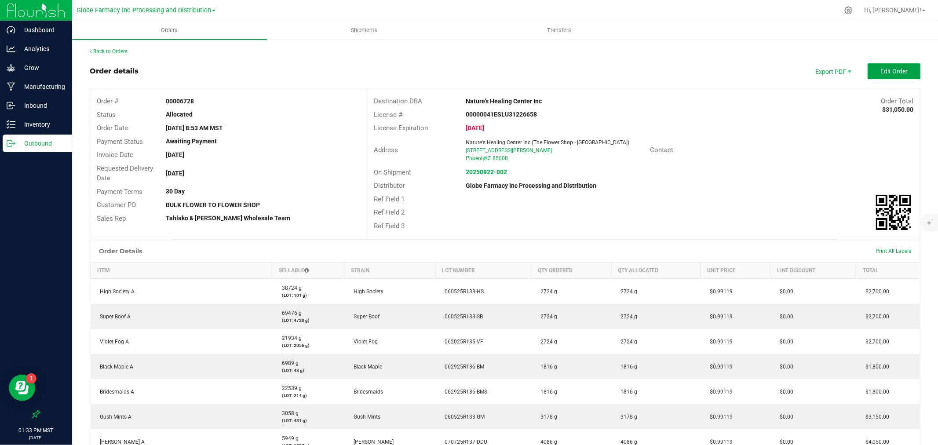
click at [885, 68] on span "Edit Order" at bounding box center [893, 71] width 27 height 7
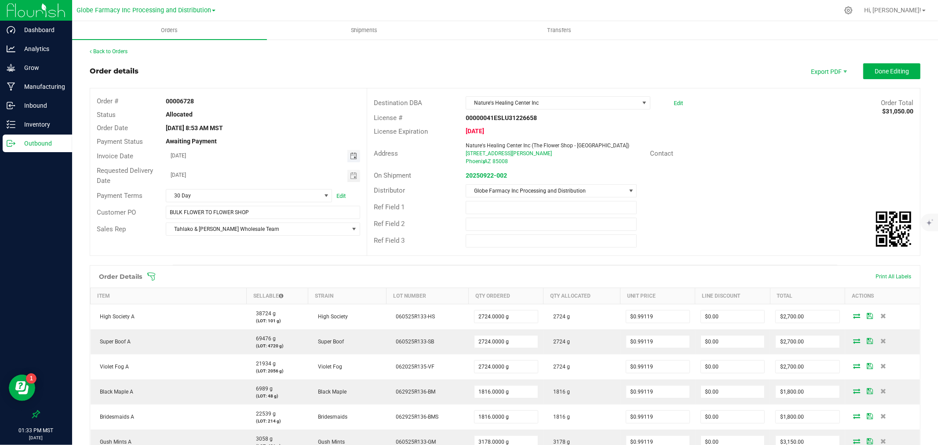
click at [350, 154] on span "Toggle calendar" at bounding box center [353, 156] width 7 height 7
click at [233, 255] on span "30" at bounding box center [231, 258] width 13 height 14
type input "09/30/2025"
click at [352, 173] on span "Toggle calendar" at bounding box center [353, 175] width 7 height 7
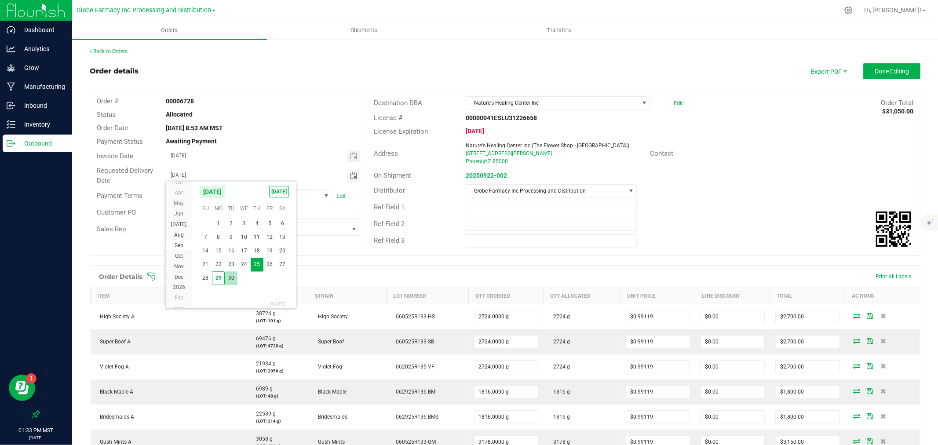
click at [232, 283] on span "30" at bounding box center [231, 278] width 13 height 14
type input "09/30/2025"
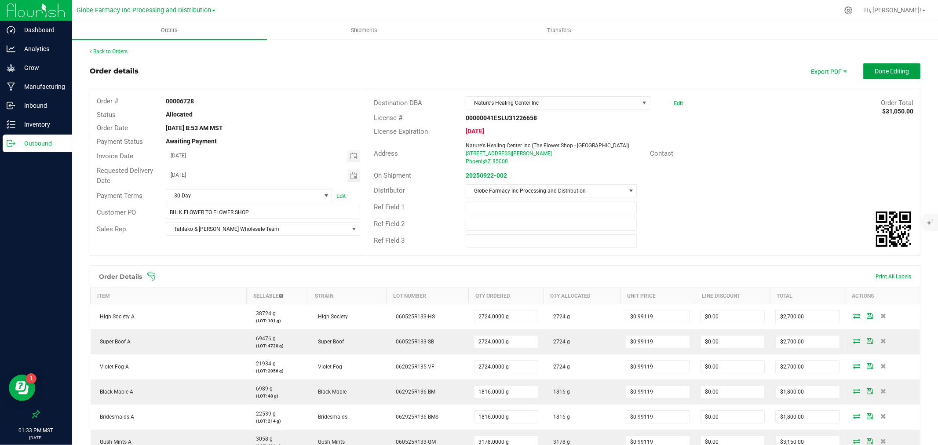
click at [895, 68] on span "Done Editing" at bounding box center [891, 71] width 34 height 7
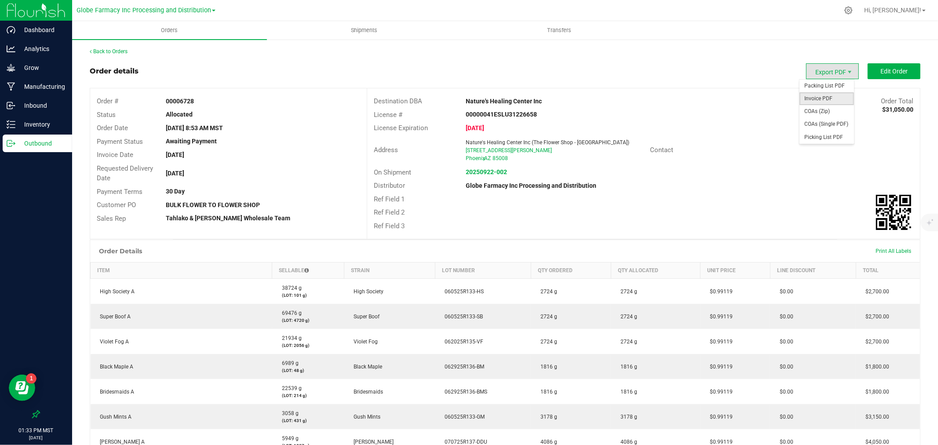
click at [820, 103] on span "Invoice PDF" at bounding box center [826, 98] width 55 height 13
click at [475, 175] on link "20250922-002" at bounding box center [485, 171] width 41 height 7
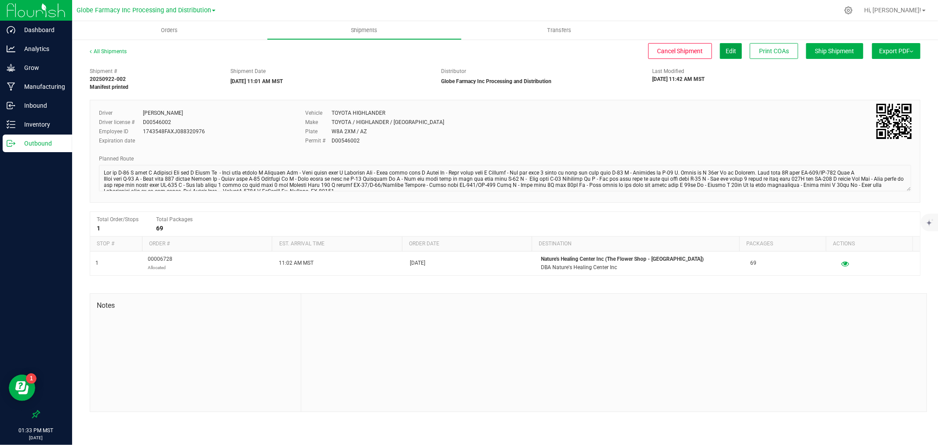
click at [725, 52] on span "Edit" at bounding box center [730, 50] width 11 height 7
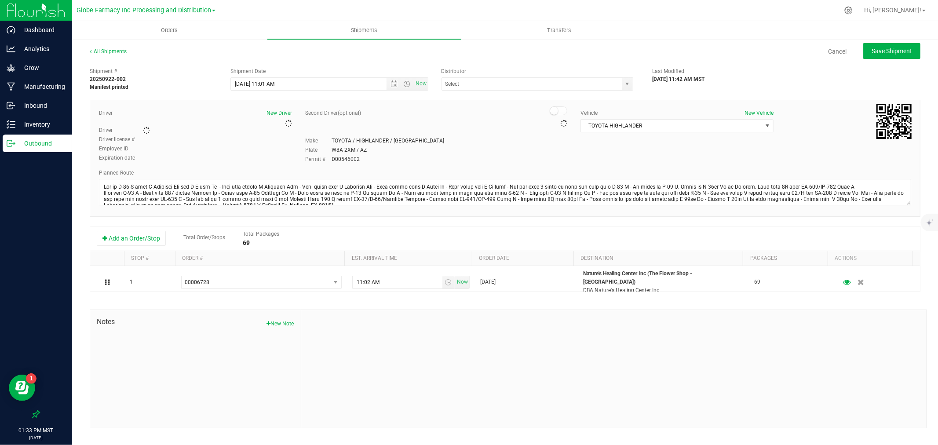
type input "Globe Farmacy Inc Processing and Distribution"
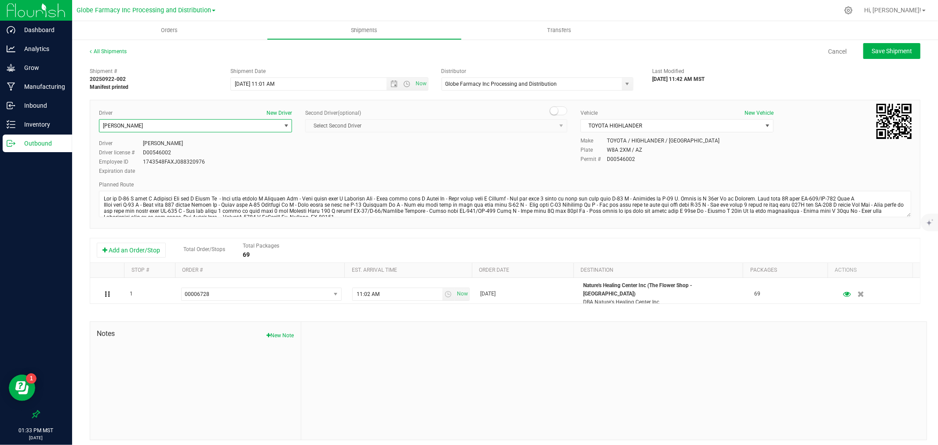
click at [164, 132] on span "ERIC HATCH" at bounding box center [195, 125] width 193 height 13
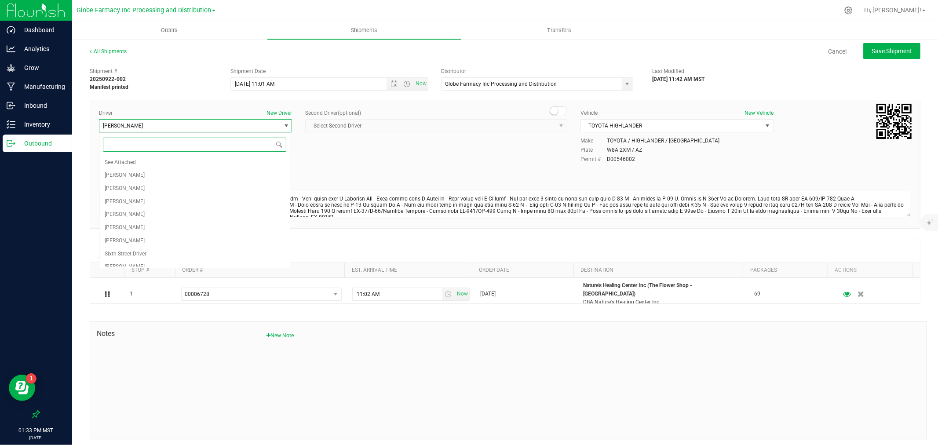
scroll to position [47, 0]
click at [143, 185] on li "ERICK COX" at bounding box center [194, 180] width 190 height 13
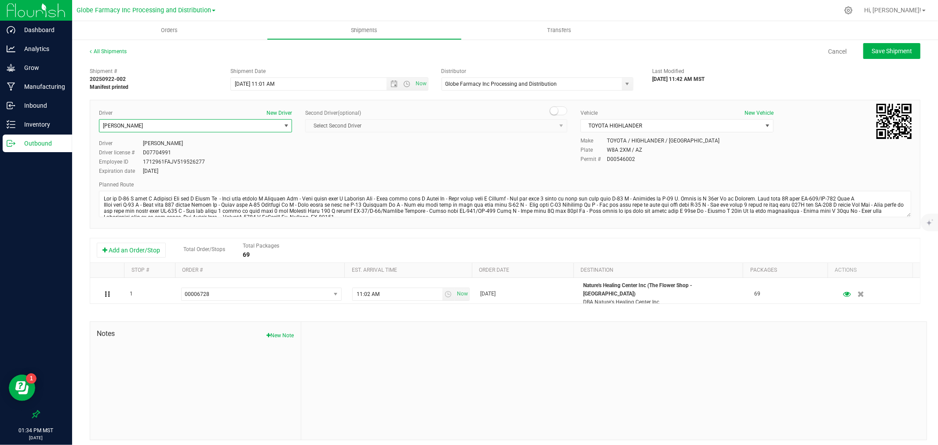
click at [615, 137] on div "TOYOTA / HIGHLANDER / MAROON" at bounding box center [663, 141] width 113 height 8
click at [615, 131] on span "TOYOTA HIGHLANDER" at bounding box center [671, 126] width 181 height 12
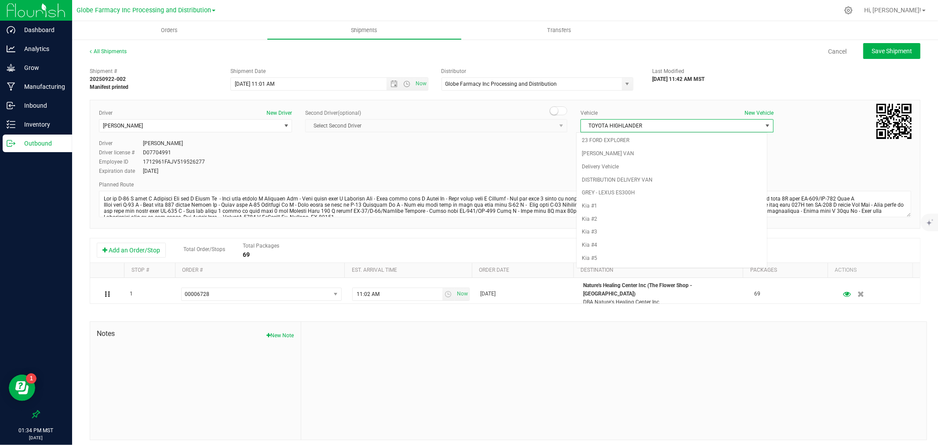
scroll to position [39, 0]
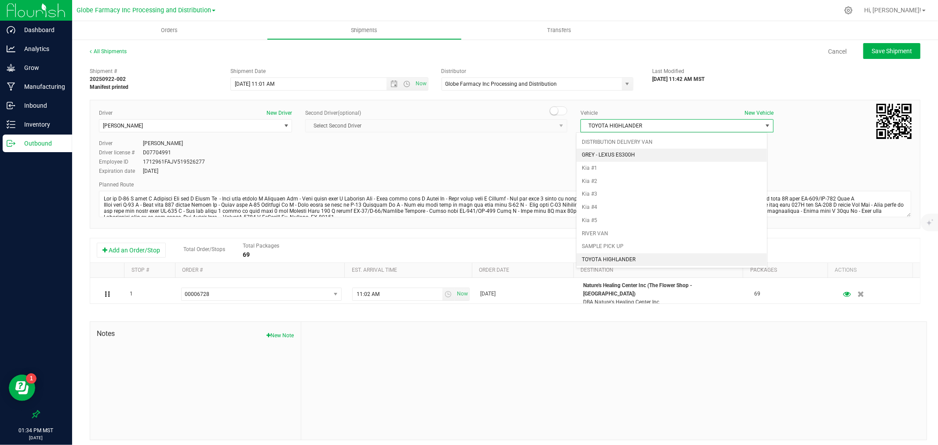
click at [615, 149] on li "GREY - LEXUS ES300H" at bounding box center [671, 155] width 190 height 13
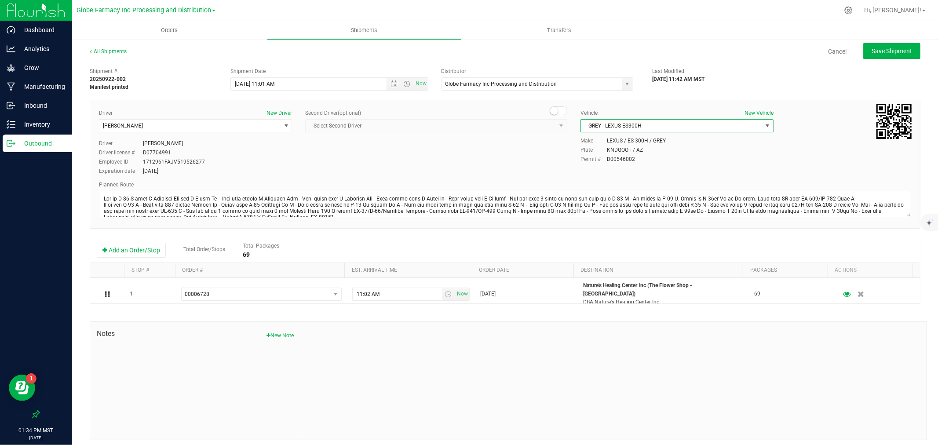
click at [616, 124] on span "GREY - LEXUS ES300H" at bounding box center [671, 126] width 181 height 12
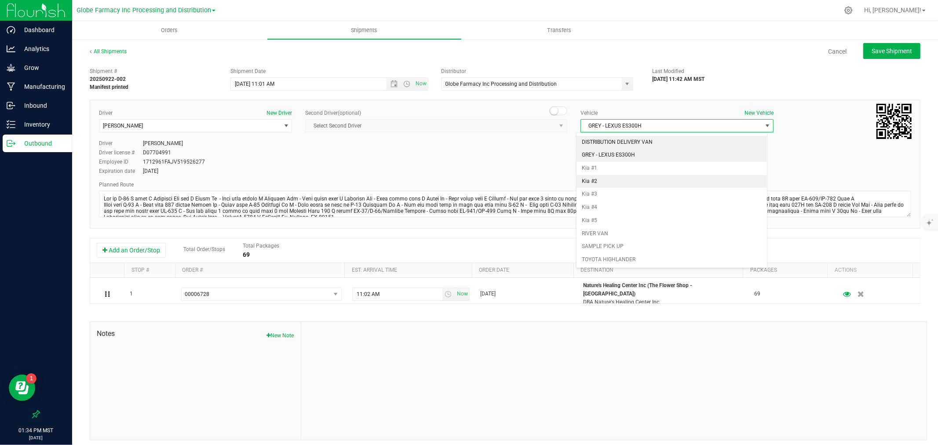
click at [615, 143] on li "DISTRIBUTION DELIVERY VAN" at bounding box center [671, 142] width 190 height 13
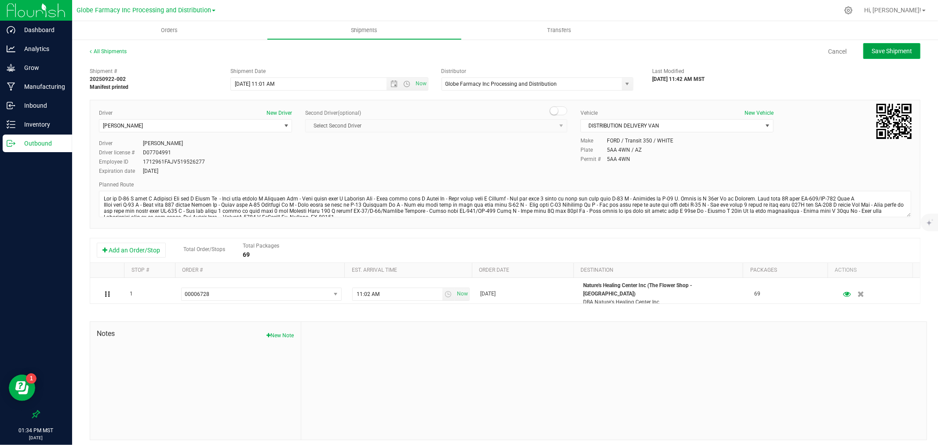
click at [881, 45] on button "Save Shipment" at bounding box center [891, 51] width 57 height 16
type input "9/25/2025 6:01 PM"
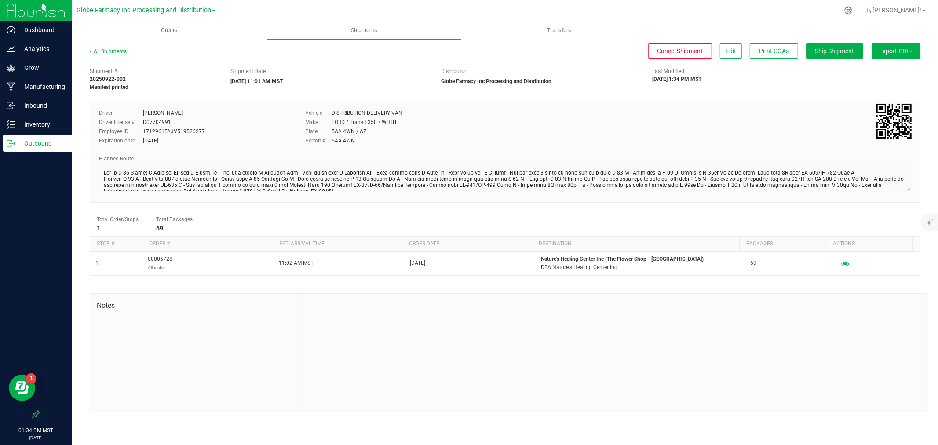
click at [881, 53] on span "Export PDF" at bounding box center [896, 50] width 34 height 7
click at [881, 69] on span "Manifest by Package ID" at bounding box center [883, 70] width 56 height 6
click at [736, 53] on button "Edit" at bounding box center [731, 51] width 22 height 16
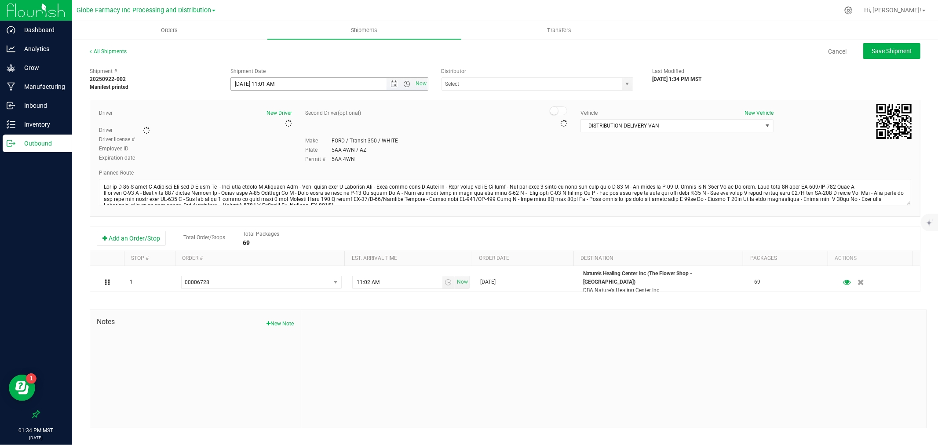
type input "Globe Farmacy Inc Processing and Distribution"
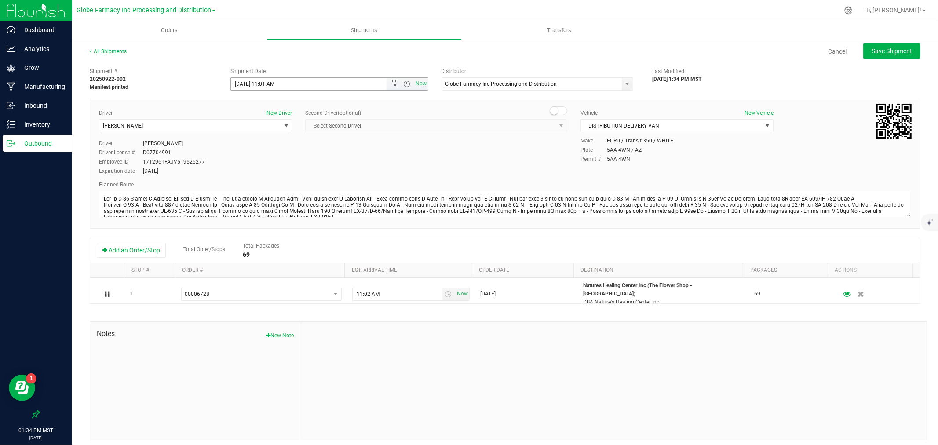
click at [393, 86] on span "Open the date view" at bounding box center [393, 83] width 7 height 7
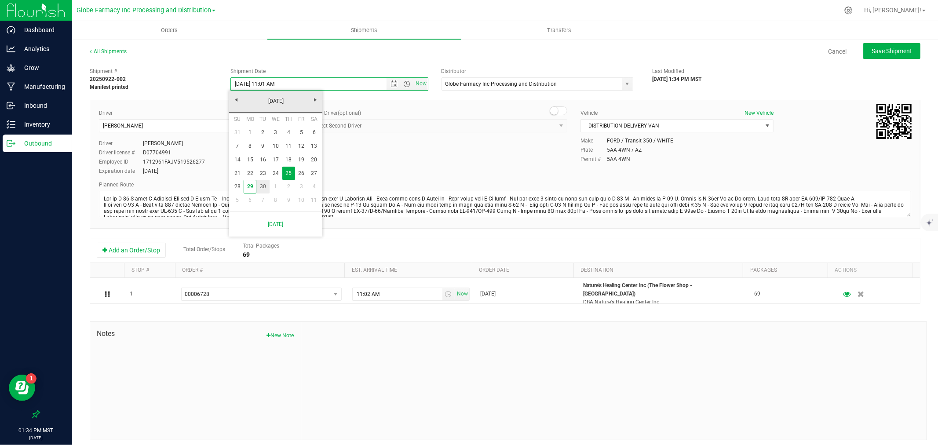
click at [260, 186] on link "30" at bounding box center [262, 187] width 13 height 14
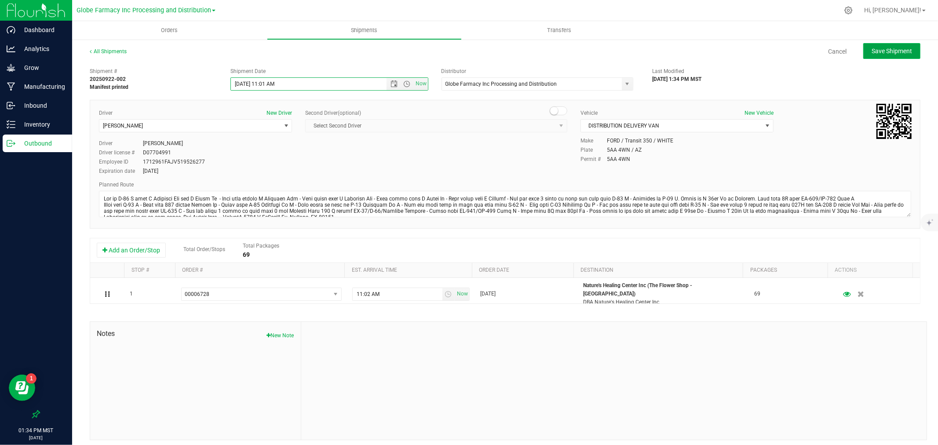
click at [877, 50] on span "Save Shipment" at bounding box center [891, 50] width 40 height 7
type input "9/30/2025 6:01 PM"
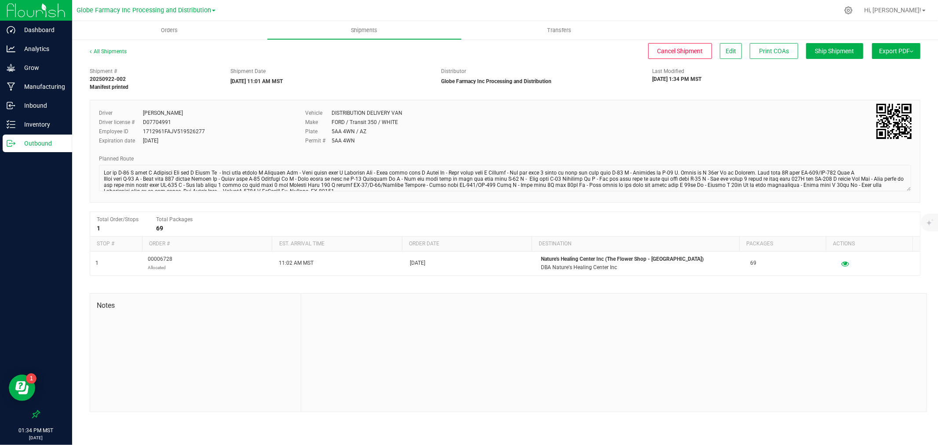
click at [909, 51] on span "Export PDF" at bounding box center [896, 50] width 34 height 7
click at [902, 67] on span "Manifest by Package ID" at bounding box center [883, 70] width 56 height 6
click at [8, 154] on div at bounding box center [36, 279] width 72 height 252
click at [0, 150] on link "Outbound" at bounding box center [36, 144] width 72 height 19
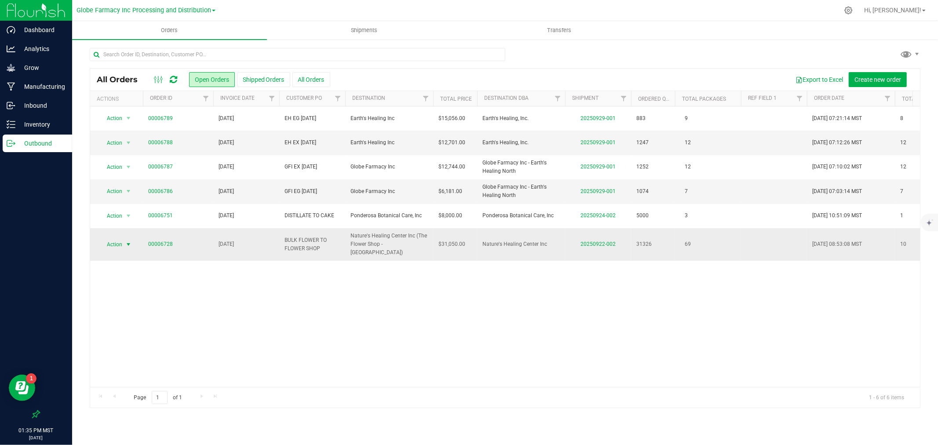
click at [126, 241] on span "select" at bounding box center [128, 244] width 7 height 7
click at [145, 369] on li "Print packing list" at bounding box center [132, 370] width 66 height 13
click at [53, 130] on div "Inventory" at bounding box center [37, 125] width 69 height 18
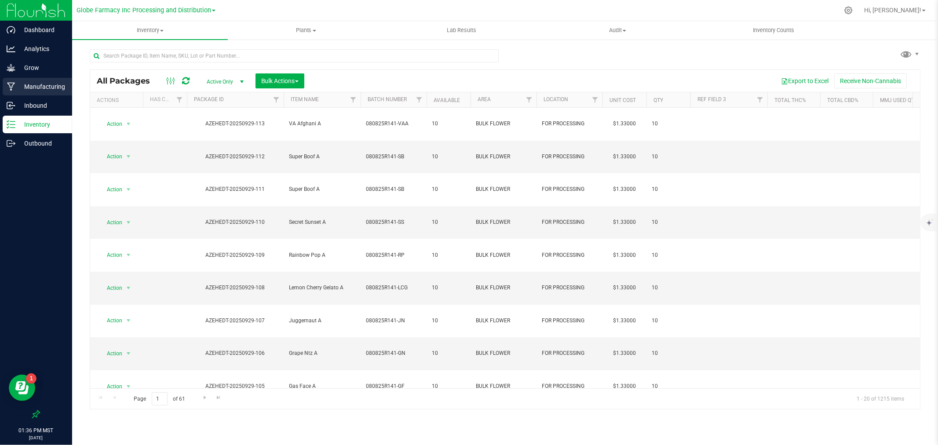
click at [58, 80] on div "Manufacturing" at bounding box center [37, 87] width 69 height 18
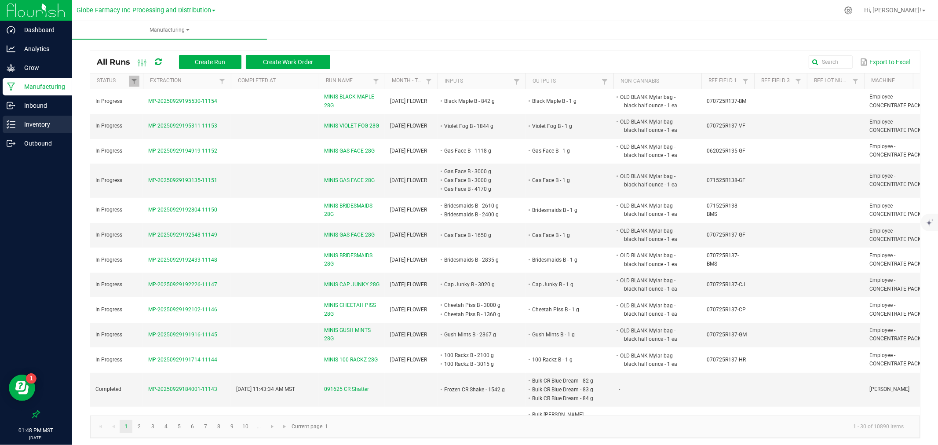
click at [42, 118] on div "Inventory" at bounding box center [37, 125] width 69 height 18
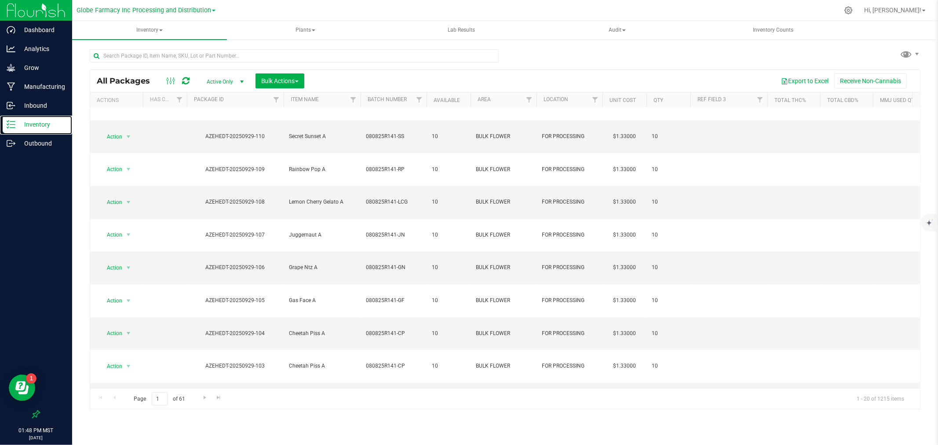
scroll to position [137, 0]
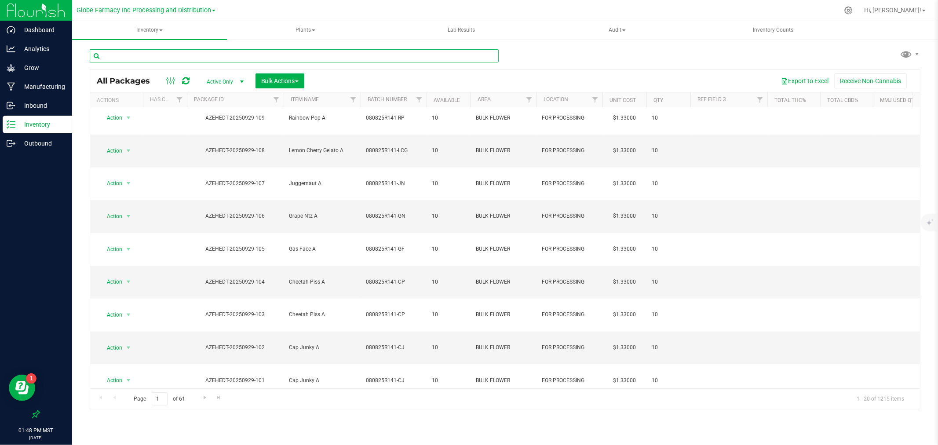
click at [298, 55] on input "text" at bounding box center [294, 55] width 409 height 13
type input "r139-cj"
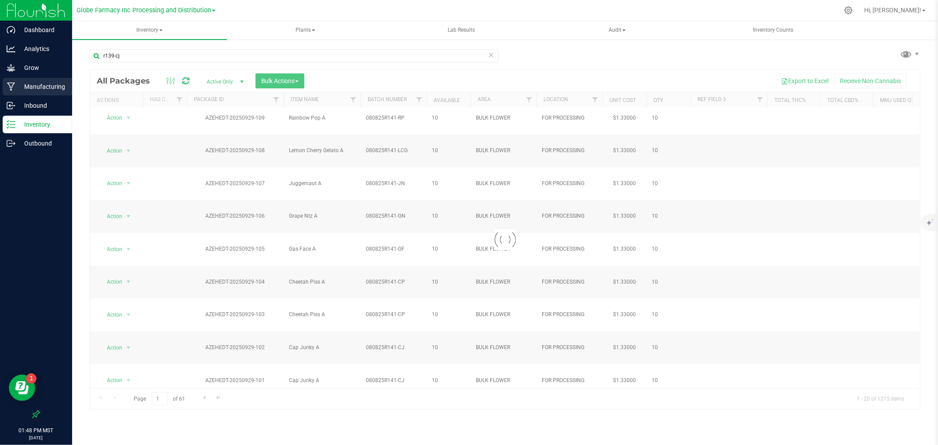
click at [31, 87] on p "Manufacturing" at bounding box center [41, 86] width 53 height 11
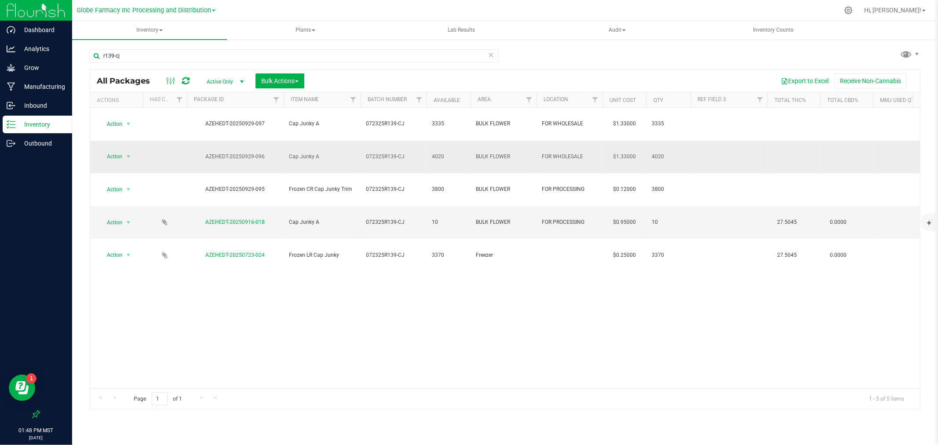
click at [405, 146] on td "072325R139-CJ" at bounding box center [393, 157] width 66 height 33
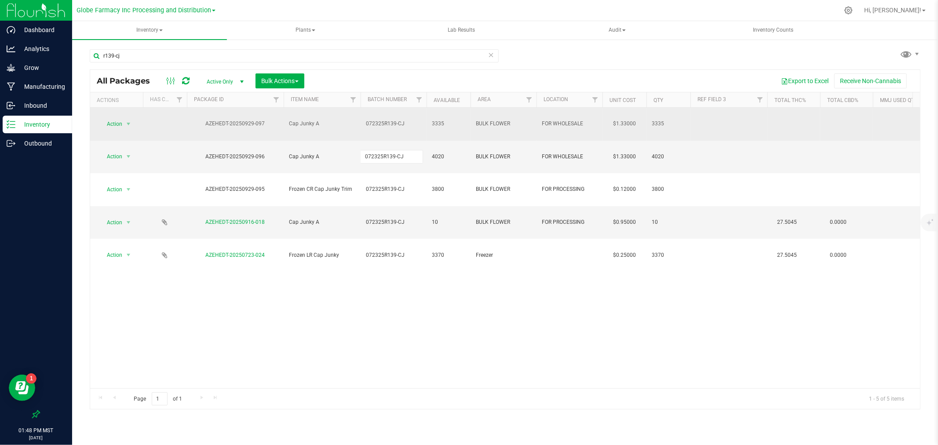
type input "072325R139-C"
click at [407, 115] on div "All Packages Active Only Active Only Lab Samples Locked All Bulk Actions Add to…" at bounding box center [505, 239] width 830 height 340
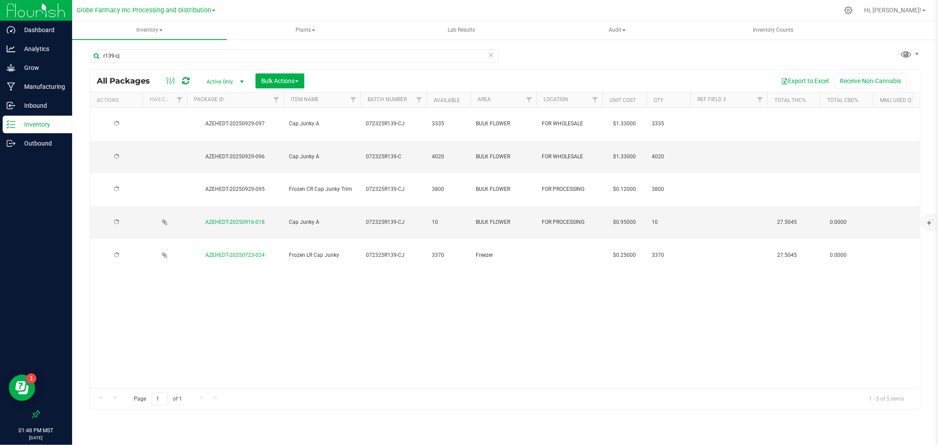
click at [407, 120] on span "072325R139-CJ" at bounding box center [393, 124] width 55 height 8
type input "072325R139-C"
click at [415, 74] on div "Loading... All Packages Active Only Active Only Lab Samples Locked All Bulk Act…" at bounding box center [505, 239] width 830 height 340
click at [410, 120] on span "072325R139-C" at bounding box center [393, 124] width 55 height 8
type input "072325R139-CJ"
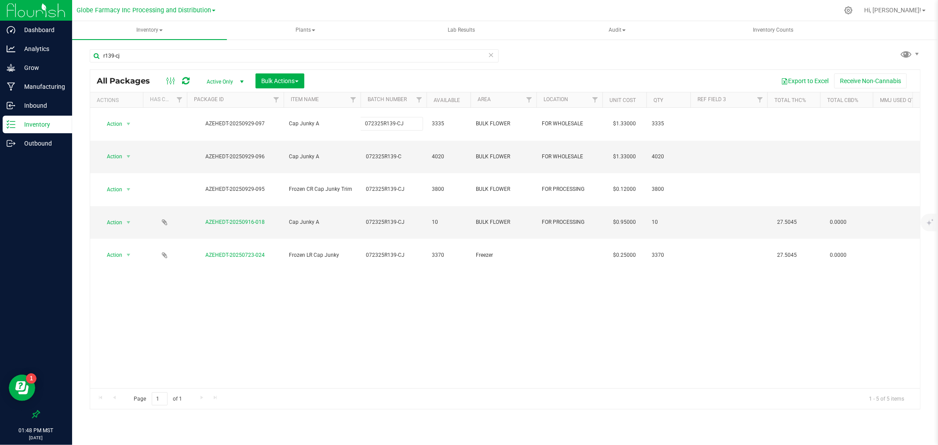
click at [419, 67] on div "r139-cj" at bounding box center [294, 59] width 409 height 20
click at [410, 153] on span "072325R139-C" at bounding box center [393, 157] width 55 height 8
type input "072325R139-CJ"
click at [413, 72] on div "Loading... All Packages Active Only Active Only Lab Samples Locked All Bulk Act…" at bounding box center [505, 239] width 830 height 340
click at [187, 80] on icon at bounding box center [185, 80] width 7 height 9
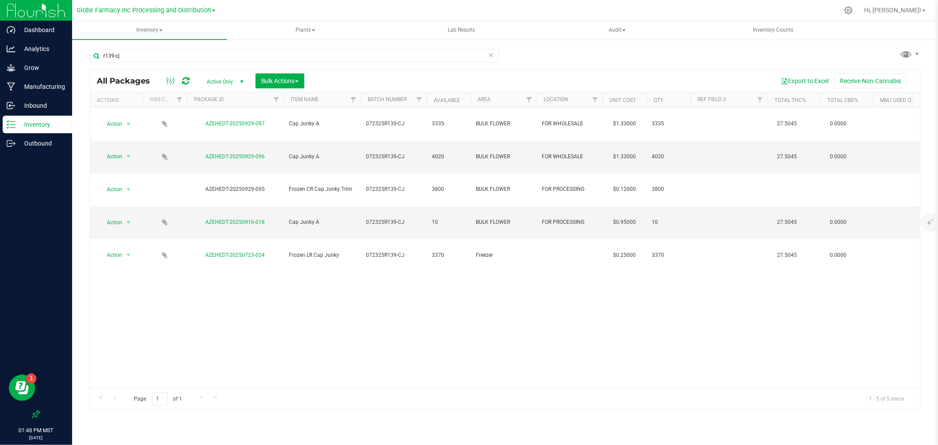
click at [491, 58] on icon at bounding box center [491, 54] width 6 height 11
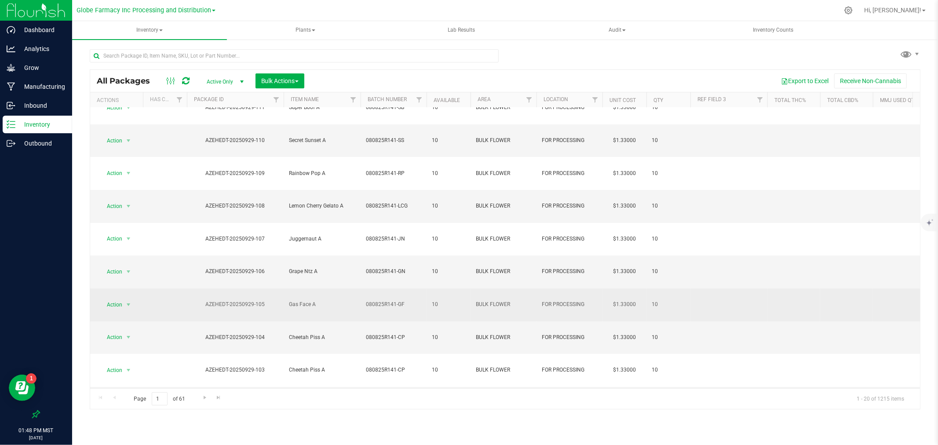
scroll to position [137, 0]
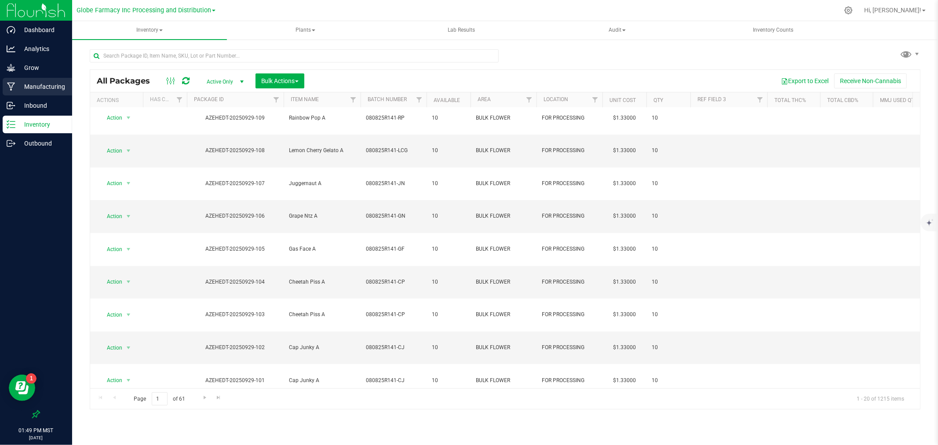
click at [44, 88] on p "Manufacturing" at bounding box center [41, 86] width 53 height 11
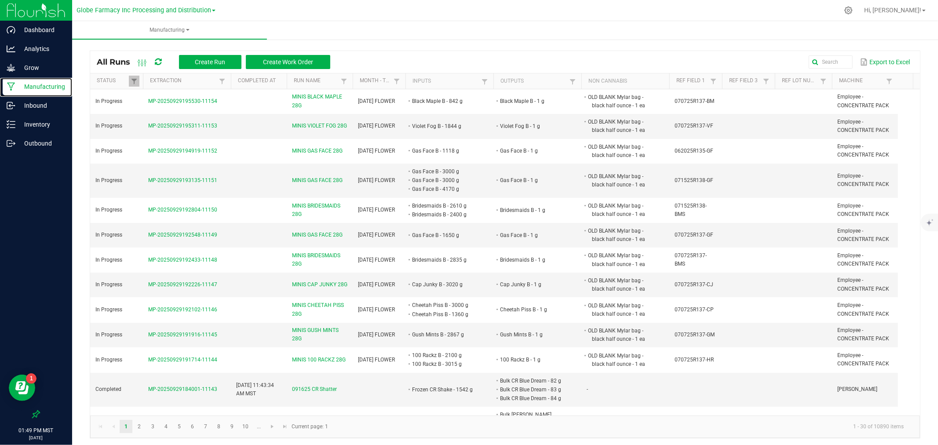
click at [286, 86] on span at bounding box center [285, 149] width 3 height 153
click at [49, 129] on p "Inventory" at bounding box center [41, 124] width 53 height 11
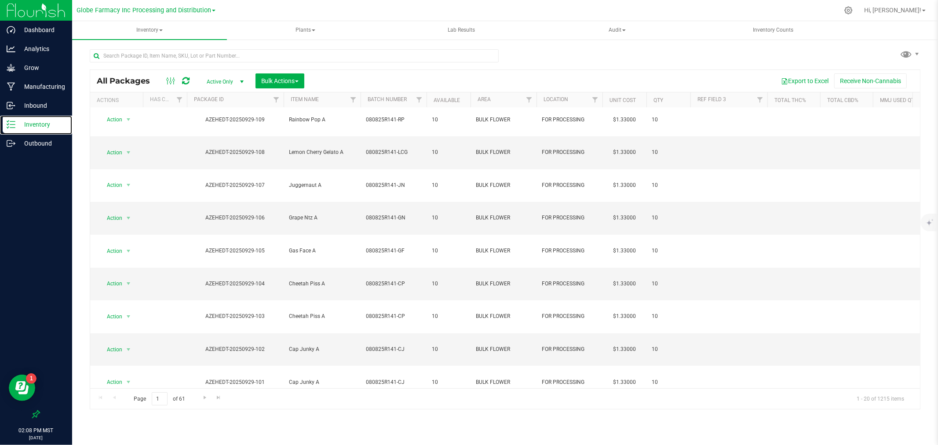
scroll to position [137, 0]
click at [197, 401] on div "Page 1 of 61 1 - 20 of 1215 items" at bounding box center [504, 398] width 829 height 21
click at [207, 398] on span "Go to the next page" at bounding box center [204, 397] width 7 height 7
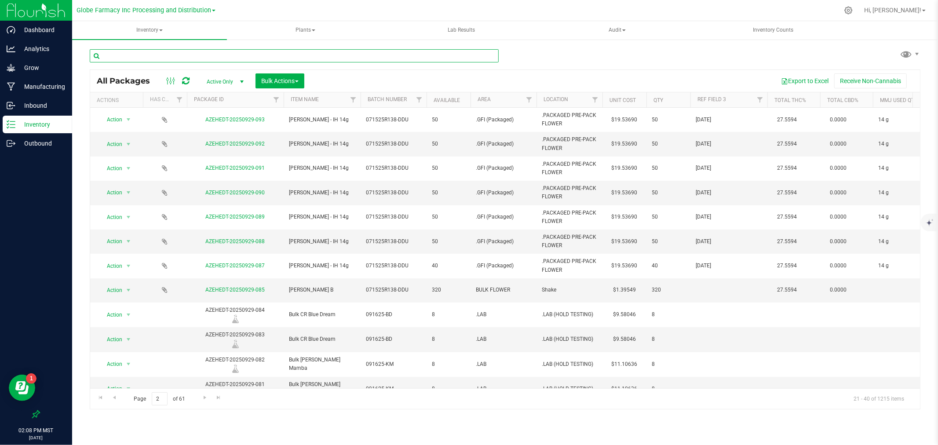
click at [273, 53] on input "text" at bounding box center [294, 55] width 409 height 13
click at [597, 100] on span "Filter" at bounding box center [594, 99] width 7 height 7
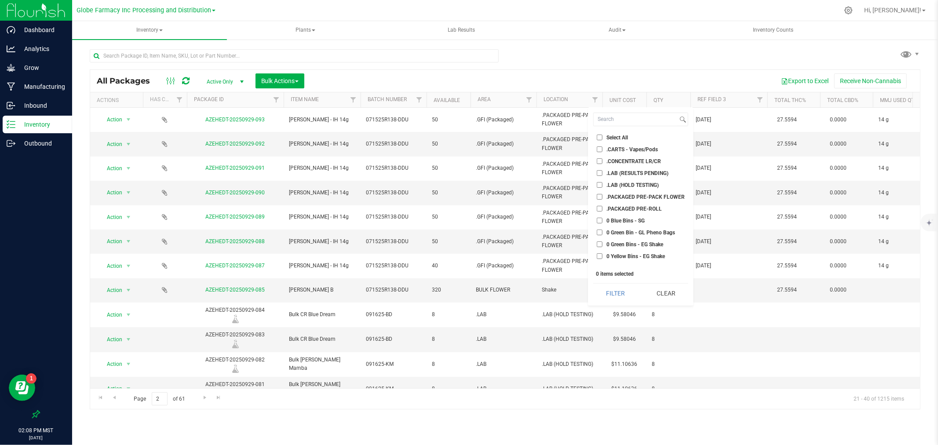
click at [612, 200] on li ".PACKAGED PRE-PACK FLOWER" at bounding box center [640, 196] width 95 height 9
click at [612, 210] on span ".PACKAGED PRE-ROLL" at bounding box center [633, 208] width 55 height 5
click at [602, 210] on input ".PACKAGED PRE-ROLL" at bounding box center [599, 209] width 6 height 6
checkbox input "true"
click at [608, 192] on li ".PACKAGED PRE-PACK FLOWER" at bounding box center [640, 196] width 95 height 9
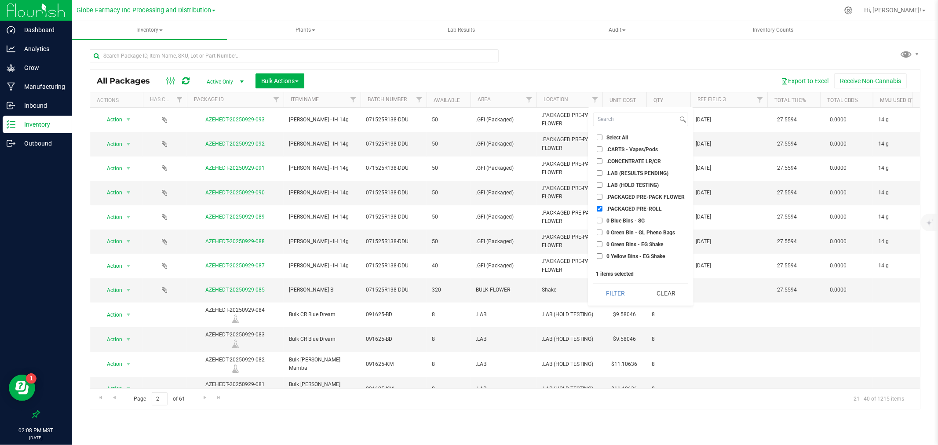
click at [600, 196] on input ".PACKAGED PRE-PACK FLOWER" at bounding box center [599, 197] width 6 height 6
checkbox input "true"
click at [621, 291] on button "Filter" at bounding box center [615, 293] width 44 height 19
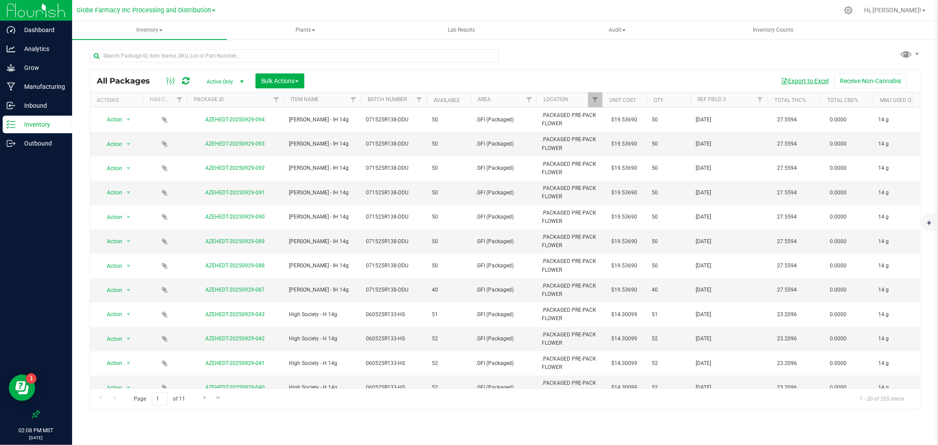
click at [806, 82] on button "Export to Excel" at bounding box center [804, 80] width 59 height 15
